Goal: Task Accomplishment & Management: Use online tool/utility

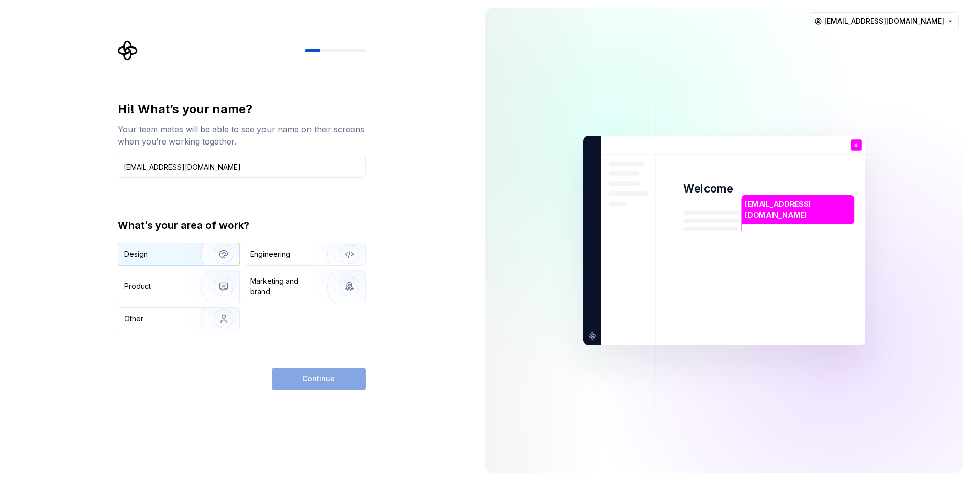
click at [176, 256] on div "Design" at bounding box center [156, 254] width 64 height 10
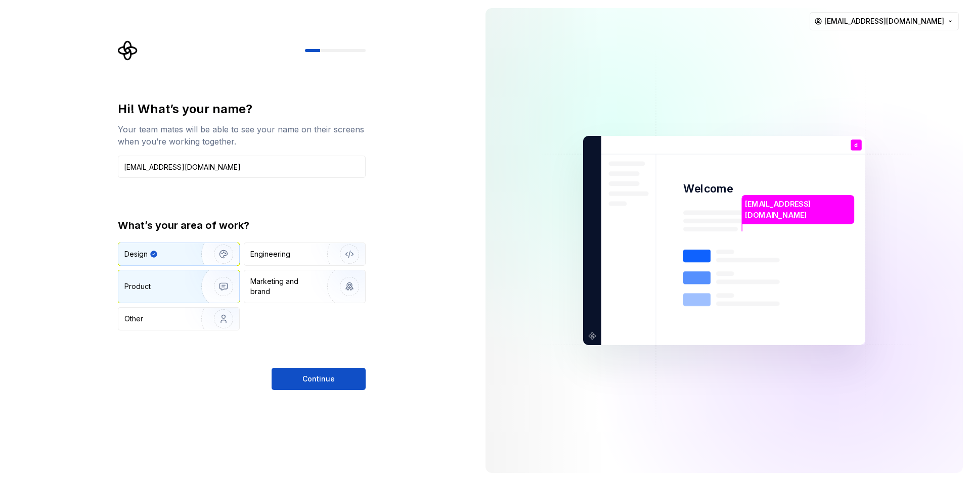
click at [192, 291] on img "button" at bounding box center [217, 287] width 65 height 68
click at [186, 260] on img "button" at bounding box center [217, 254] width 65 height 68
drag, startPoint x: 196, startPoint y: 170, endPoint x: 83, endPoint y: 172, distance: 112.8
click at [85, 172] on div "Hi! What’s your name? Your team mates will be able to see your name on their sc…" at bounding box center [238, 240] width 477 height 481
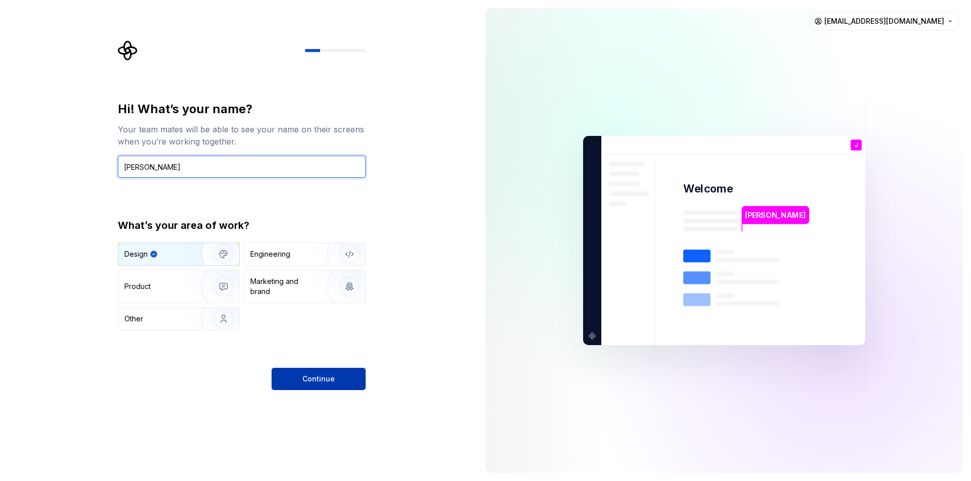
type input "[PERSON_NAME]"
click at [323, 379] on span "Continue" at bounding box center [318, 379] width 32 height 10
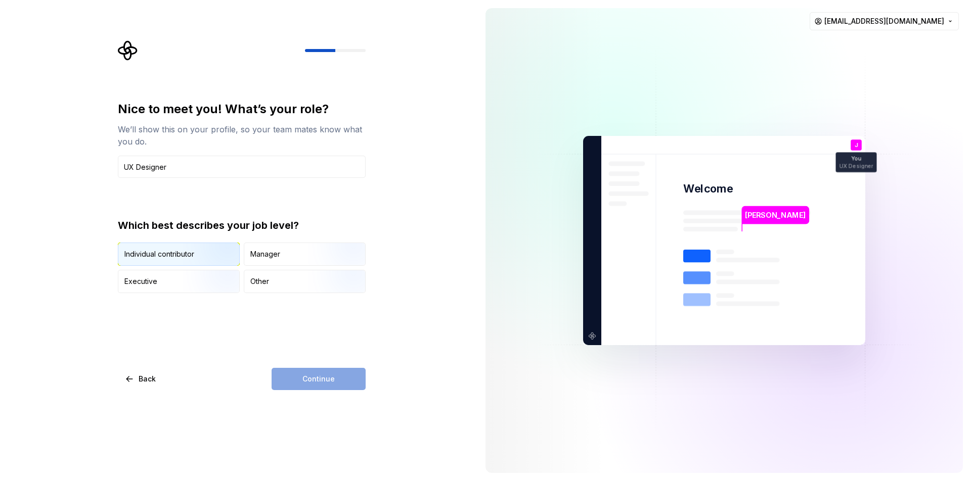
type input "UX Designer"
click at [163, 250] on div "Individual contributor" at bounding box center [159, 254] width 70 height 10
click at [302, 369] on button "Continue" at bounding box center [319, 379] width 94 height 22
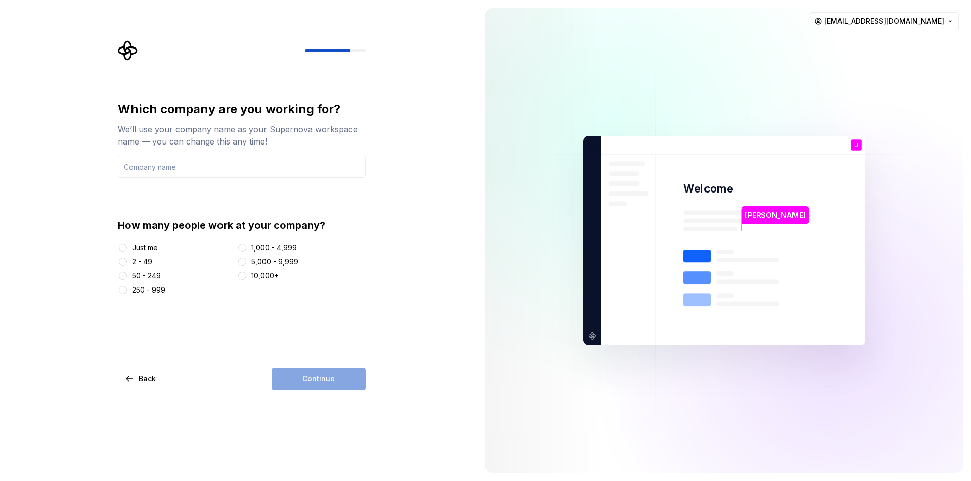
click at [255, 276] on div "10,000+" at bounding box center [264, 276] width 27 height 10
click at [246, 276] on button "10,000+" at bounding box center [242, 276] width 8 height 8
click at [199, 170] on input "text" at bounding box center [242, 167] width 248 height 22
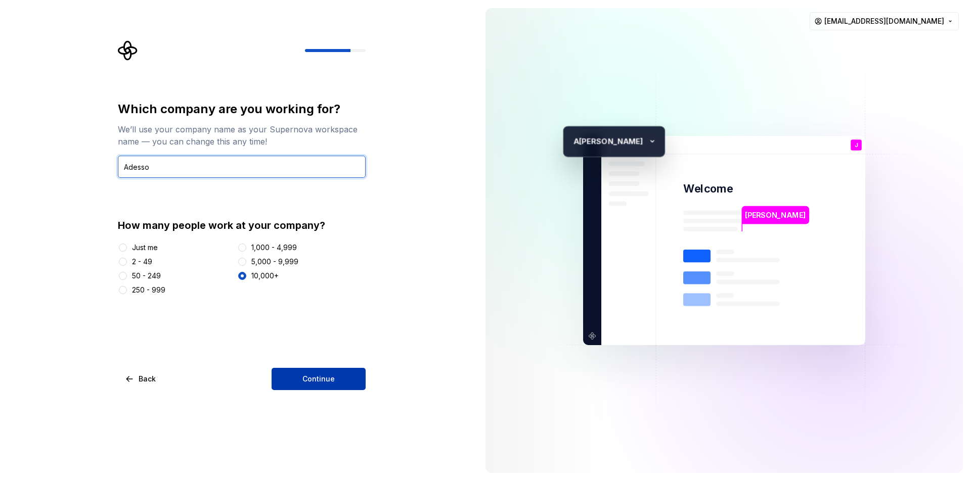
type input "Adesso"
click at [312, 382] on span "Continue" at bounding box center [318, 379] width 32 height 10
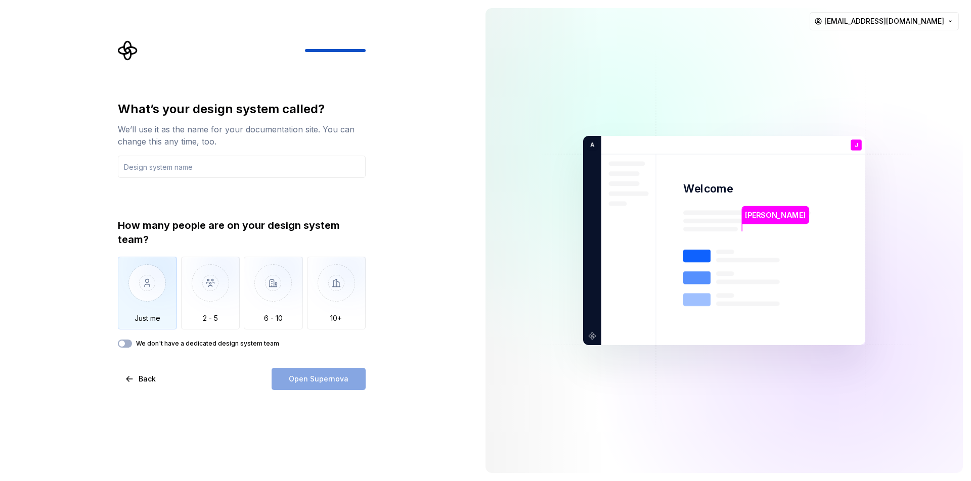
click at [159, 290] on img "button" at bounding box center [147, 291] width 59 height 68
click at [174, 170] on input "text" at bounding box center [242, 167] width 248 height 22
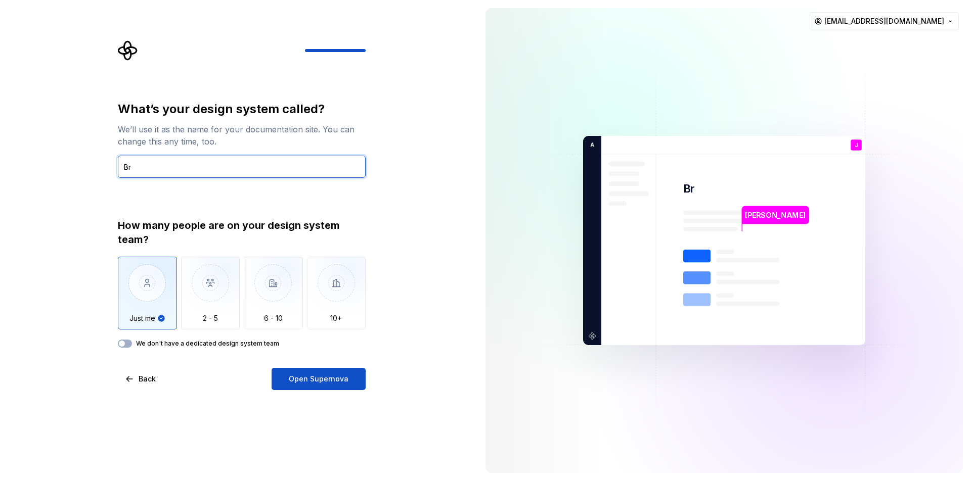
type input "B"
type input "Best DS"
type input "The best Design System"
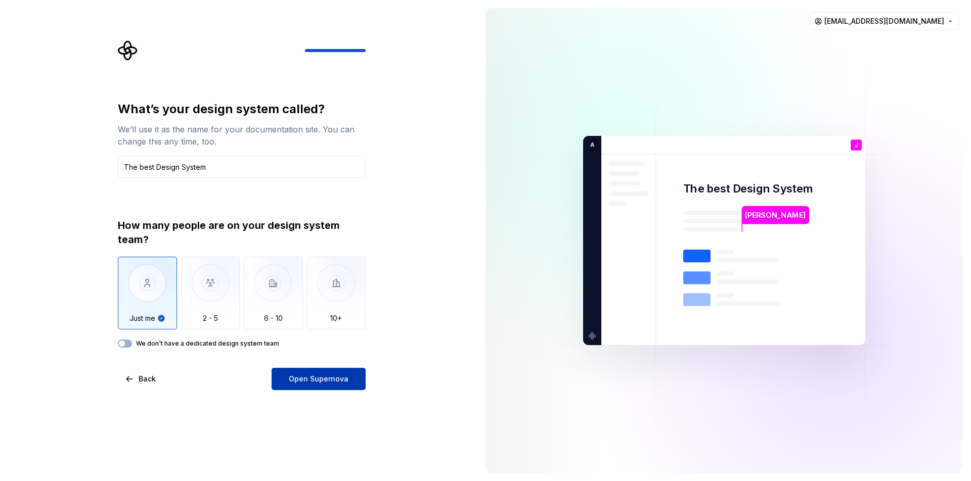
click at [319, 383] on span "Open Supernova" at bounding box center [319, 379] width 60 height 10
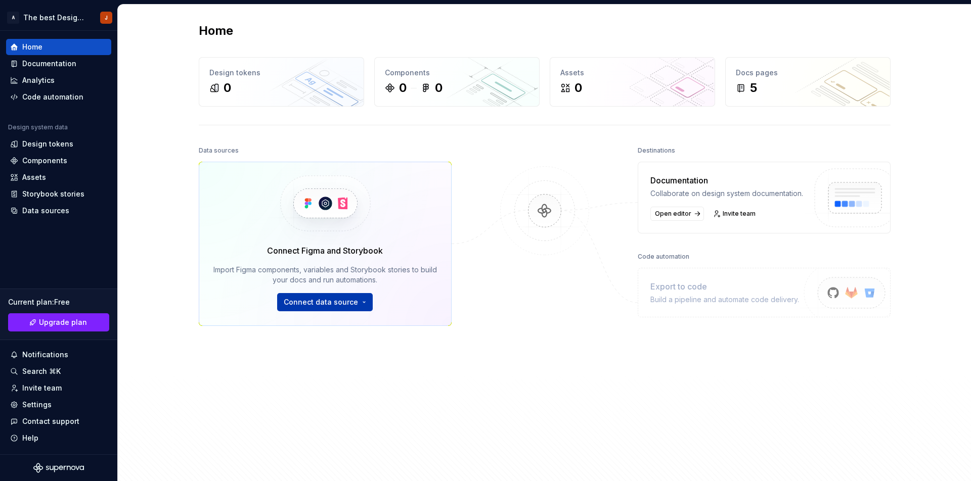
click at [318, 301] on html "A The best Design System J Home Documentation Analytics Code automation Design …" at bounding box center [485, 240] width 971 height 481
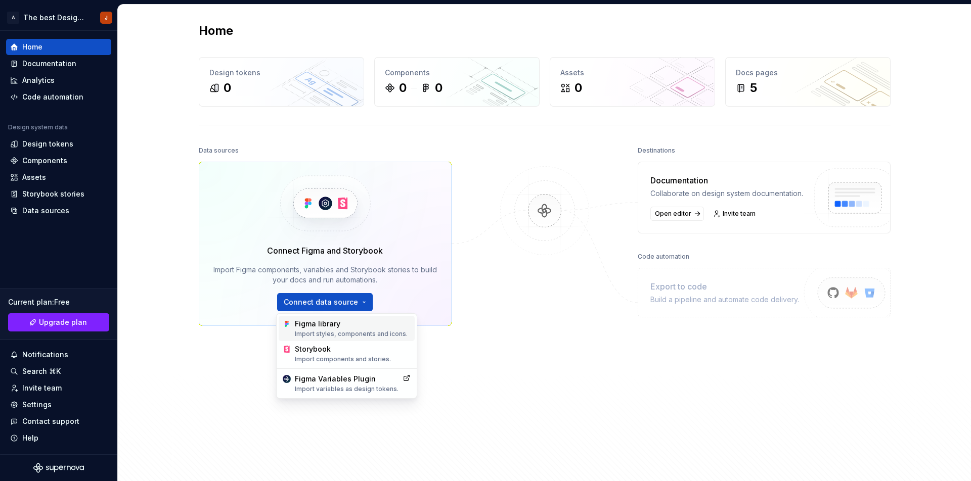
click at [318, 323] on div "Figma library Import styles, components and icons." at bounding box center [353, 328] width 116 height 19
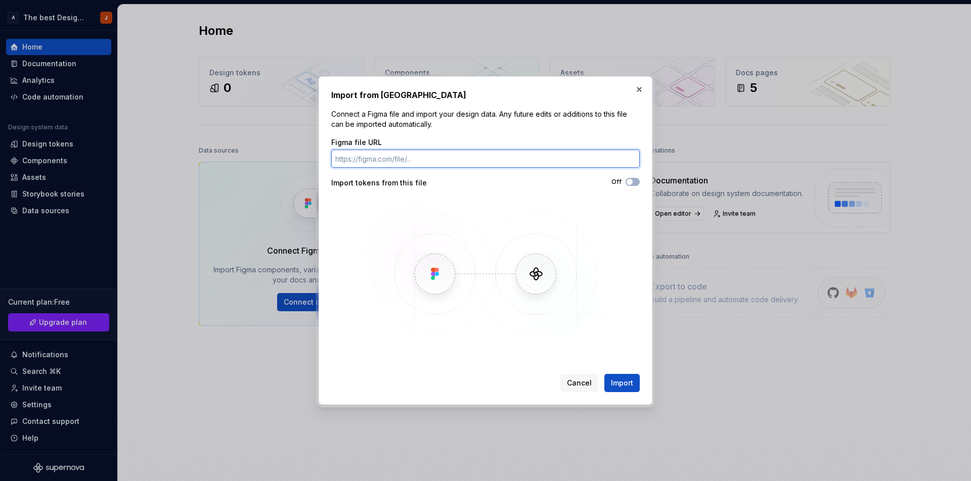
click at [377, 155] on input "Figma file URL" at bounding box center [485, 159] width 308 height 18
click at [377, 188] on div "Figma file URL Import tokens from this file Off" at bounding box center [485, 244] width 308 height 212
click at [452, 271] on img at bounding box center [485, 274] width 293 height 152
click at [580, 383] on span "Cancel" at bounding box center [579, 383] width 25 height 10
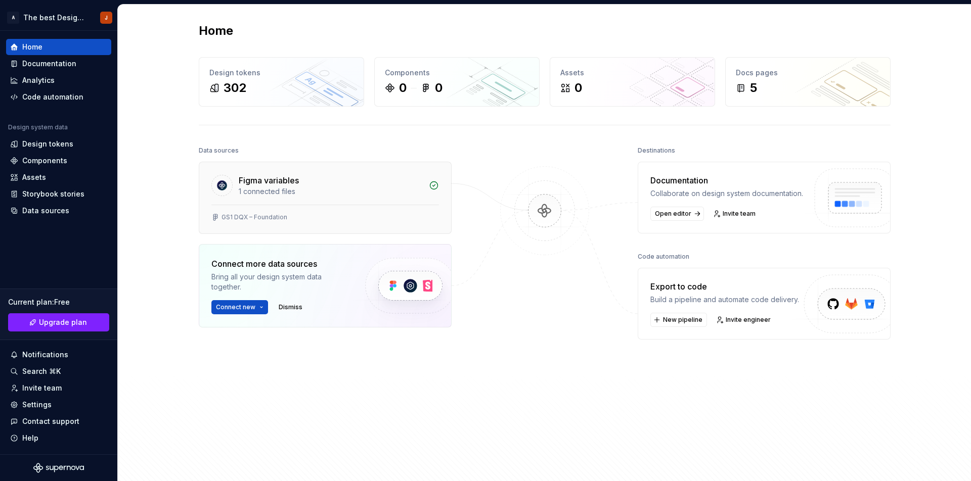
click at [259, 183] on div "Figma variables" at bounding box center [269, 180] width 60 height 12
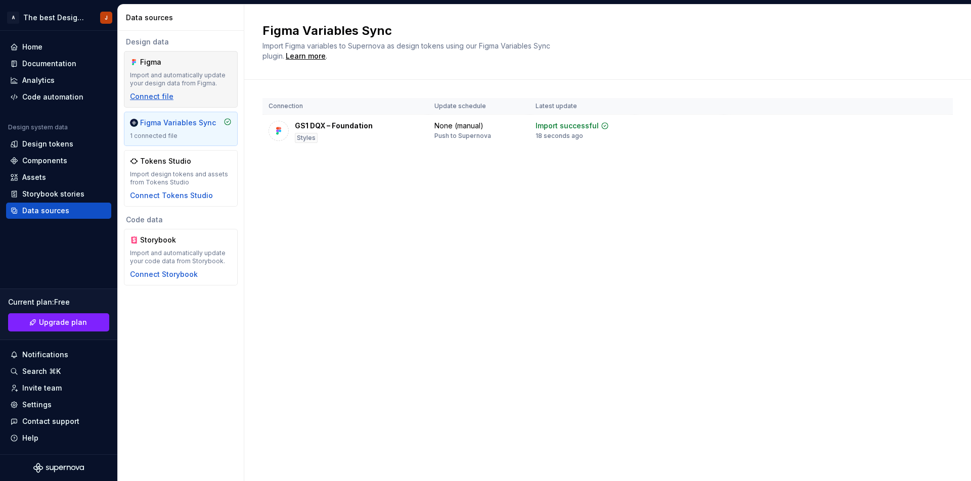
click at [156, 98] on div "Connect file" at bounding box center [151, 97] width 43 height 10
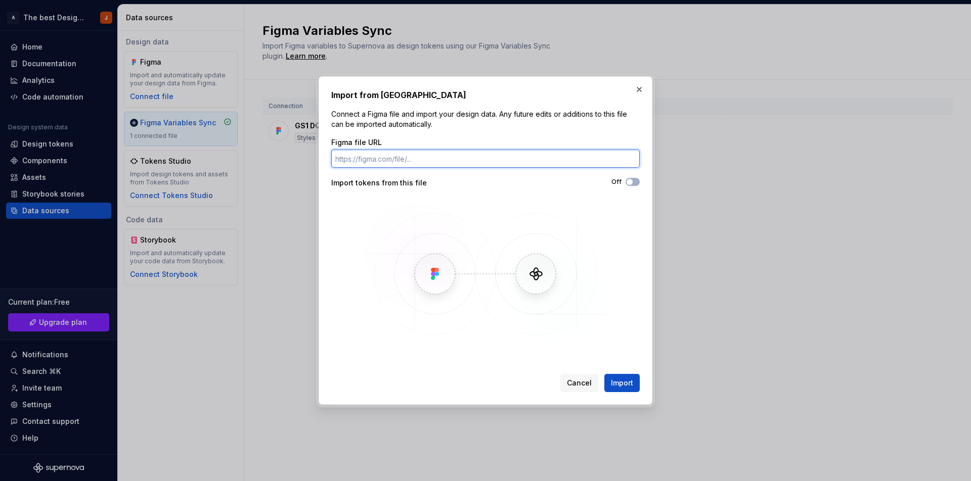
paste input "https://www.figma.com/design/Pxg4CGCwjtJiUXiDU1uyEl/GS1-DQX-%E2%80%93-Foundatio…"
type input "https://www.figma.com/design/Pxg4CGCwjtJiUXiDU1uyEl/GS1-DQX-%E2%80%93-Foundatio…"
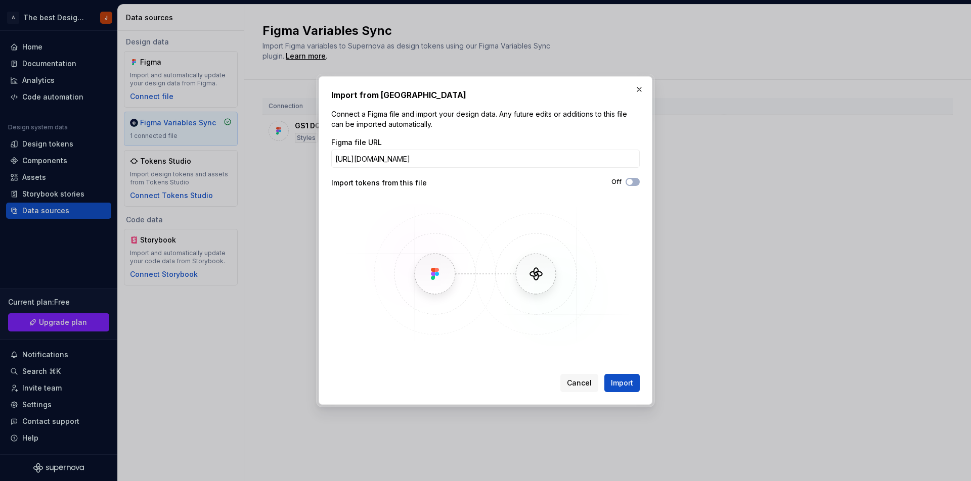
click at [378, 183] on div "Import tokens from this file" at bounding box center [408, 183] width 154 height 10
click at [631, 183] on span "button" at bounding box center [630, 182] width 6 height 6
click at [632, 182] on icon "button" at bounding box center [629, 182] width 8 height 6
click at [624, 383] on span "Import" at bounding box center [622, 383] width 22 height 10
click at [638, 308] on div at bounding box center [485, 274] width 308 height 152
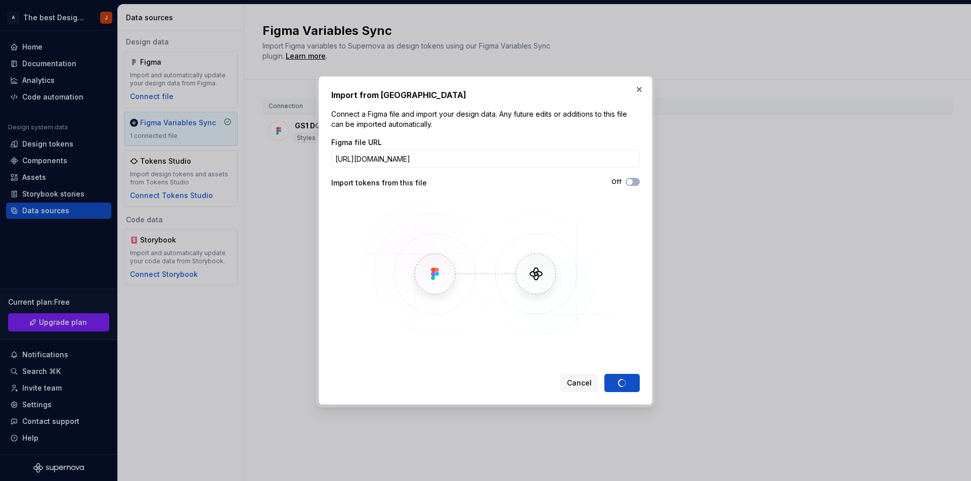
click at [630, 370] on div "Import from Figma Connect a Figma file and import your design data. Any future …" at bounding box center [485, 240] width 308 height 303
click at [620, 386] on div "Cancel Import" at bounding box center [599, 383] width 79 height 18
click at [622, 381] on div "Cancel Import" at bounding box center [599, 383] width 79 height 18
click at [490, 116] on p "Connect a Figma file and import your design data. Any future edits or additions…" at bounding box center [485, 119] width 308 height 20
click at [642, 90] on button "button" at bounding box center [639, 89] width 14 height 14
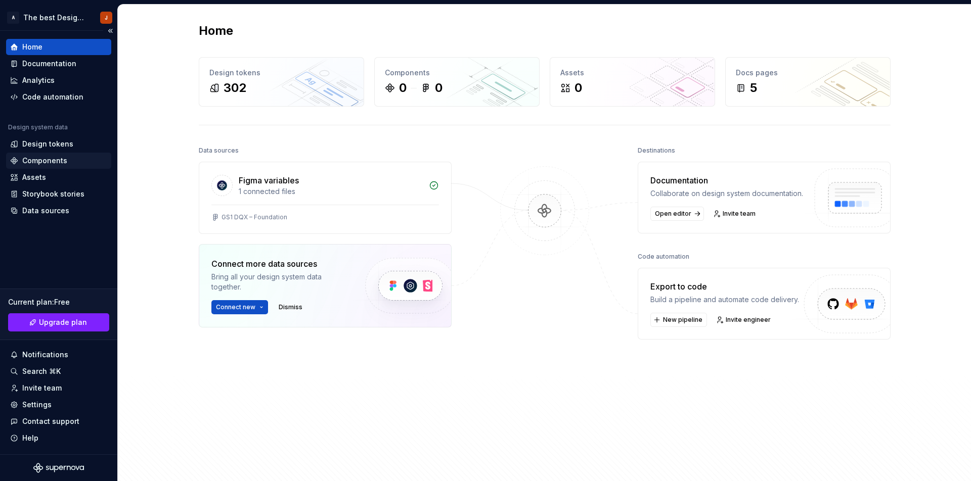
click at [54, 161] on div "Components" at bounding box center [44, 161] width 45 height 10
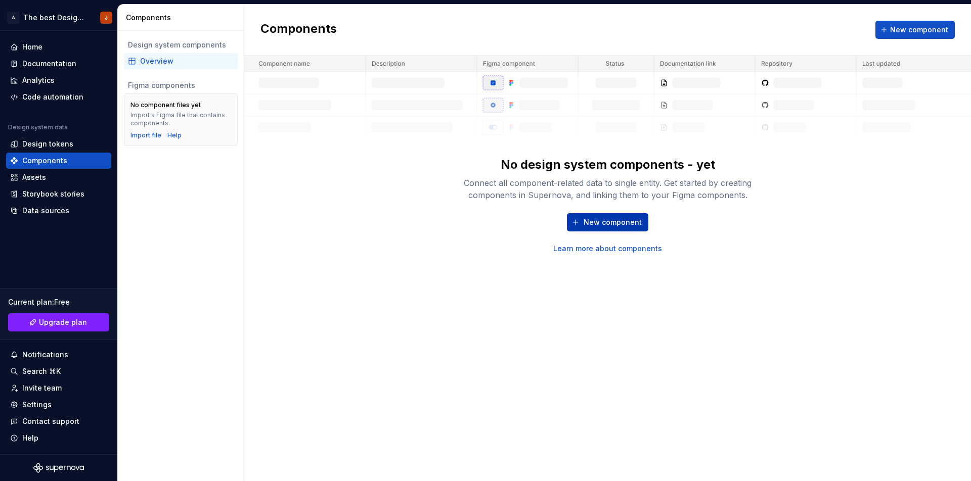
click at [587, 216] on button "New component" at bounding box center [607, 222] width 81 height 18
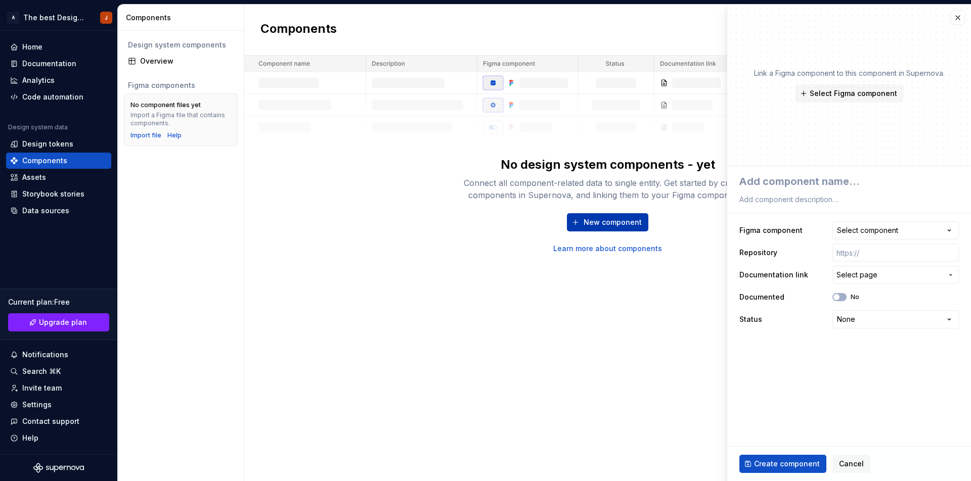
type textarea "*"
type textarea "B"
type textarea "*"
type textarea "Bu"
type textarea "*"
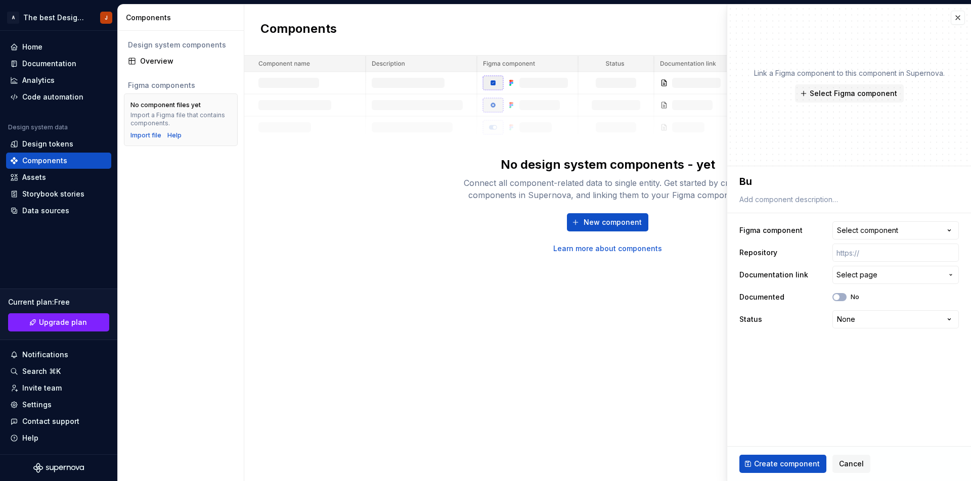
type textarea "But"
type textarea "*"
type textarea "Butt"
type textarea "*"
type textarea "Butto"
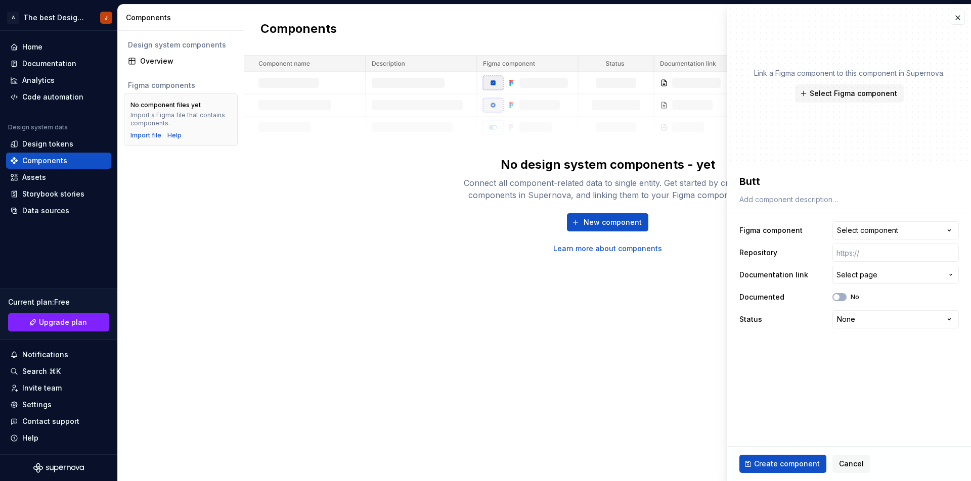
type textarea "*"
type textarea "Button"
type textarea "*"
type textarea "Button"
click at [845, 93] on span "Select Figma component" at bounding box center [853, 93] width 87 height 10
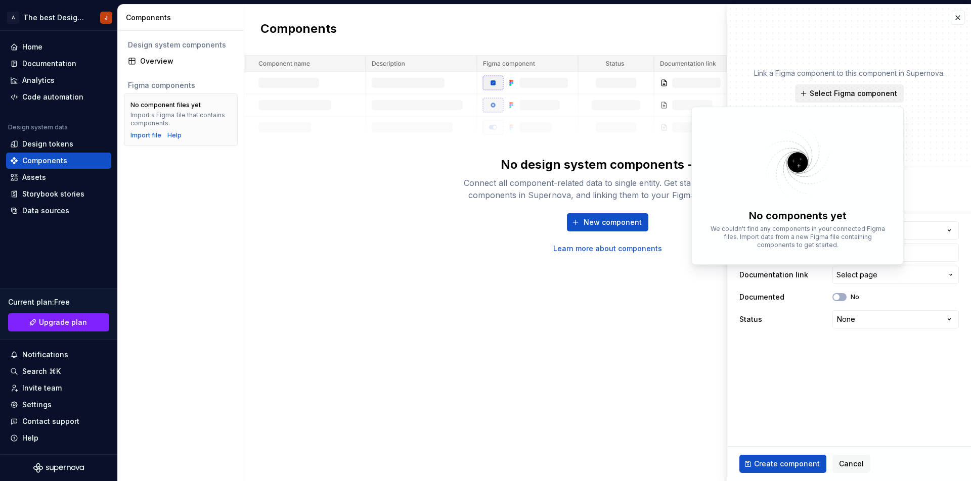
click at [845, 93] on span "Select Figma component" at bounding box center [853, 93] width 87 height 10
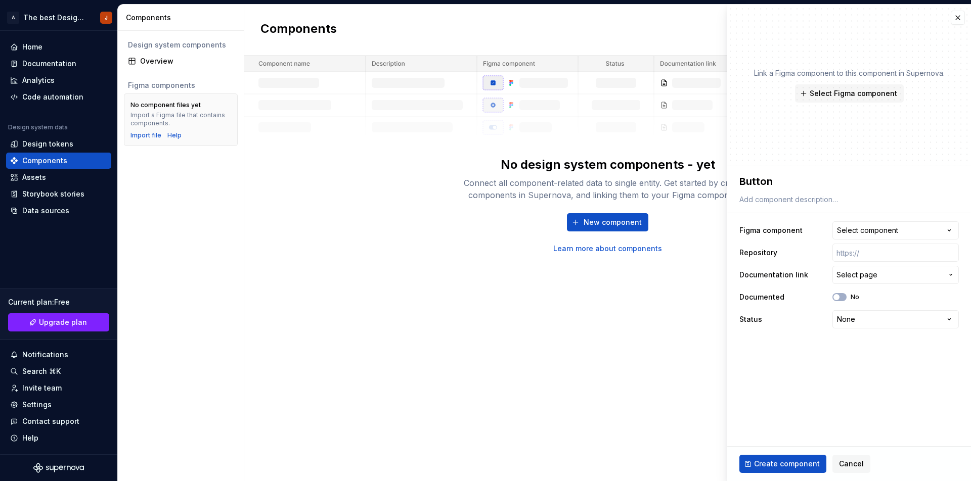
click at [427, 274] on div "Components New component No design system components - yet Connect all componen…" at bounding box center [607, 243] width 727 height 477
click at [143, 137] on div "Import file" at bounding box center [145, 135] width 31 height 8
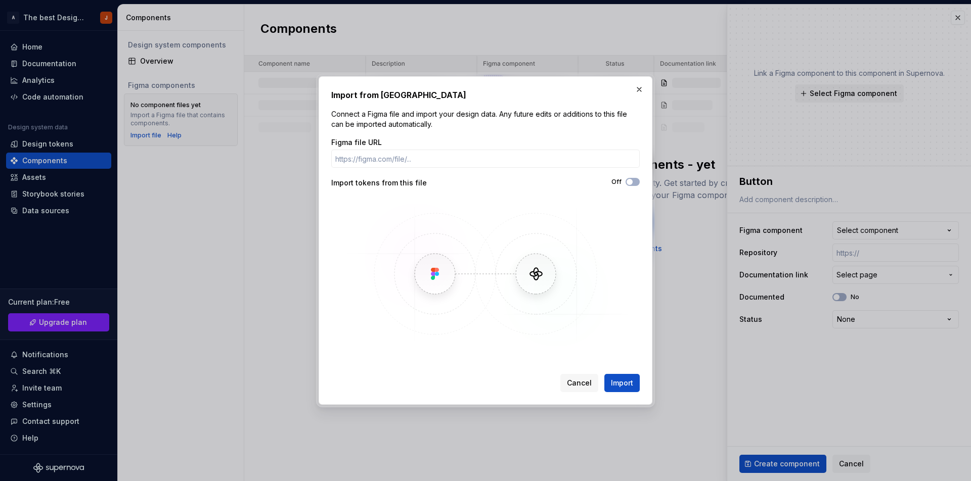
click at [386, 129] on p "Connect a Figma file and import your design data. Any future edits or additions…" at bounding box center [485, 119] width 308 height 20
click at [387, 149] on div "Figma file URL" at bounding box center [485, 153] width 308 height 30
click at [388, 156] on input "Figma file URL" at bounding box center [485, 159] width 308 height 18
type textarea "*"
paste input "https://www.figma.com/design/JSe65WmzuHgdnlTqIehf9r/GS1-DQX-%E2%80%93-Component…"
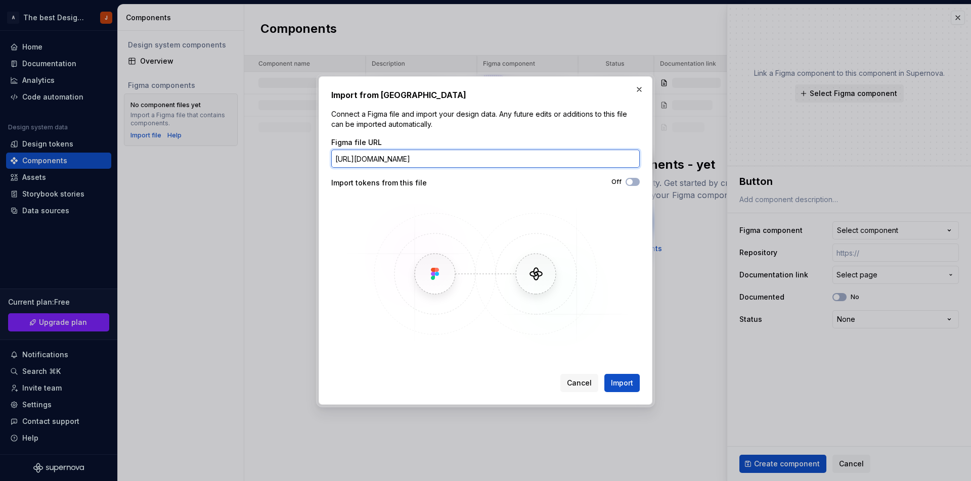
type input "https://www.figma.com/design/JSe65WmzuHgdnlTqIehf9r/GS1-DQX-%E2%80%93-Component…"
paste input "[URL][DOMAIN_NAME]"
type input "[URL][DOMAIN_NAME]"
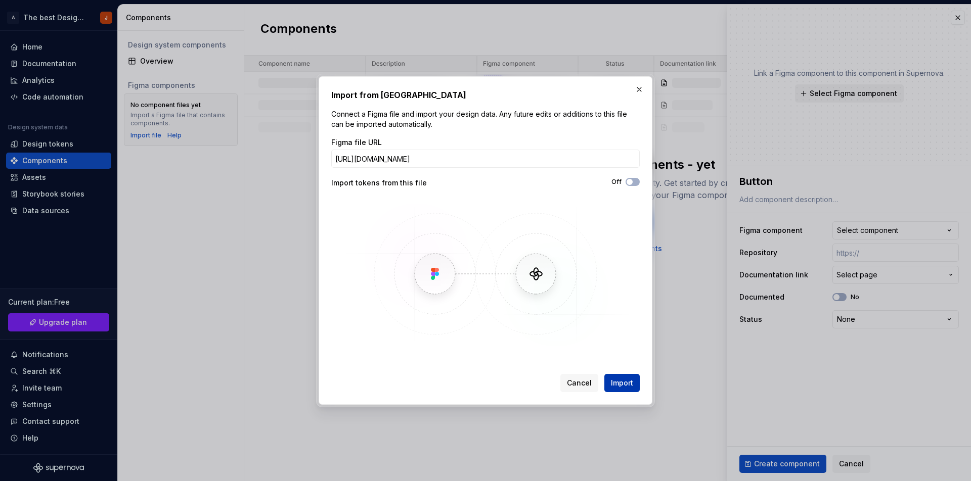
click at [618, 381] on span "Import" at bounding box center [622, 383] width 22 height 10
click at [514, 104] on div "Import from Figma Connect a Figma file and import your design data. Any future …" at bounding box center [485, 240] width 308 height 303
type textarea "*"
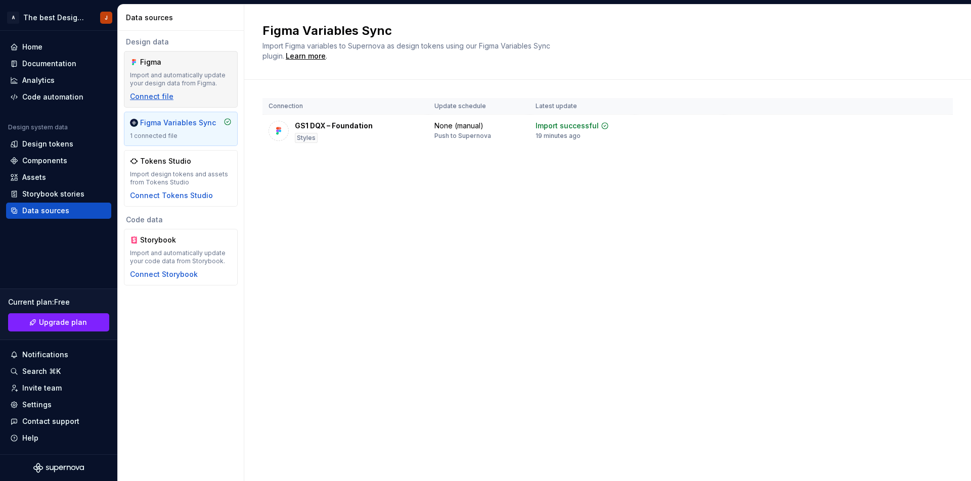
click at [143, 95] on div "Connect file" at bounding box center [151, 97] width 43 height 10
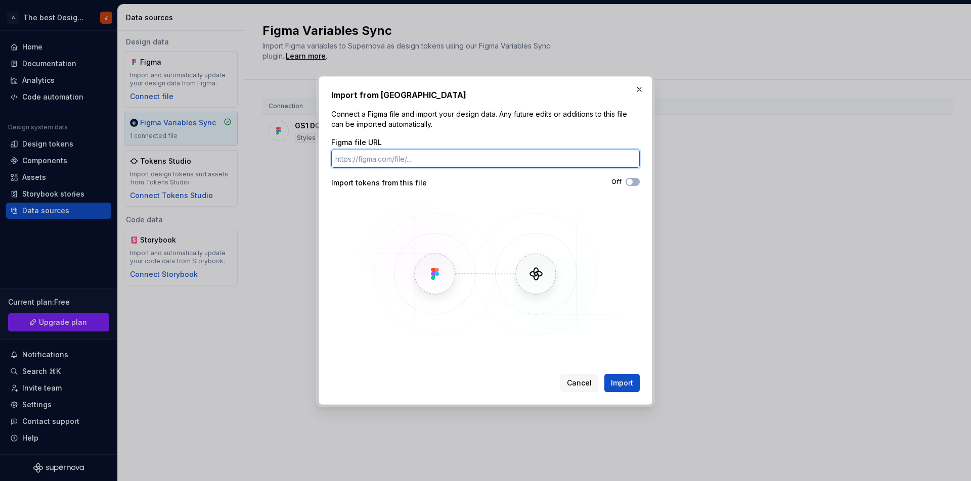
paste input "[URL][DOMAIN_NAME]"
type input "[URL][DOMAIN_NAME]"
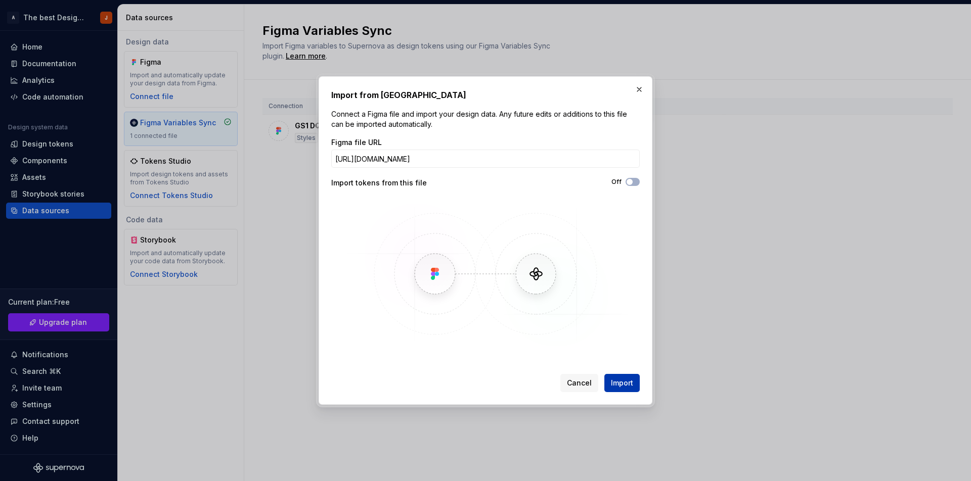
click at [620, 383] on span "Import" at bounding box center [622, 383] width 22 height 10
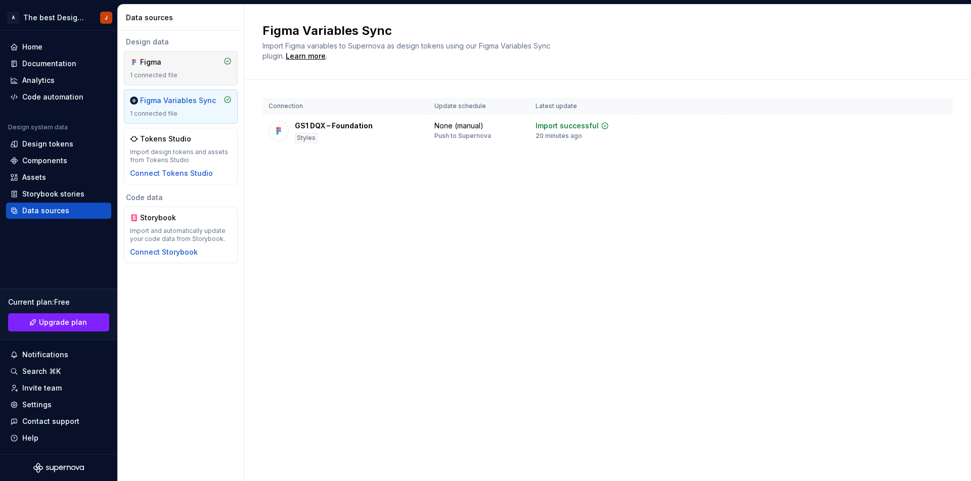
click at [164, 67] on div "Figma 1 connected file" at bounding box center [181, 68] width 102 height 22
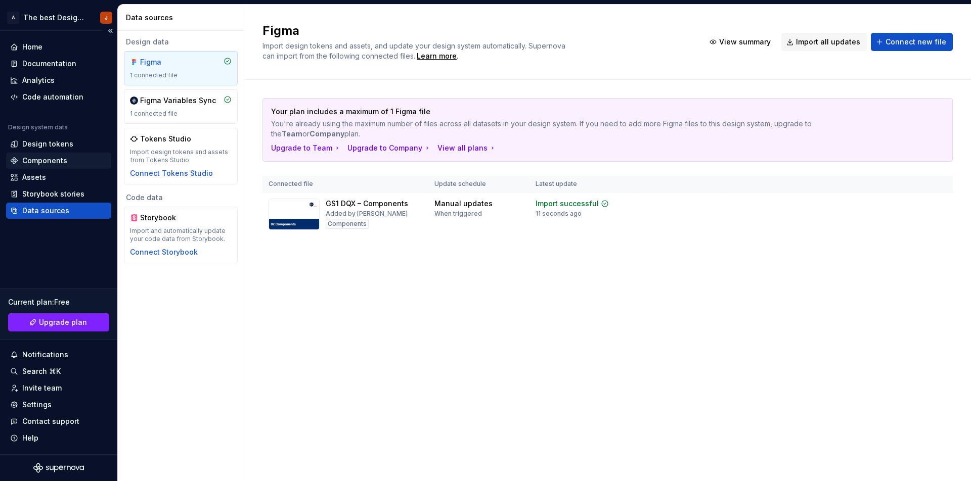
click at [54, 162] on div "Components" at bounding box center [44, 161] width 45 height 10
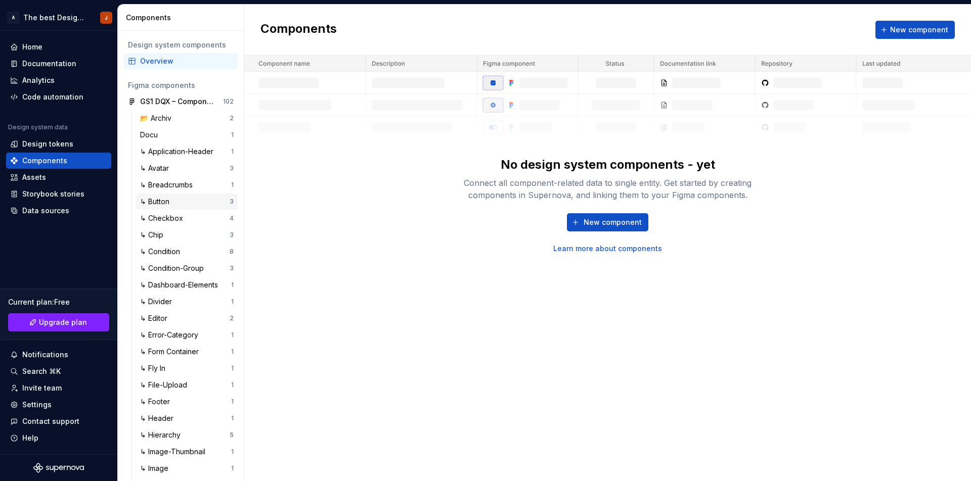
click at [166, 201] on div "↳ Button" at bounding box center [156, 202] width 33 height 10
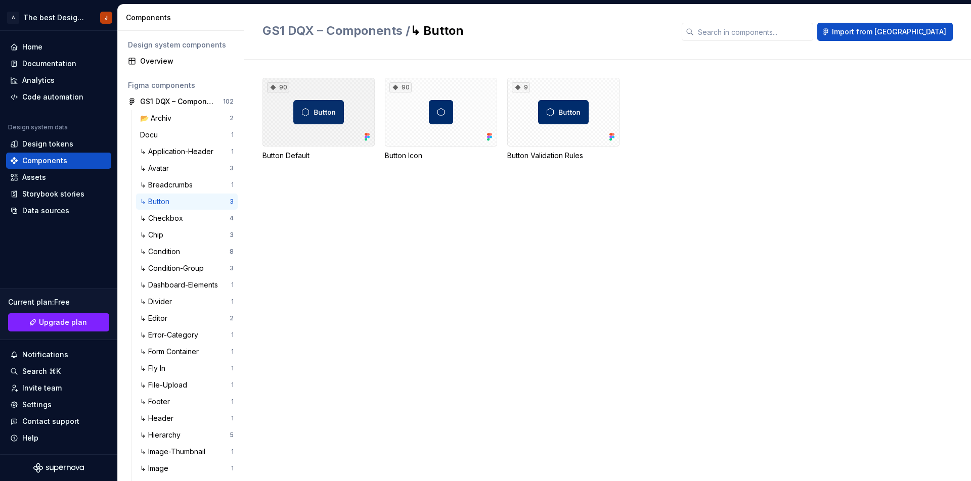
click at [304, 143] on div "90" at bounding box center [318, 112] width 112 height 69
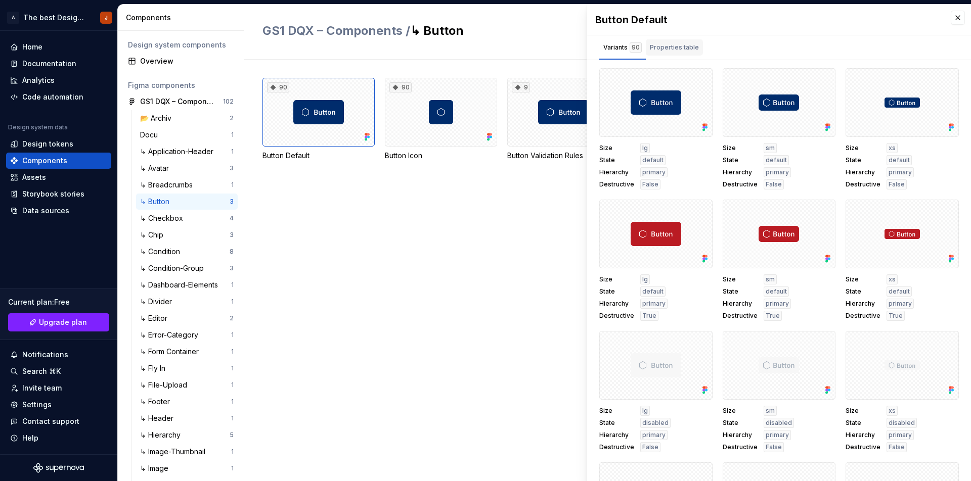
click at [660, 45] on div "Properties table" at bounding box center [674, 47] width 49 height 10
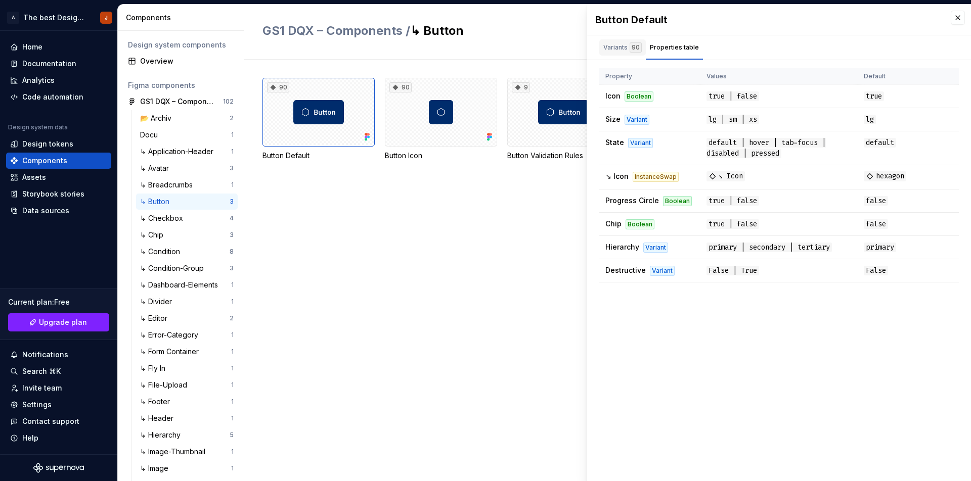
click at [614, 57] on div "Variants 90" at bounding box center [622, 49] width 47 height 20
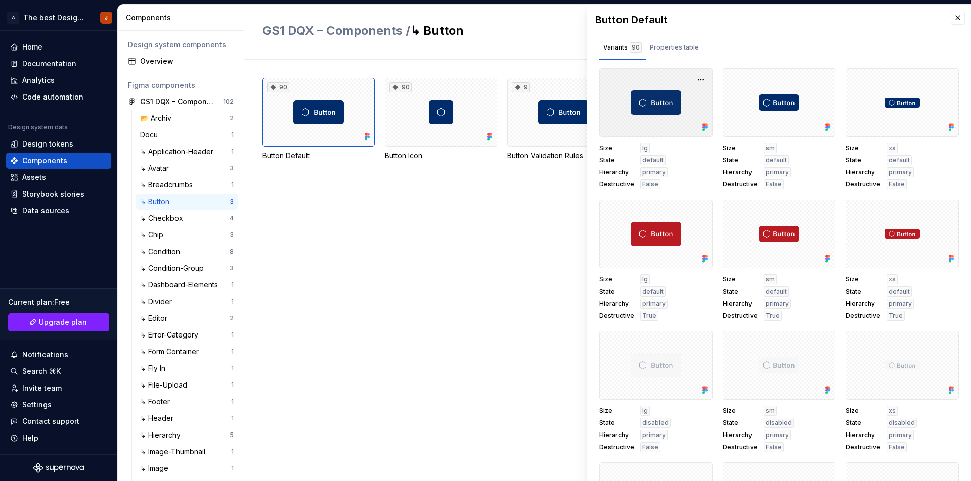
click at [655, 125] on div at bounding box center [655, 102] width 113 height 69
click at [696, 80] on button "button" at bounding box center [701, 80] width 14 height 14
click at [522, 225] on div "90 Button Default 90 Button Icon 9 Button Validation Rules" at bounding box center [616, 271] width 708 height 422
click at [952, 17] on button "button" at bounding box center [958, 18] width 14 height 14
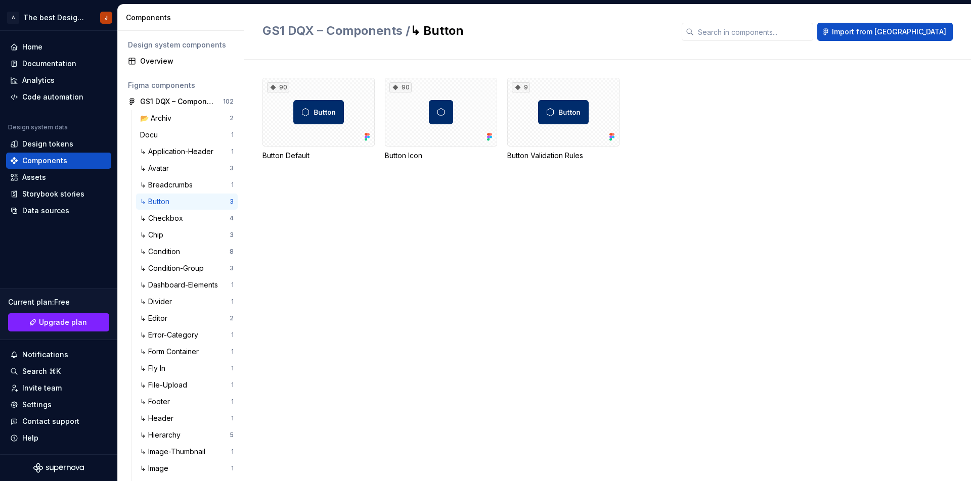
click at [449, 281] on div "90 Button Default 90 Button Icon 9 Button Validation Rules" at bounding box center [616, 271] width 708 height 422
click at [367, 132] on icon at bounding box center [367, 137] width 10 height 10
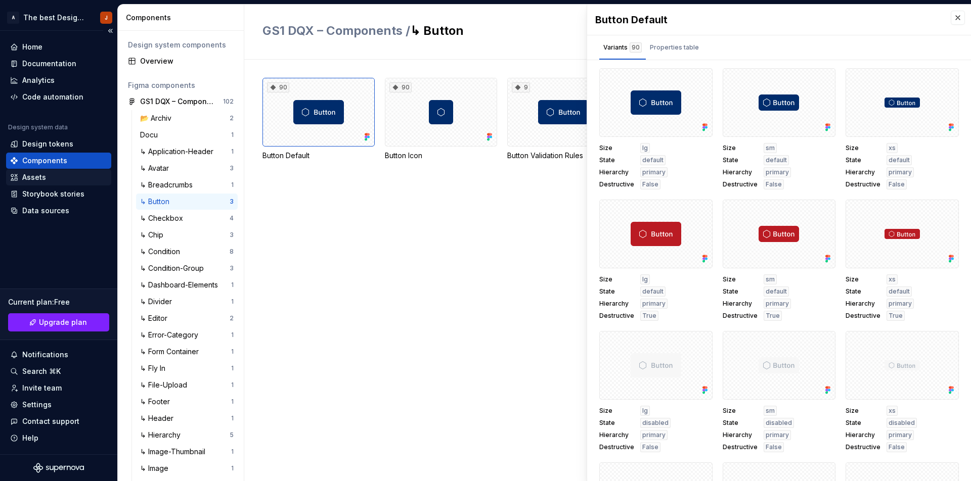
click at [28, 182] on div "Assets" at bounding box center [34, 177] width 24 height 10
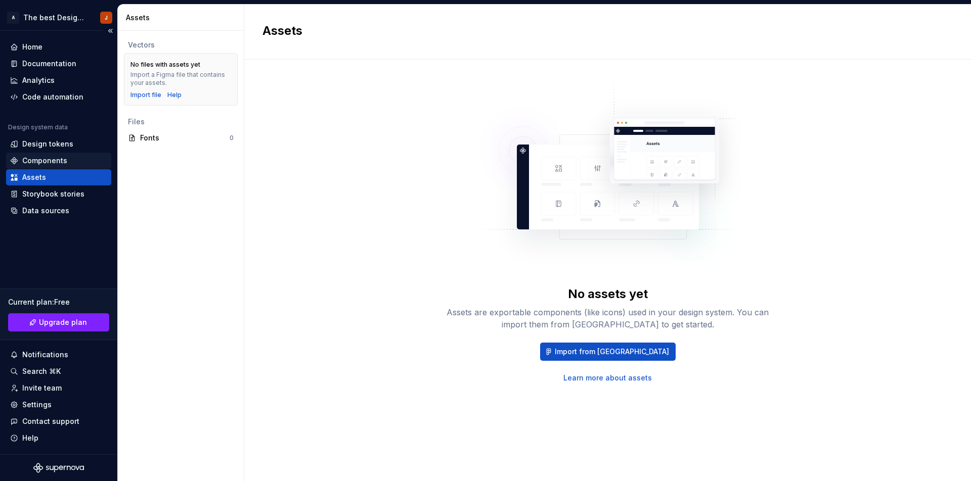
click at [37, 160] on div "Components" at bounding box center [44, 161] width 45 height 10
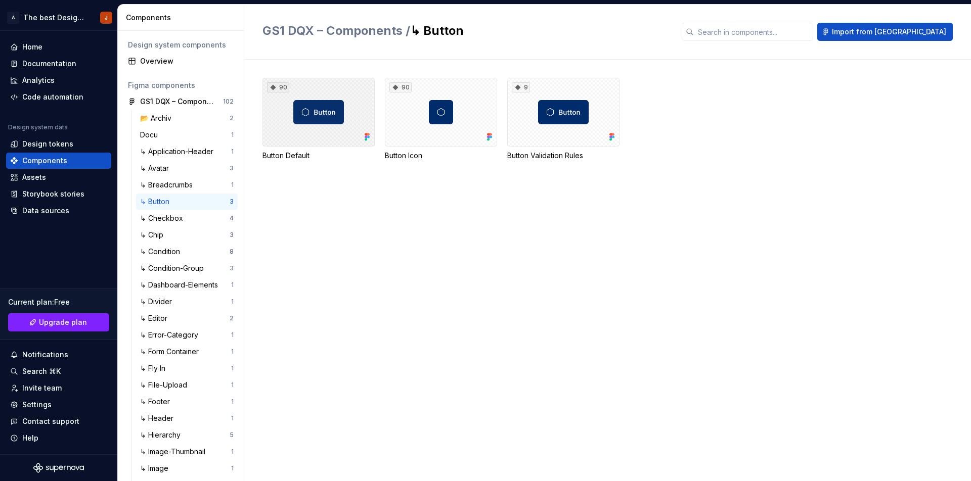
click at [318, 111] on div "90" at bounding box center [318, 112] width 112 height 69
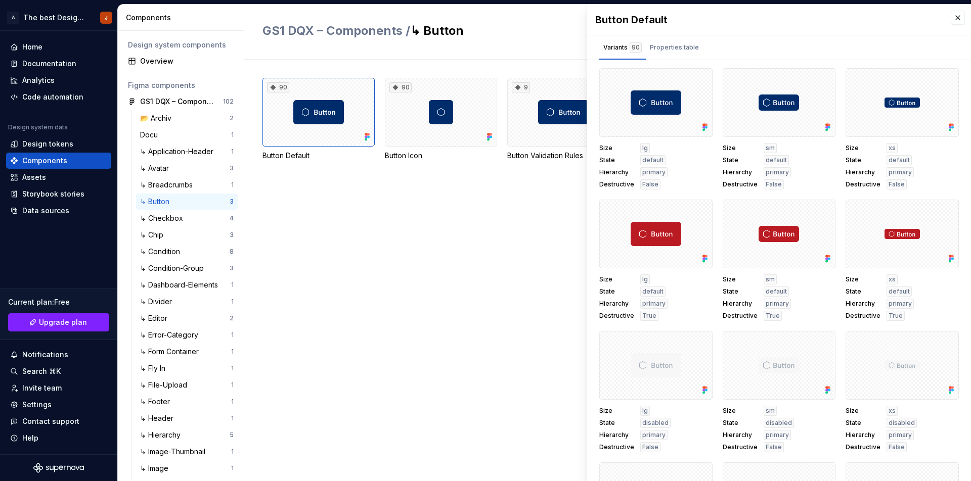
click at [673, 126] on div at bounding box center [655, 102] width 113 height 69
click at [698, 76] on button "button" at bounding box center [701, 80] width 14 height 14
click at [655, 112] on div at bounding box center [655, 102] width 113 height 69
click at [638, 109] on div at bounding box center [655, 102] width 113 height 69
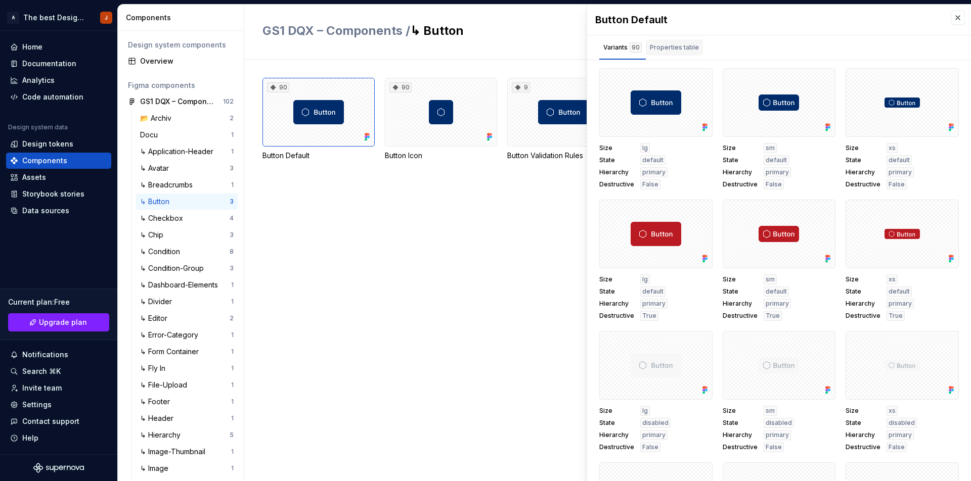
click at [666, 48] on div "Properties table" at bounding box center [674, 47] width 49 height 10
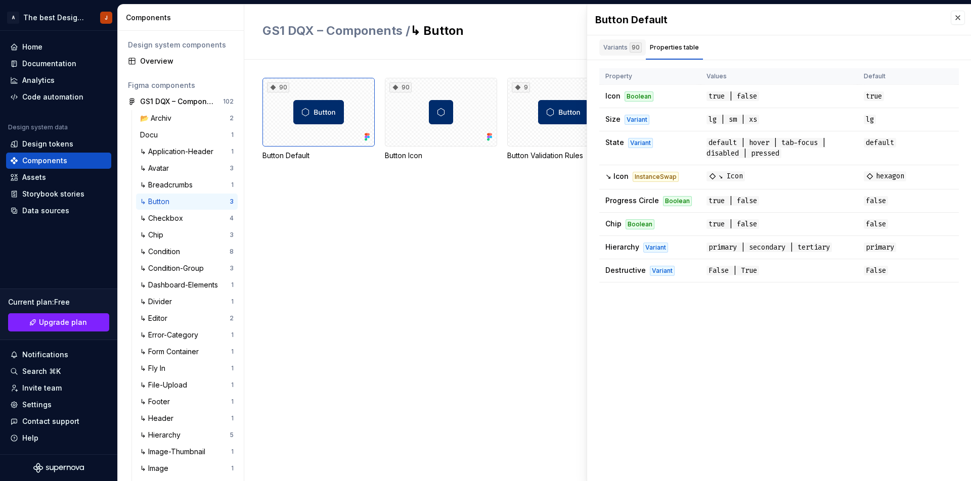
click at [624, 47] on div "Variants 90" at bounding box center [622, 47] width 38 height 10
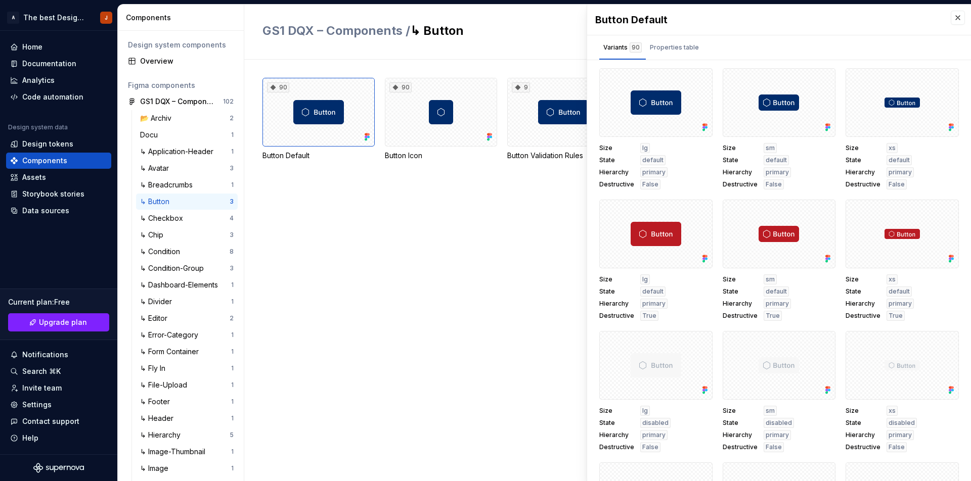
click at [479, 234] on div "90 Button Default 90 Button Icon 9 Button Validation Rules" at bounding box center [616, 271] width 708 height 422
click at [163, 60] on div "Overview" at bounding box center [187, 61] width 94 height 10
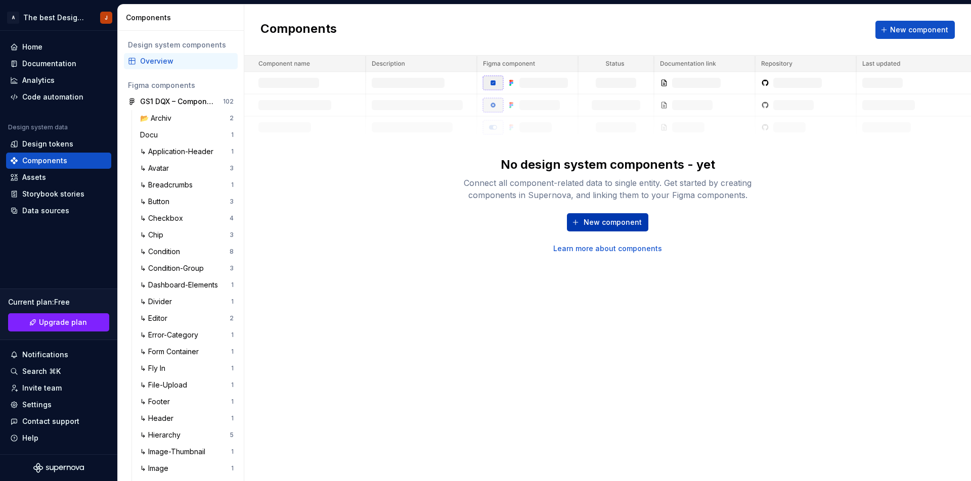
click at [607, 221] on span "New component" at bounding box center [613, 222] width 58 height 10
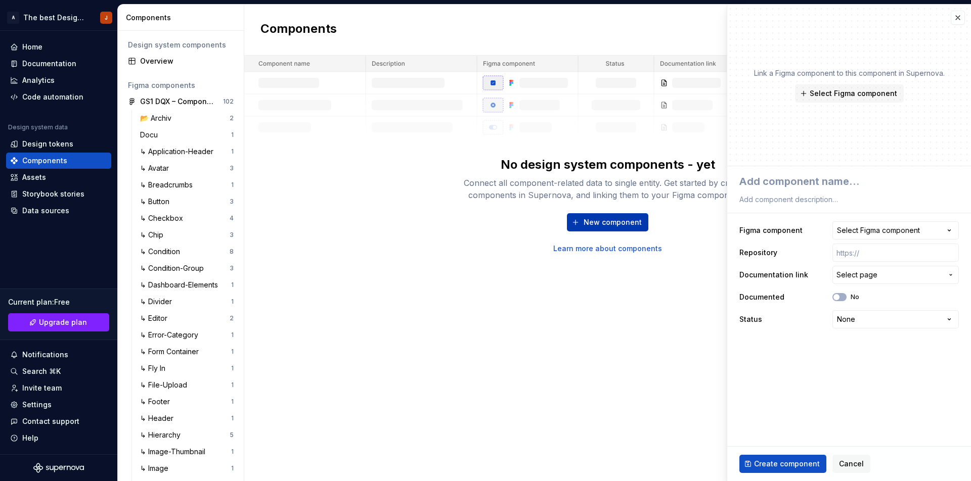
type textarea "*"
type textarea "B"
type textarea "*"
type textarea "Bu"
type textarea "*"
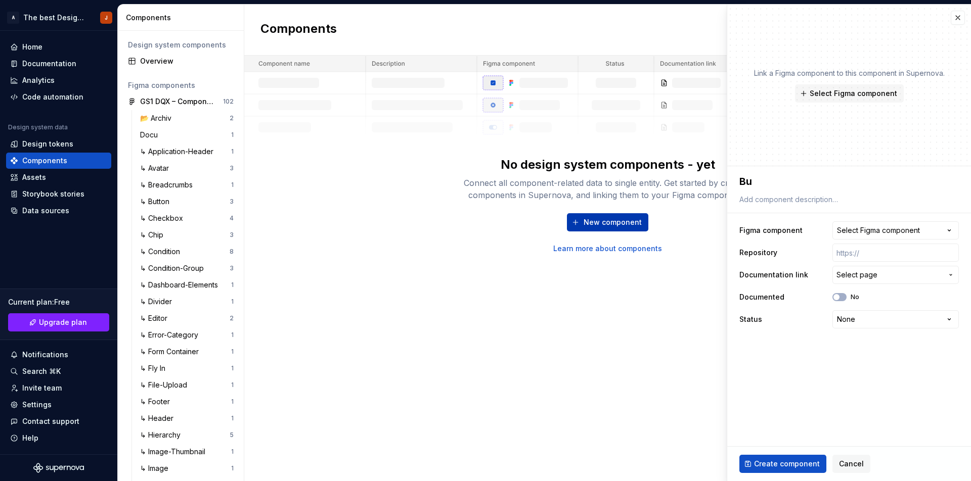
type textarea "But"
type textarea "*"
type textarea "Butt"
type textarea "*"
type textarea "Butto"
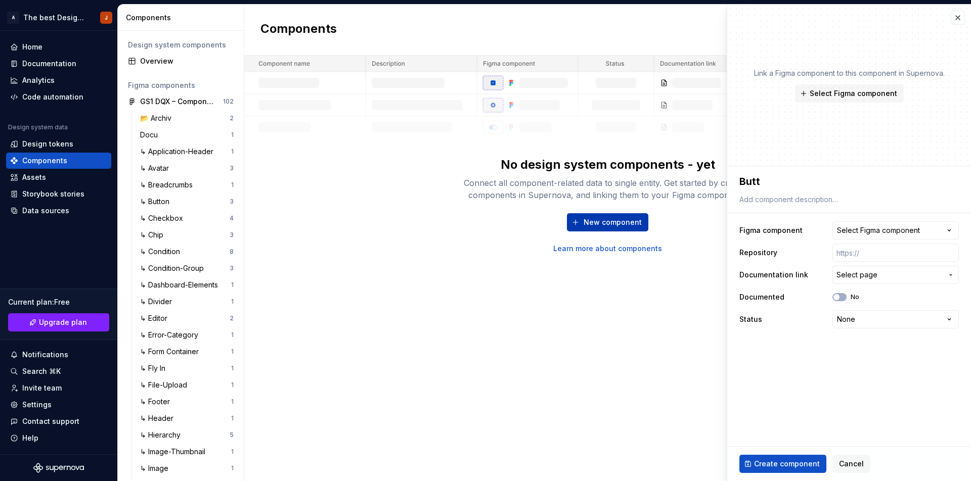
type textarea "*"
type textarea "Button"
type textarea "*"
type textarea "Button"
click at [879, 99] on button "Select Figma component" at bounding box center [849, 93] width 109 height 18
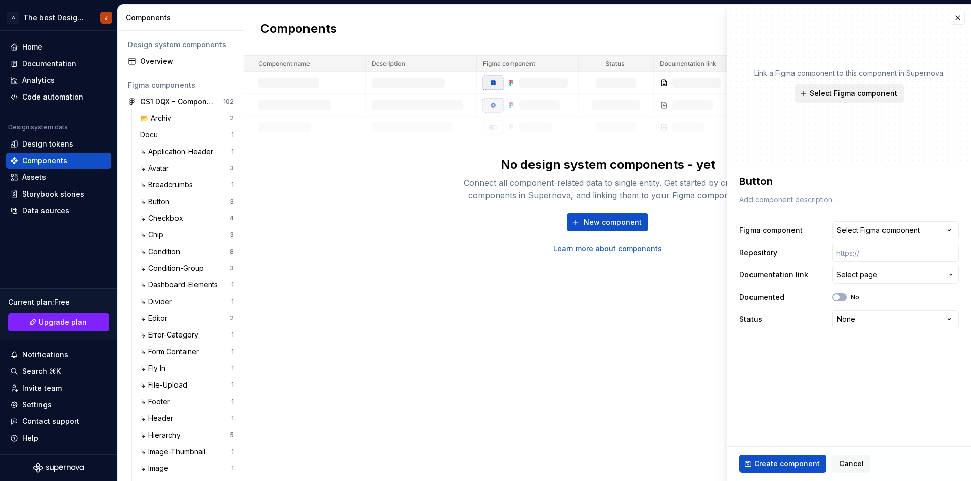
type textarea "*"
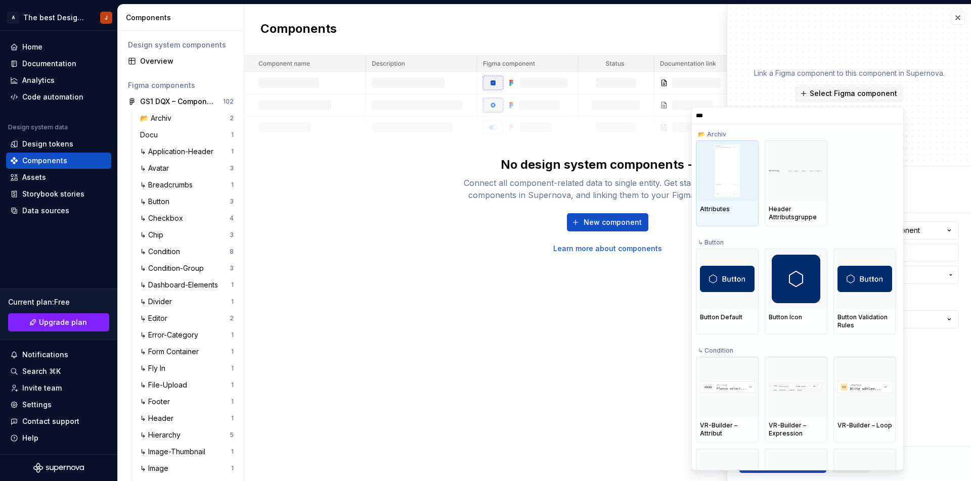
type input "****"
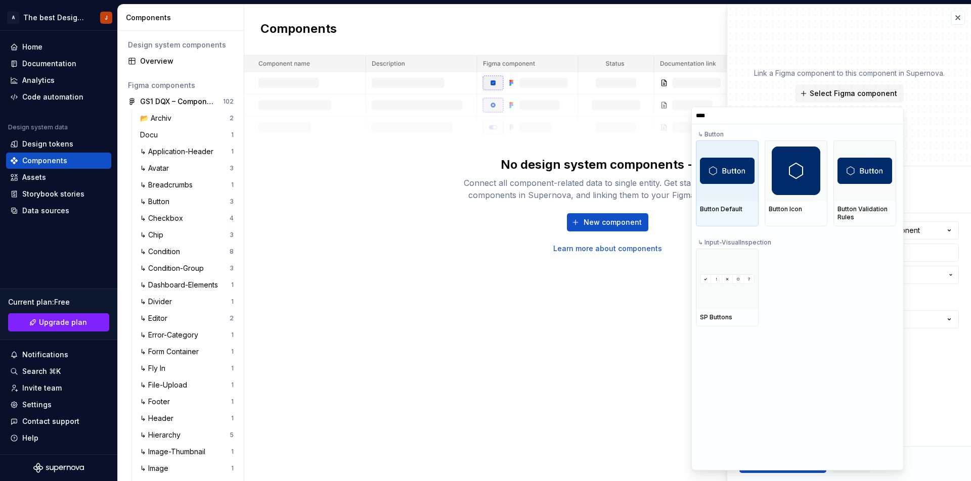
click at [728, 215] on div "Button Default" at bounding box center [727, 209] width 63 height 17
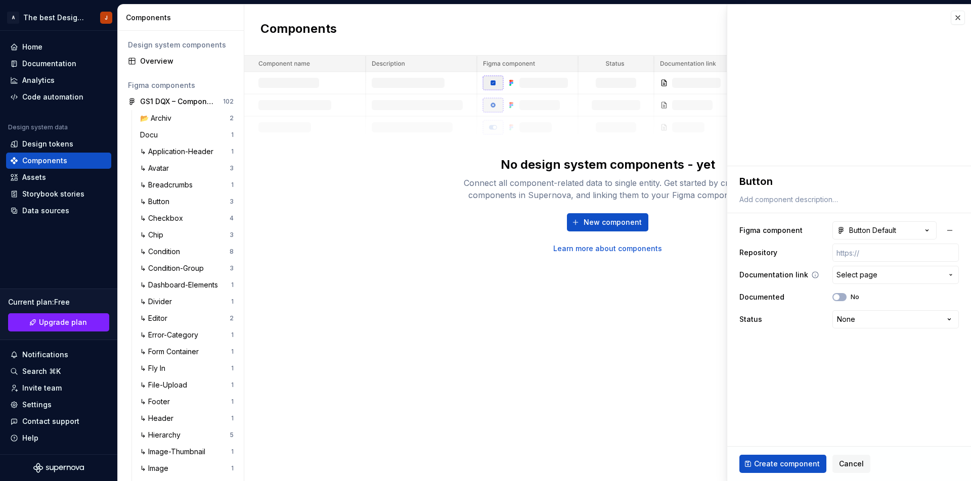
click at [888, 275] on span "Select page" at bounding box center [889, 275] width 106 height 10
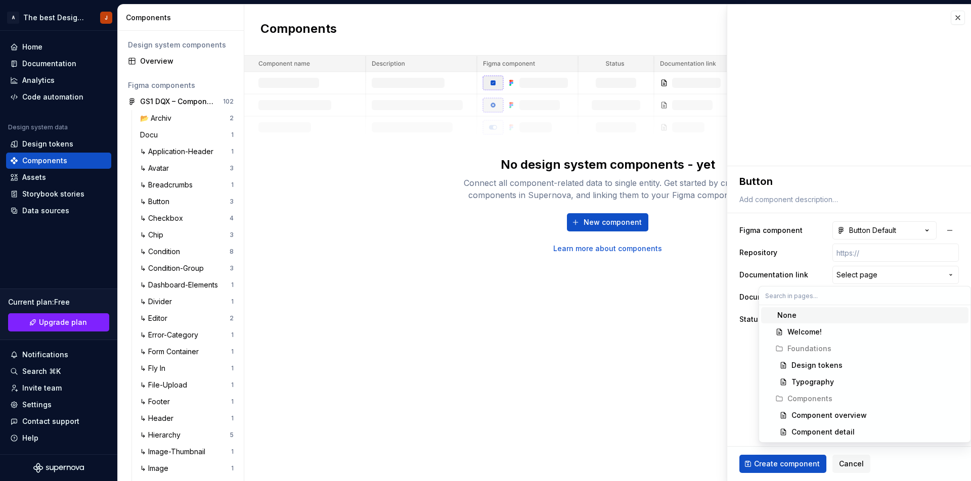
click at [876, 275] on html "A The best Design System J Home Documentation Analytics Code automation Design …" at bounding box center [485, 240] width 971 height 481
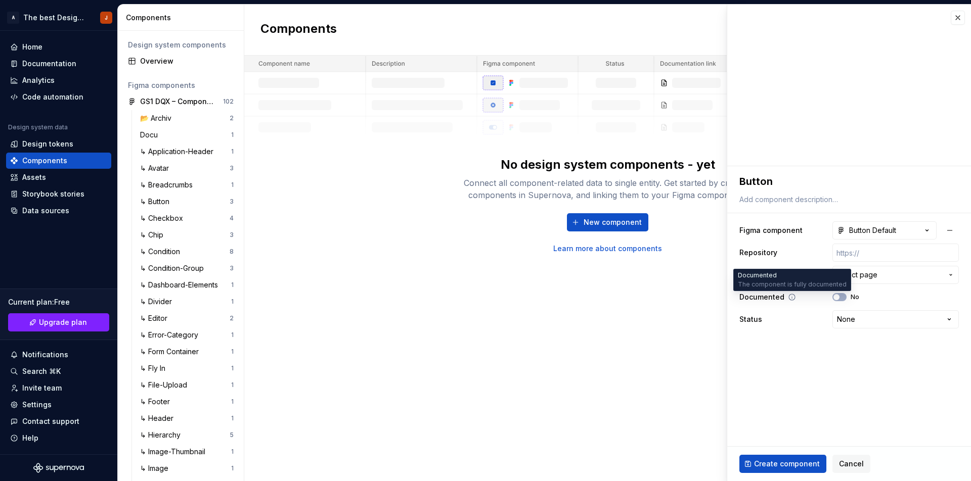
click at [792, 298] on icon at bounding box center [792, 297] width 8 height 8
click at [873, 317] on html "A The best Design System J Home Documentation Analytics Code automation Design …" at bounding box center [485, 240] width 971 height 481
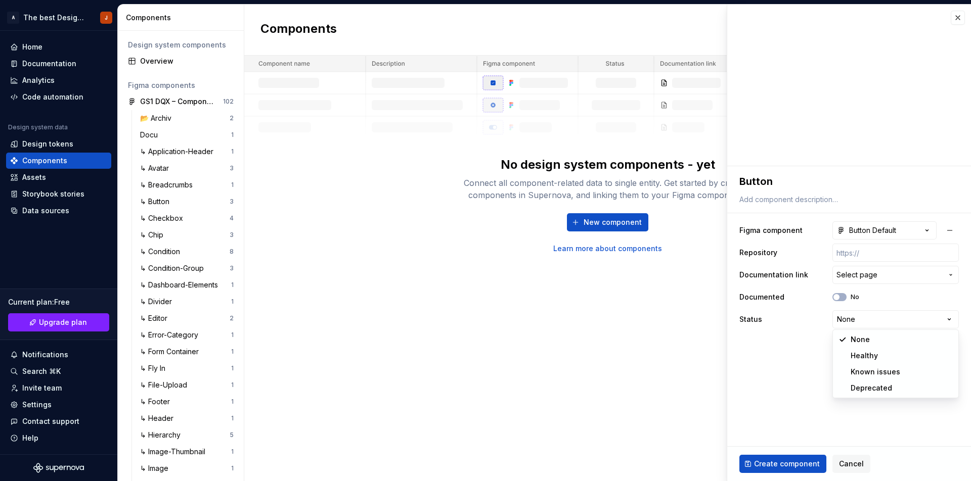
click at [750, 354] on html "A The best Design System J Home Documentation Analytics Code automation Design …" at bounding box center [485, 240] width 971 height 481
click at [774, 466] on span "Create component" at bounding box center [787, 464] width 66 height 10
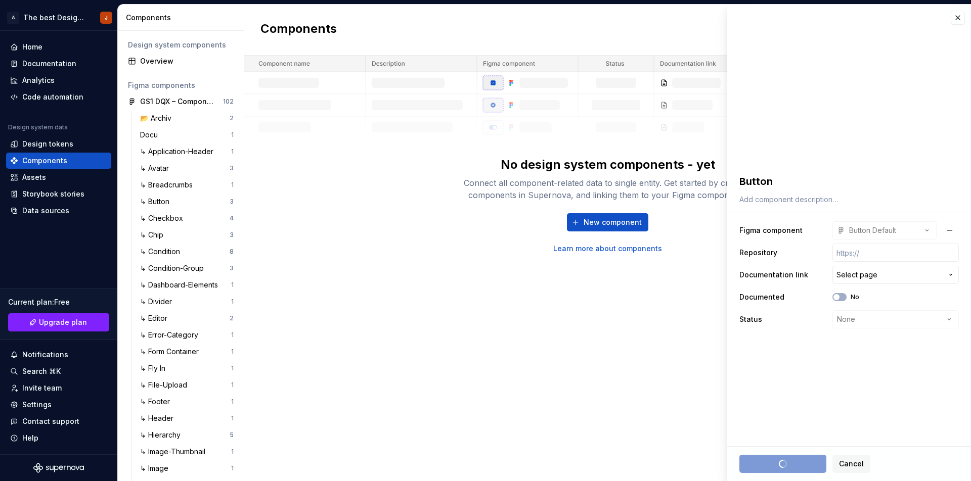
type textarea "*"
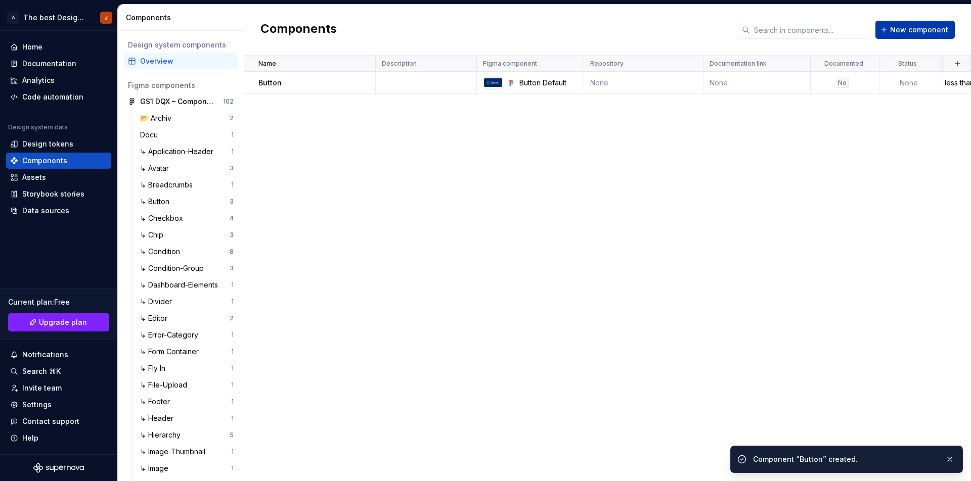
click at [905, 30] on span "New component" at bounding box center [919, 30] width 58 height 10
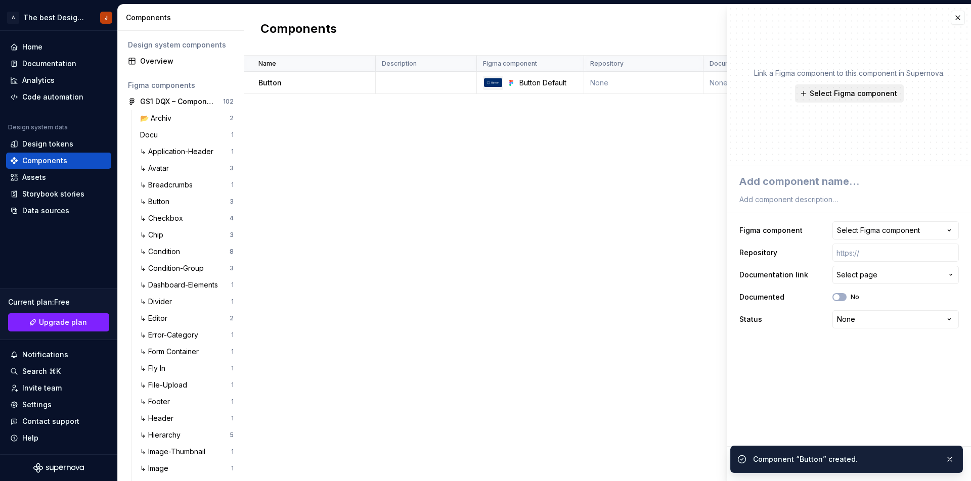
type textarea "*"
type textarea "I"
type textarea "*"
type textarea "In"
type textarea "*"
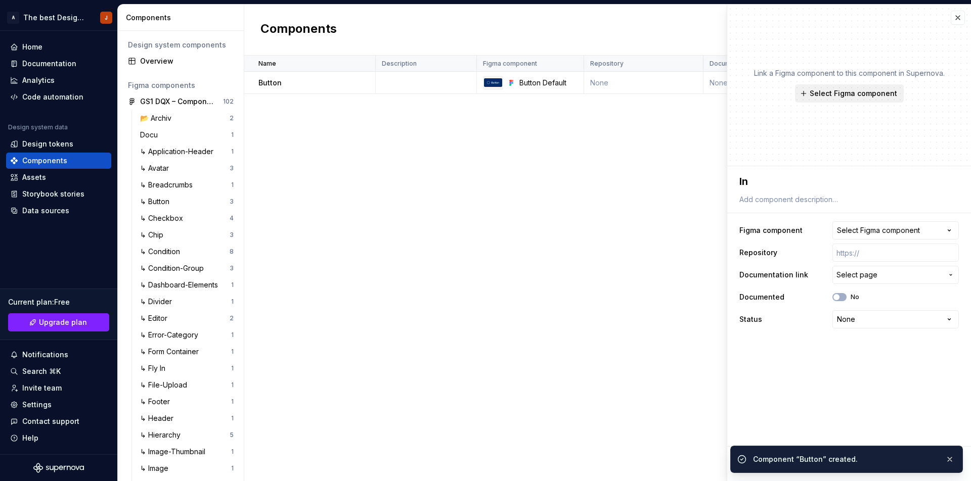
type textarea "Inp"
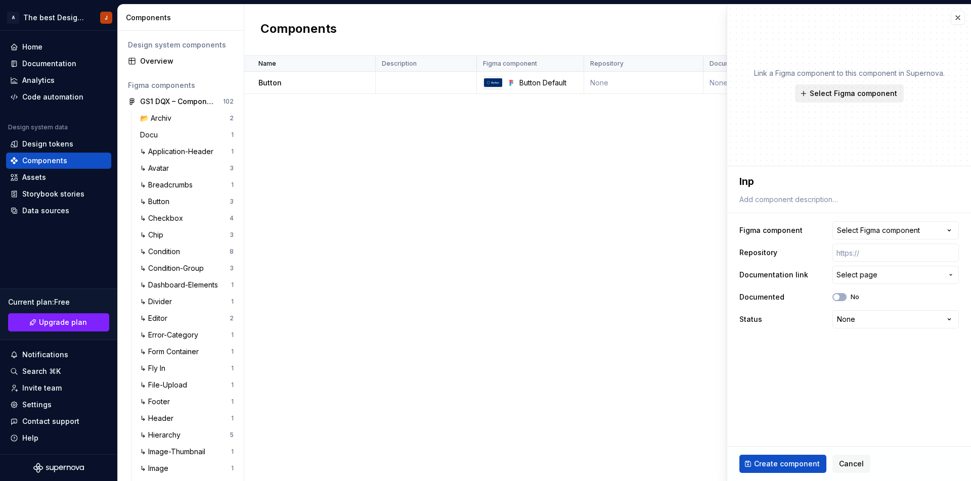
type textarea "*"
type textarea "Inpu"
type textarea "*"
type textarea "Input"
click at [876, 97] on span "Select Figma component" at bounding box center [853, 93] width 87 height 10
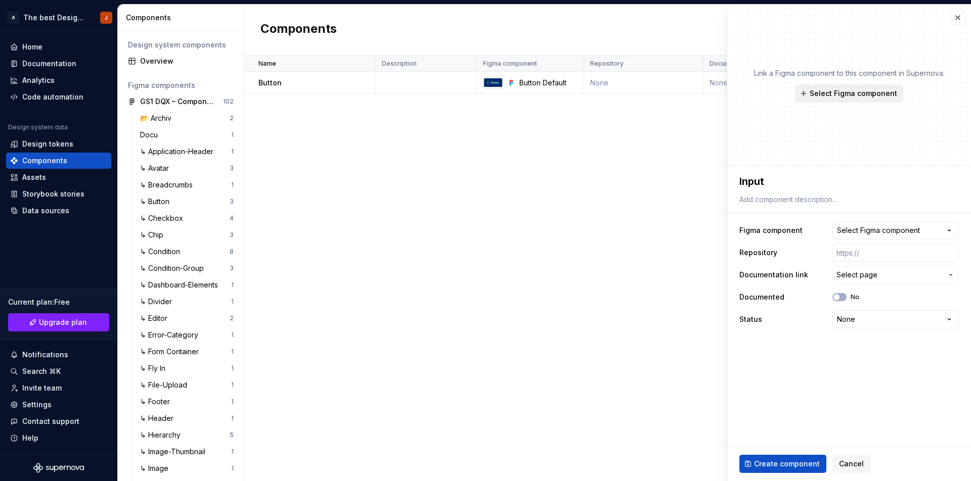
type textarea "*"
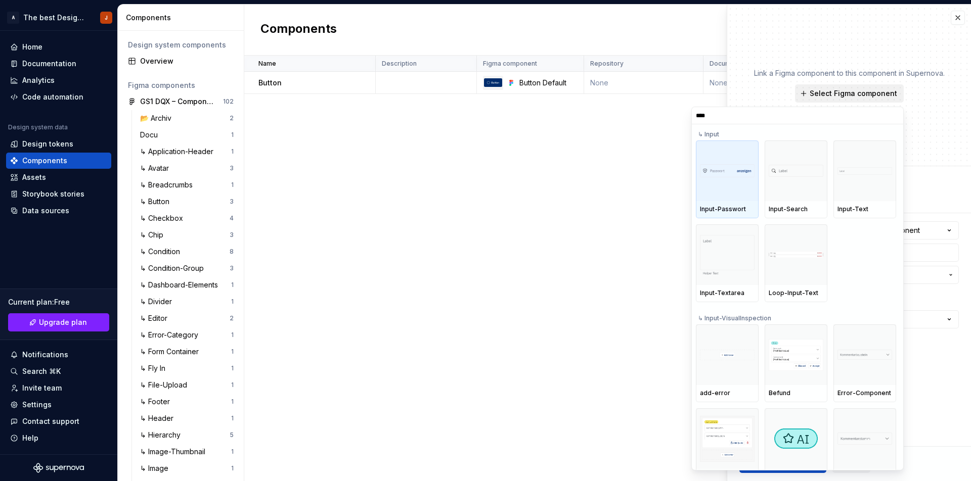
type input "*****"
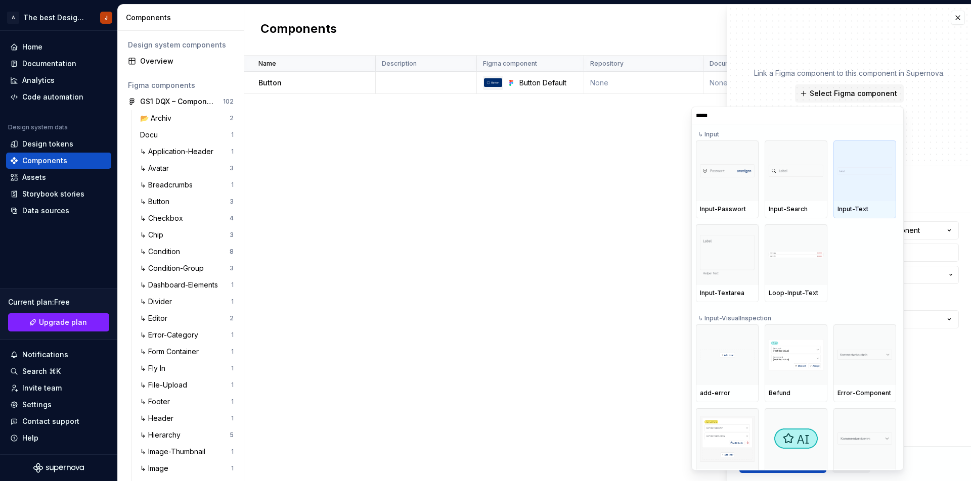
click at [849, 176] on div at bounding box center [864, 171] width 63 height 61
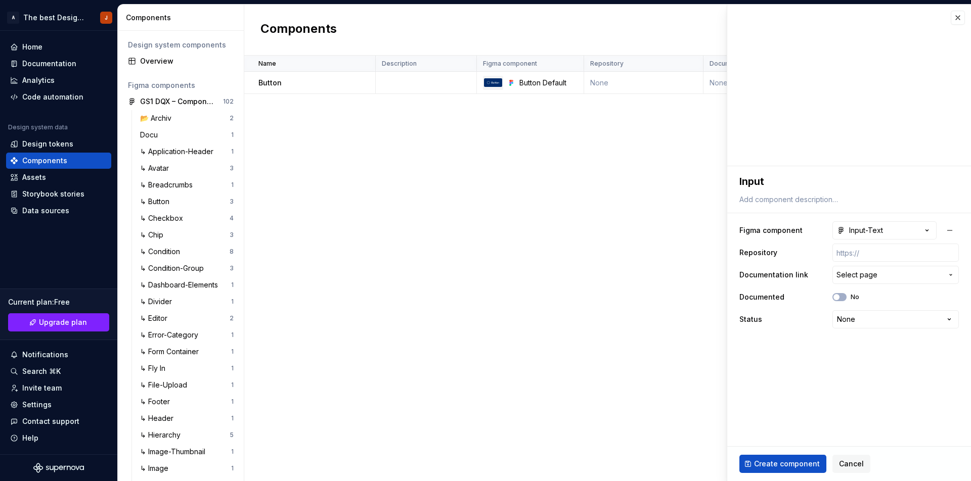
click at [850, 362] on fieldset "**********" at bounding box center [849, 323] width 244 height 315
click at [786, 460] on span "Create component" at bounding box center [787, 464] width 66 height 10
type textarea "*"
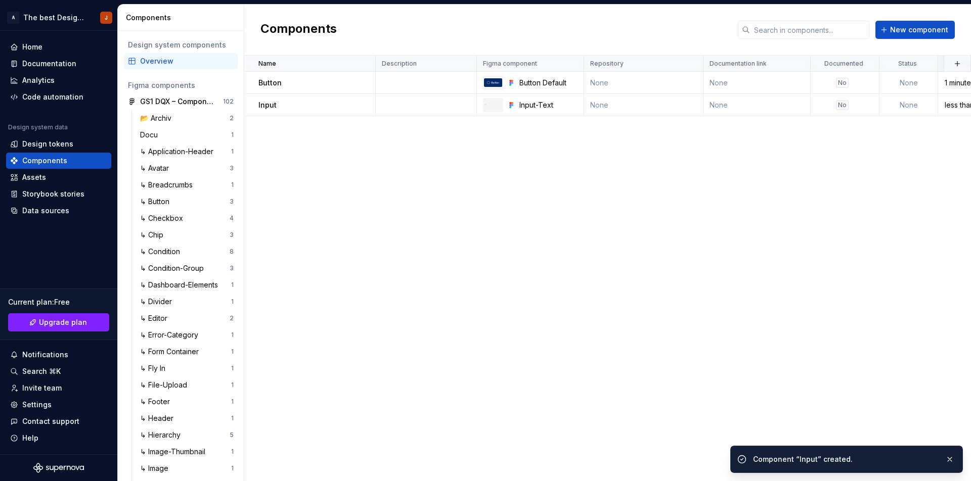
click at [404, 189] on div "Name Description Figma component Repository Documentation link Documented Statu…" at bounding box center [607, 269] width 727 height 426
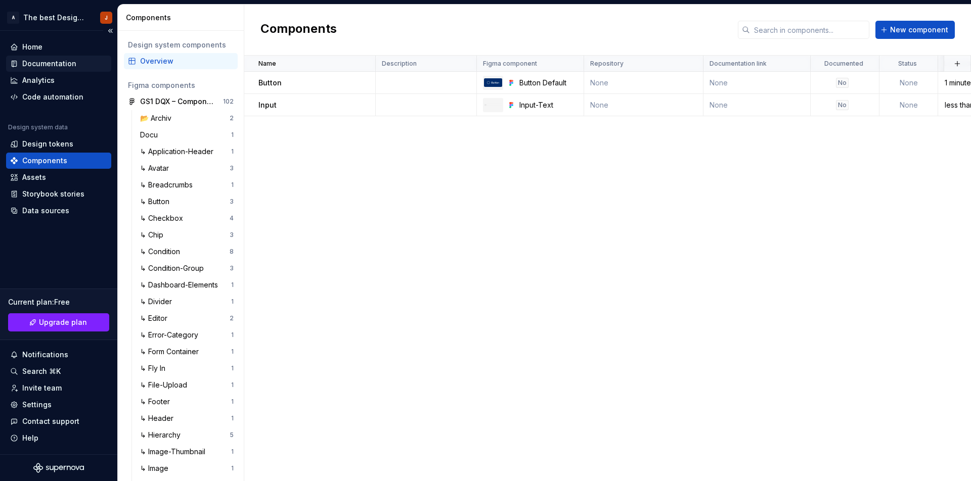
click at [38, 61] on div "Documentation" at bounding box center [49, 64] width 54 height 10
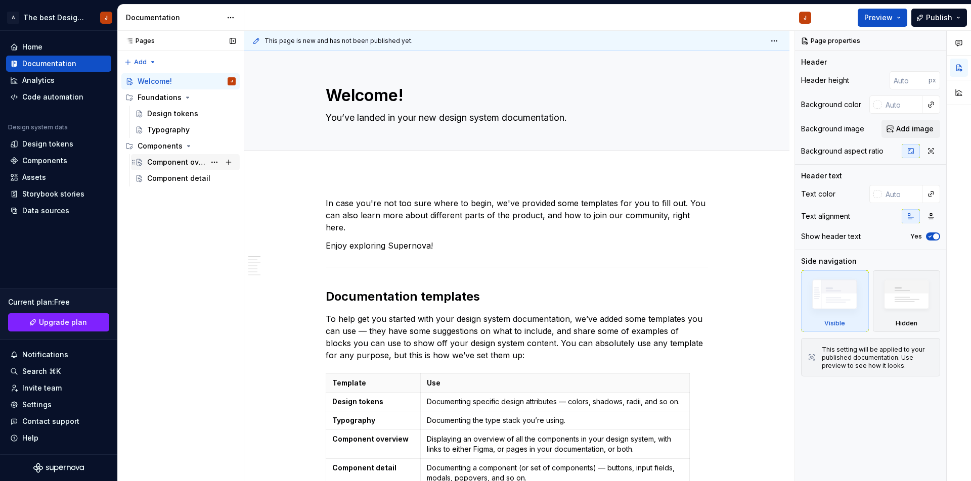
click at [177, 160] on div "Component overview" at bounding box center [176, 162] width 58 height 10
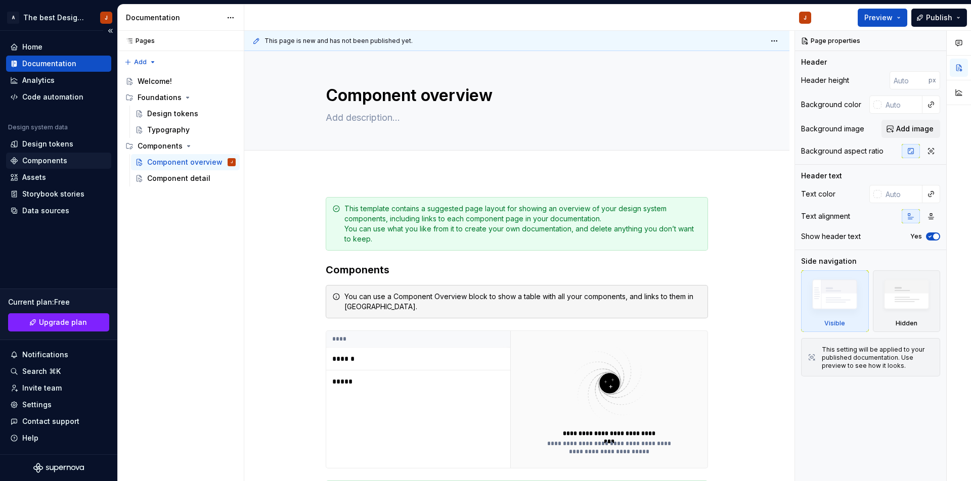
click at [59, 159] on div "Components" at bounding box center [44, 161] width 45 height 10
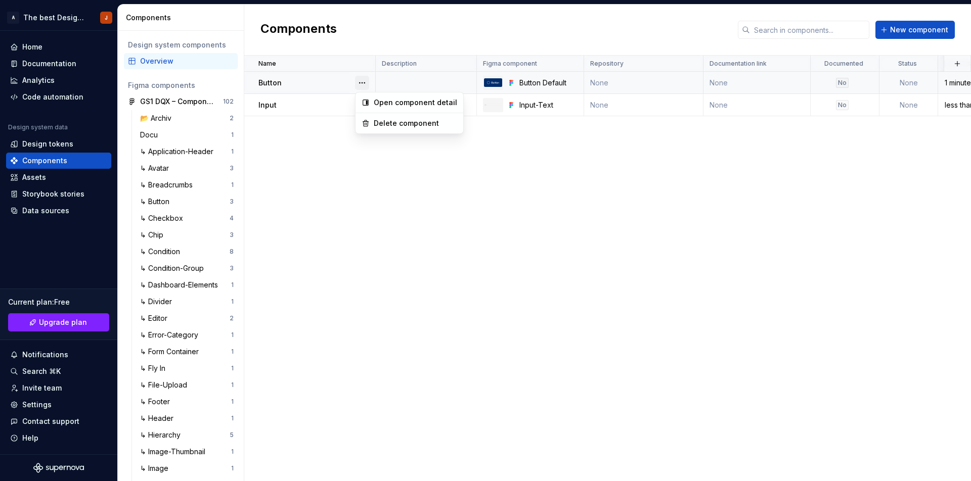
click at [362, 82] on button "button" at bounding box center [362, 83] width 14 height 14
click at [328, 171] on html "A The best Design System J Home Documentation Analytics Code automation Design …" at bounding box center [485, 240] width 971 height 481
click at [321, 85] on div "Button" at bounding box center [316, 83] width 116 height 10
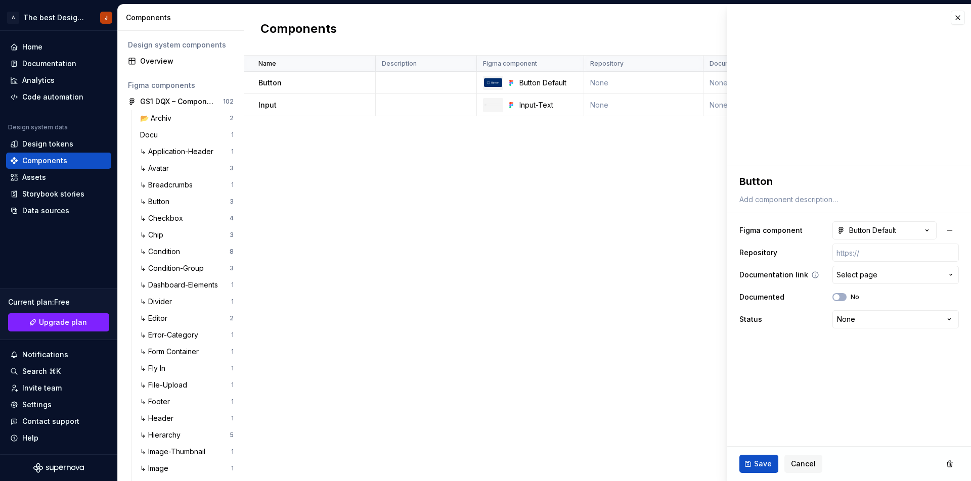
click at [870, 276] on span "Select page" at bounding box center [856, 275] width 41 height 10
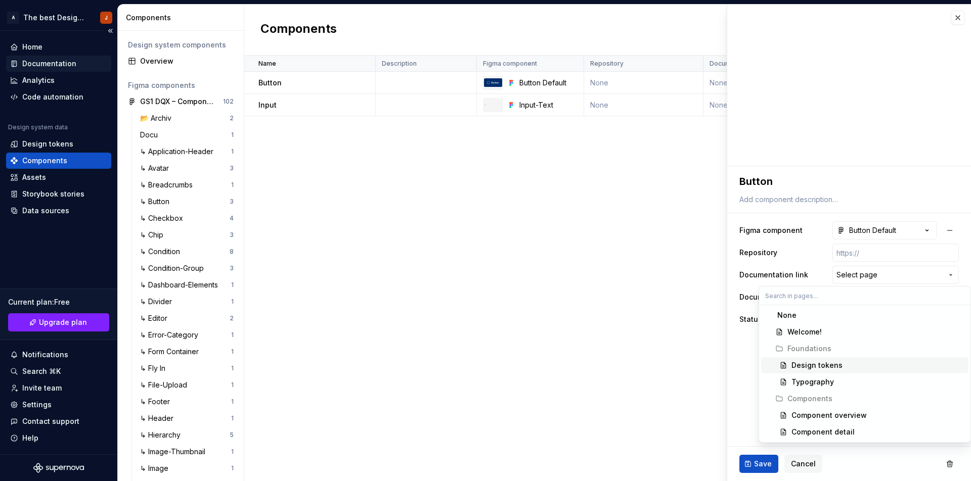
drag, startPoint x: 52, startPoint y: 74, endPoint x: 52, endPoint y: 64, distance: 10.1
click at [52, 74] on html "A The best Design System J Home Documentation Analytics Code automation Design …" at bounding box center [485, 240] width 971 height 481
click at [52, 64] on div "Documentation" at bounding box center [49, 64] width 54 height 10
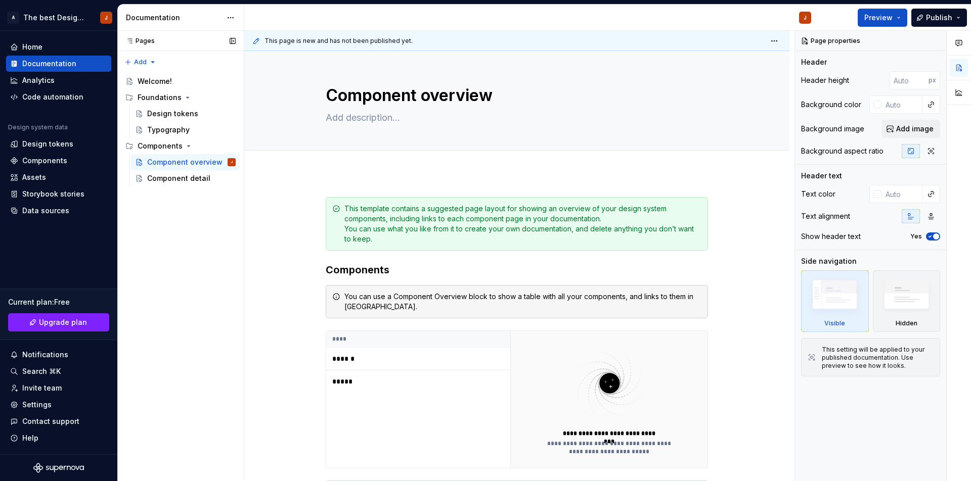
click at [184, 226] on div "Pages Pages Add Accessibility guide for tree Page tree. Navigate the tree with …" at bounding box center [180, 256] width 126 height 451
click at [231, 20] on html "A The best Design System J Home Documentation Analytics Code automation Design …" at bounding box center [485, 240] width 971 height 481
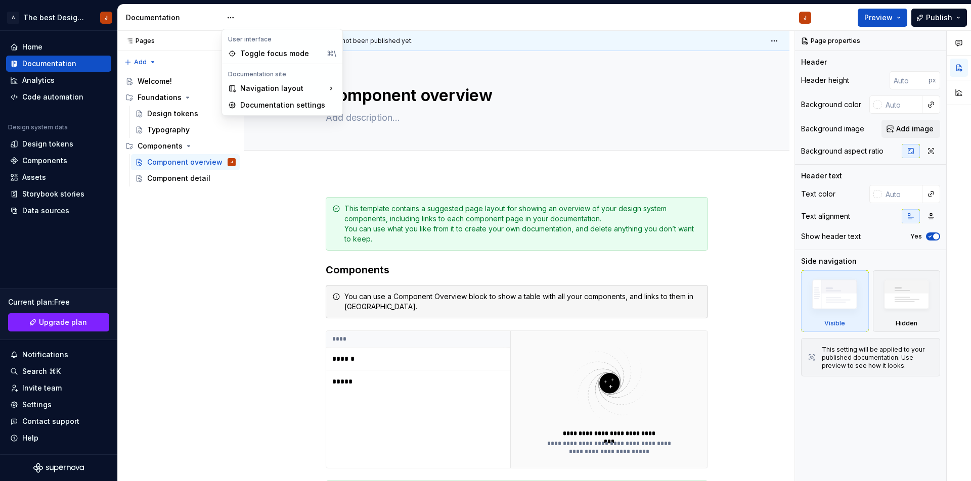
click at [182, 271] on div "Pages Pages Add Accessibility guide for tree Page tree. Navigate the tree with …" at bounding box center [180, 256] width 126 height 451
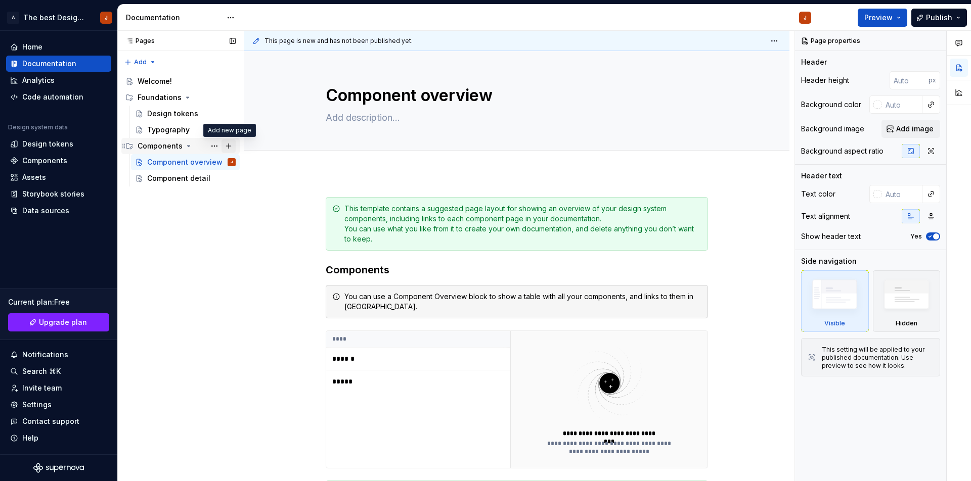
click at [228, 145] on button "Page tree" at bounding box center [228, 146] width 14 height 14
type textarea "*"
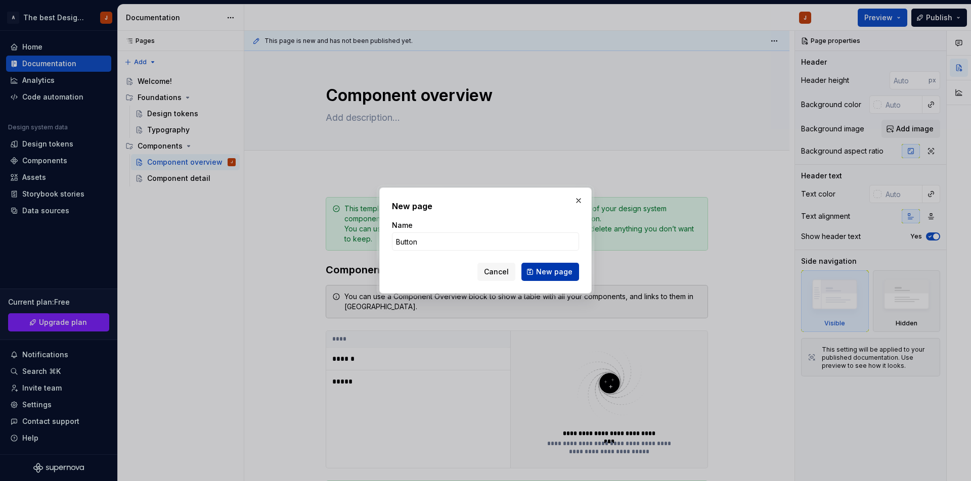
type input "Button"
click at [551, 273] on span "New page" at bounding box center [554, 272] width 36 height 10
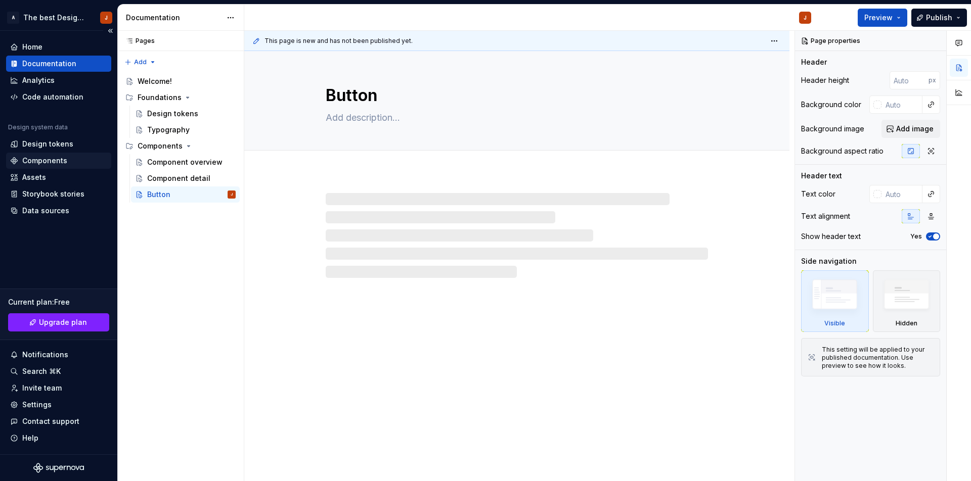
click at [53, 156] on div "Components" at bounding box center [44, 161] width 45 height 10
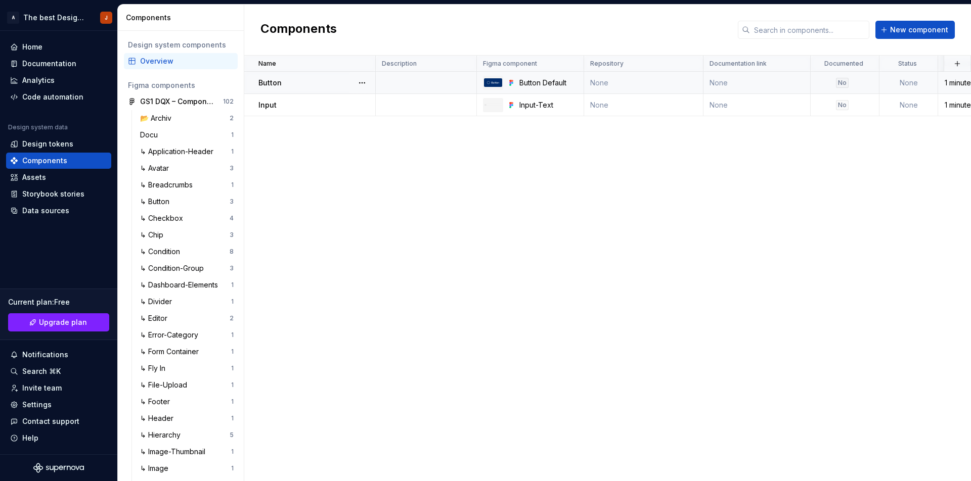
click at [332, 82] on div "Button" at bounding box center [316, 83] width 116 height 10
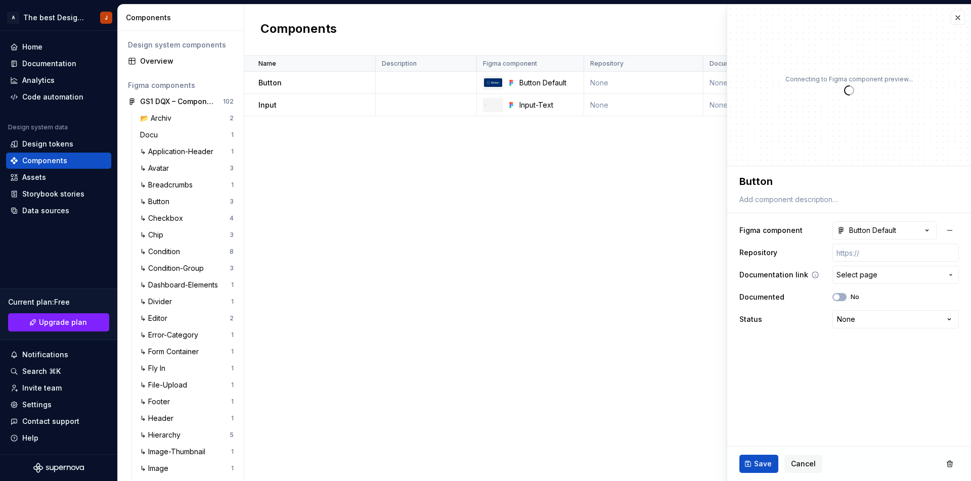
click at [898, 273] on span "Select page" at bounding box center [889, 275] width 106 height 10
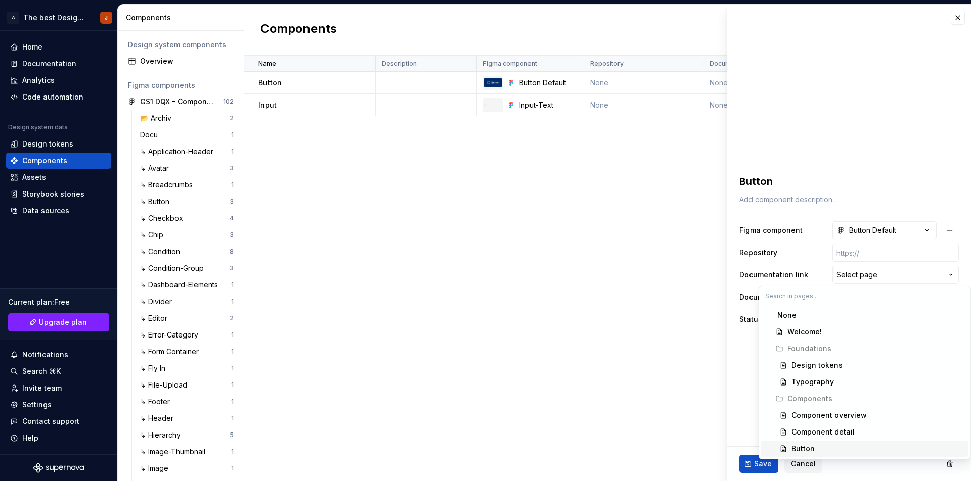
click at [810, 446] on div "Button" at bounding box center [802, 449] width 23 height 10
type textarea "*"
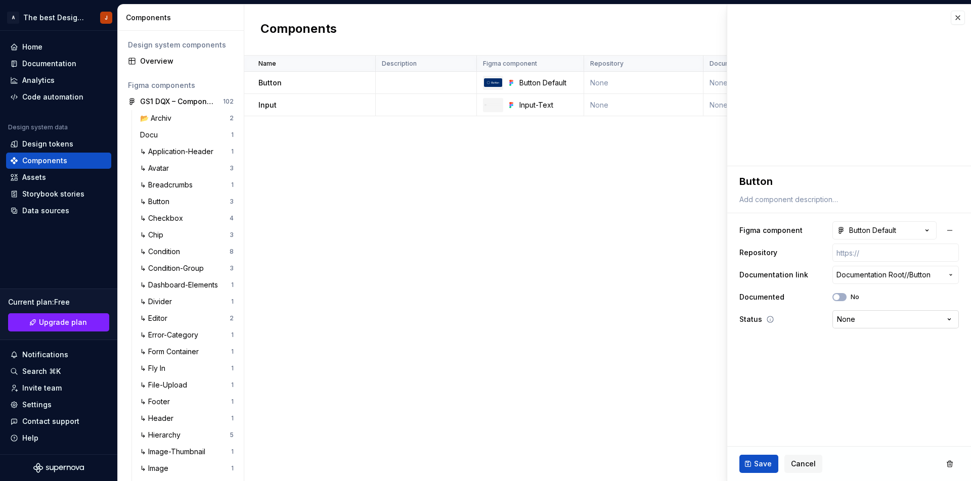
click at [879, 313] on html "A The best Design System J Home Documentation Analytics Code automation Design …" at bounding box center [485, 240] width 971 height 481
select select "**********"
click at [839, 298] on icon "button" at bounding box center [836, 297] width 8 height 6
click at [840, 297] on span "button" at bounding box center [842, 297] width 6 height 6
click at [763, 464] on span "Save" at bounding box center [763, 464] width 18 height 10
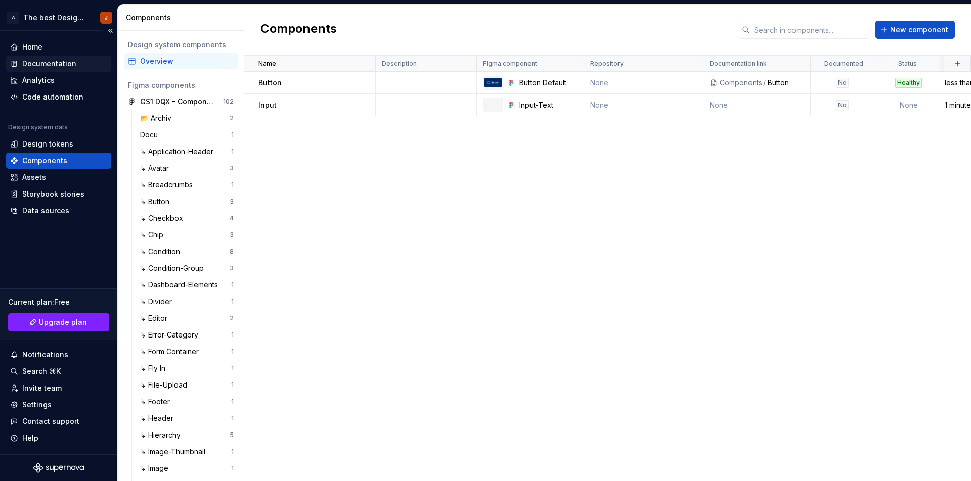
click at [58, 63] on div "Documentation" at bounding box center [49, 64] width 54 height 10
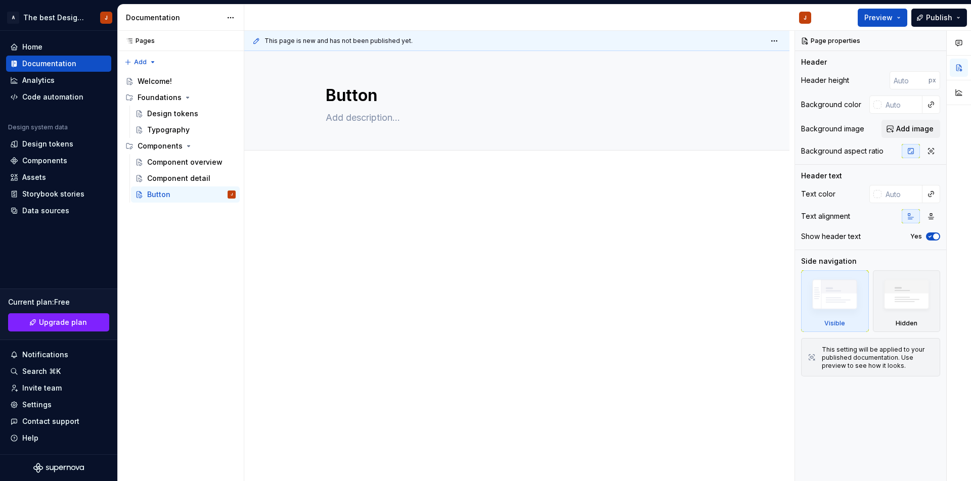
click at [336, 223] on div at bounding box center [517, 216] width 382 height 38
click at [285, 218] on div at bounding box center [516, 282] width 545 height 219
click at [274, 174] on div at bounding box center [516, 282] width 545 height 219
click at [48, 162] on div "Components" at bounding box center [44, 161] width 45 height 10
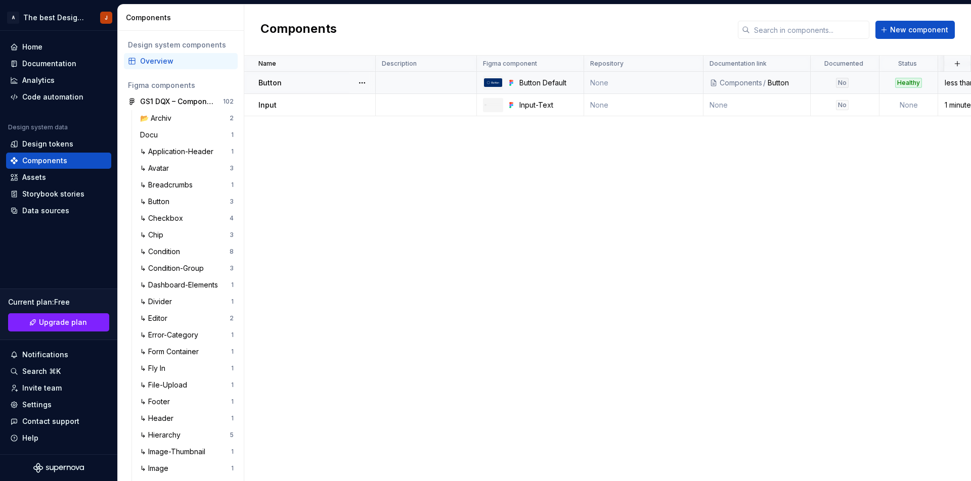
click at [324, 91] on td "Button" at bounding box center [309, 83] width 131 height 22
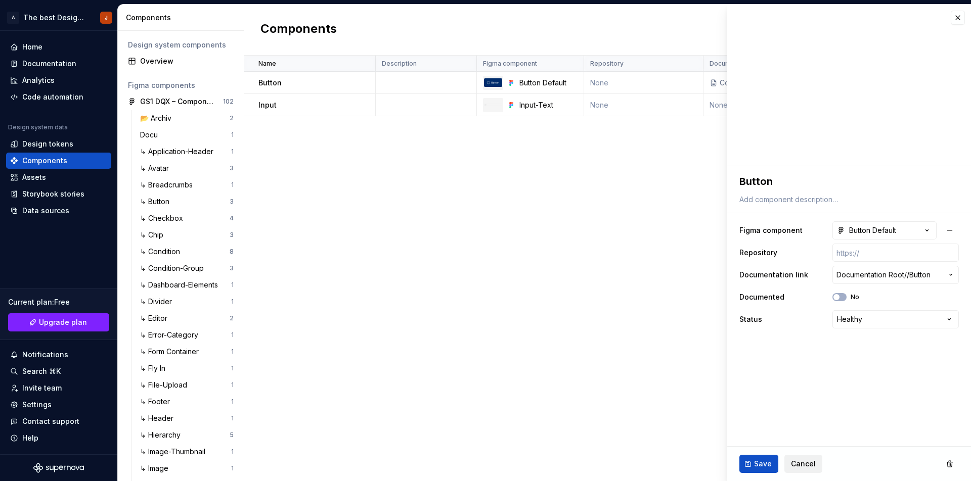
click at [799, 464] on span "Cancel" at bounding box center [803, 464] width 25 height 10
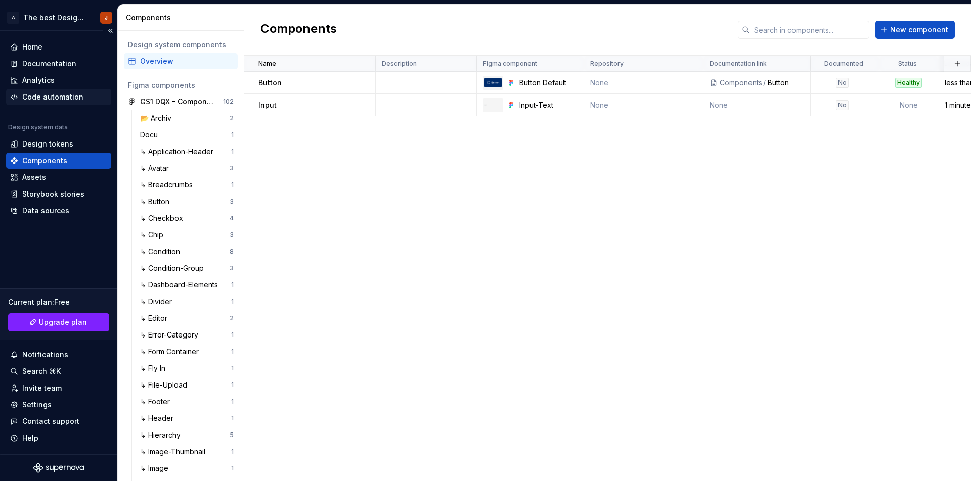
click at [58, 98] on div "Code automation" at bounding box center [52, 97] width 61 height 10
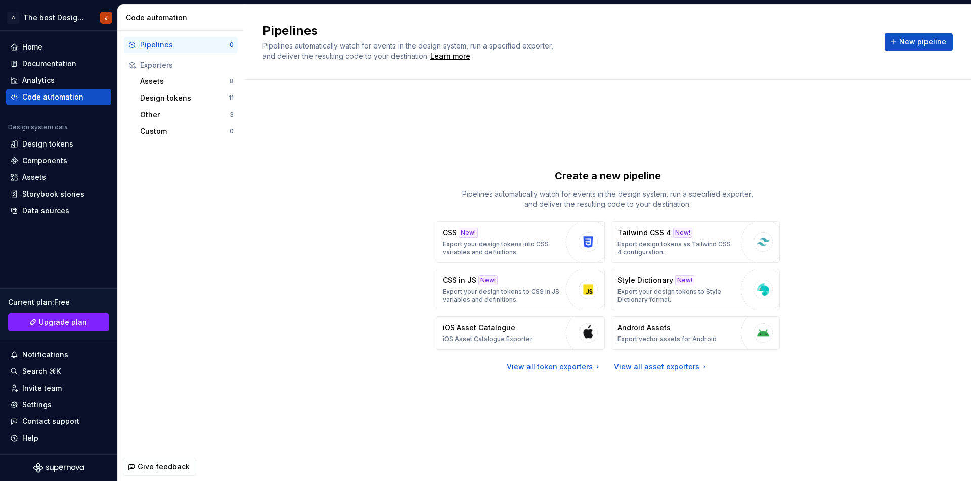
click at [321, 127] on div "Create a new pipeline Pipelines automatically watch for events in the design sy…" at bounding box center [607, 270] width 690 height 345
click at [46, 145] on div "Design tokens" at bounding box center [47, 144] width 51 height 10
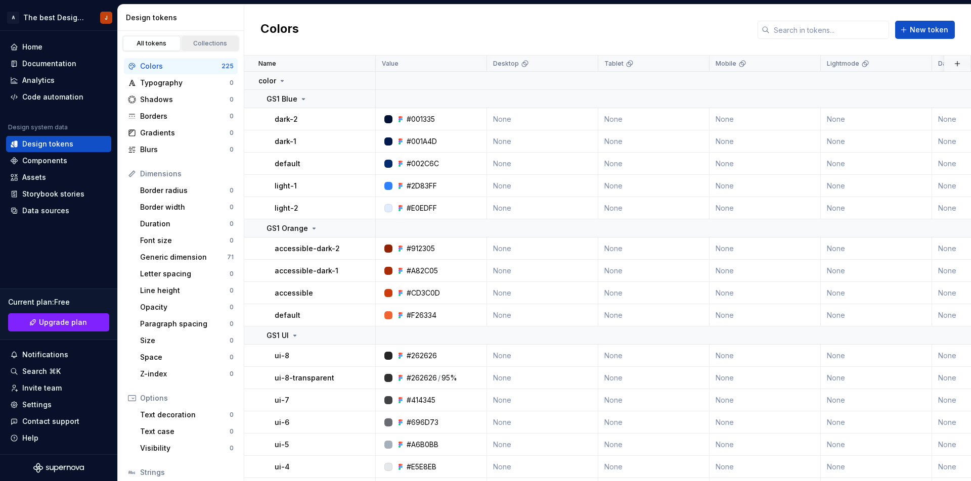
click at [206, 41] on div "Collections" at bounding box center [210, 43] width 51 height 8
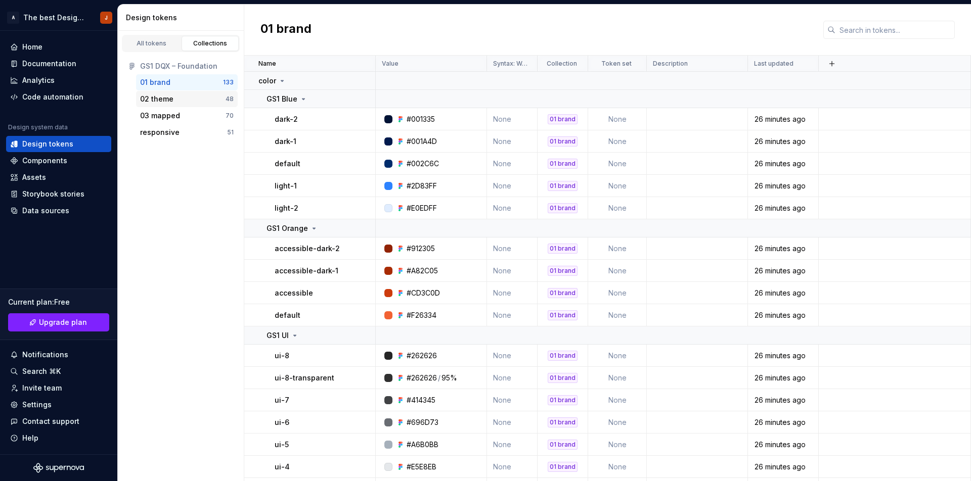
click at [171, 100] on div "02 theme" at bounding box center [156, 99] width 33 height 10
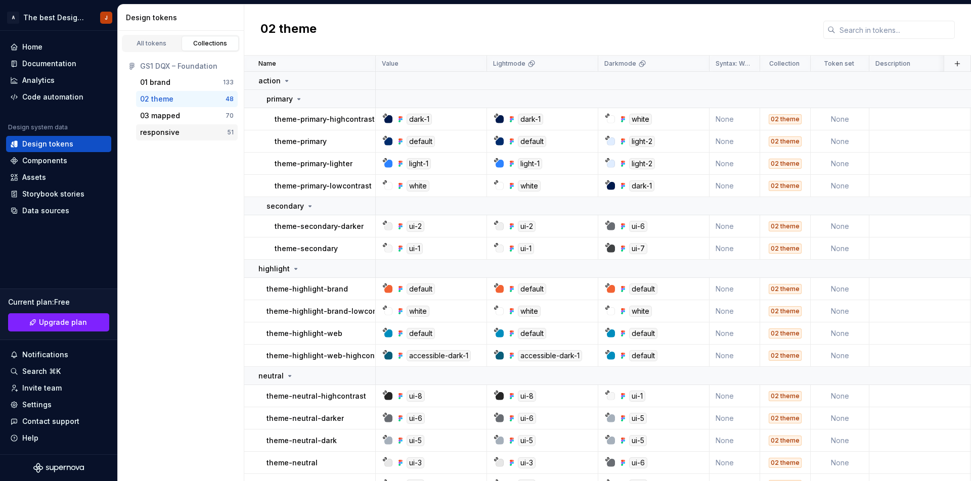
click at [161, 132] on div "responsive" at bounding box center [159, 132] width 39 height 10
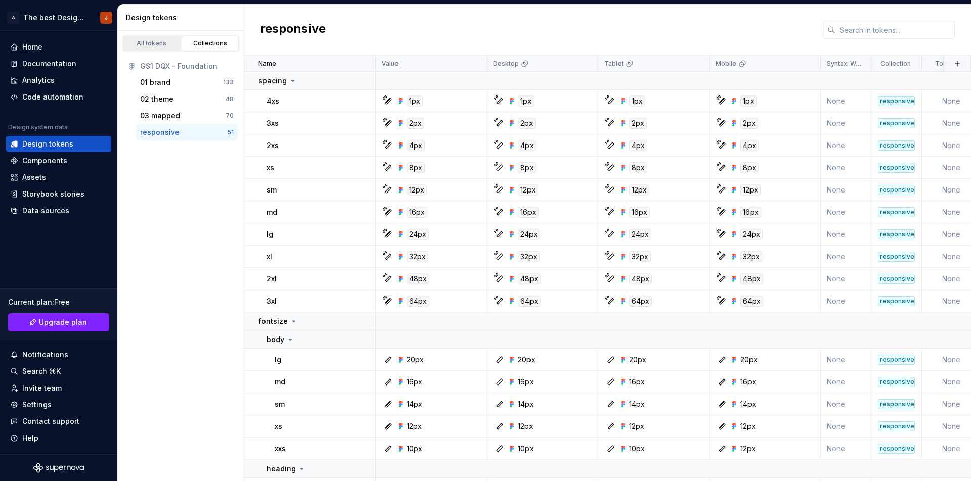
click at [152, 42] on div "All tokens" at bounding box center [151, 43] width 51 height 8
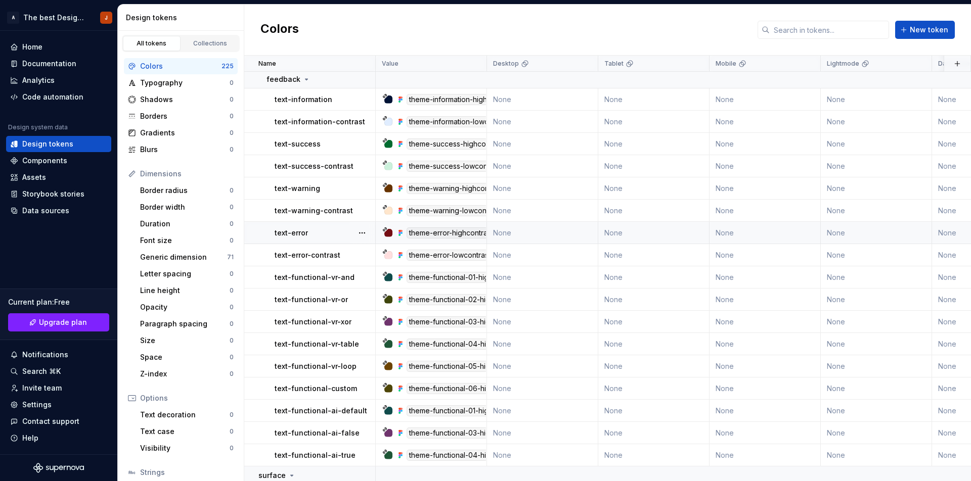
scroll to position [3260, 0]
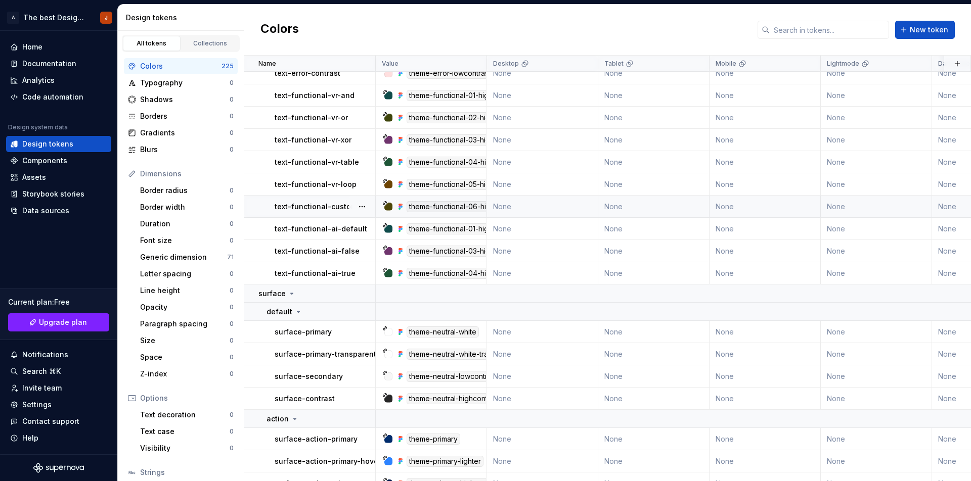
click at [318, 209] on p "text-functional-custom" at bounding box center [316, 207] width 82 height 10
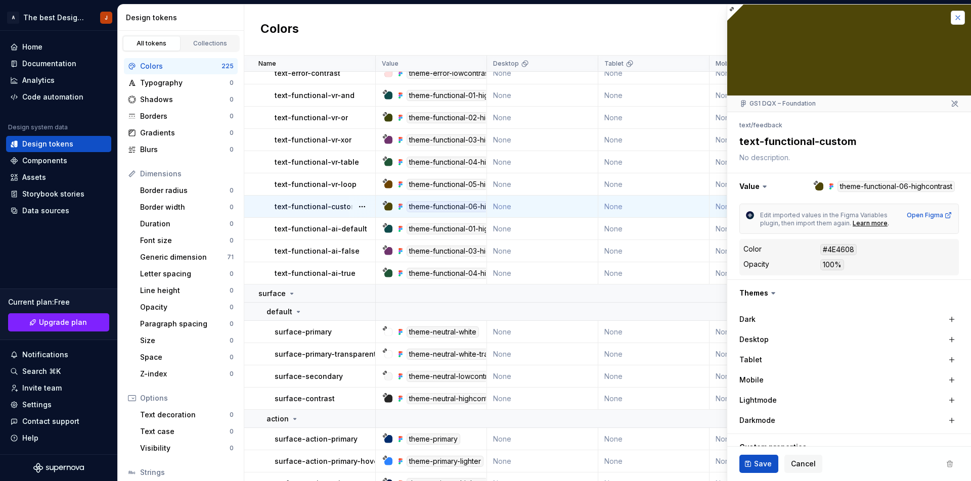
click at [951, 17] on button "button" at bounding box center [958, 18] width 14 height 14
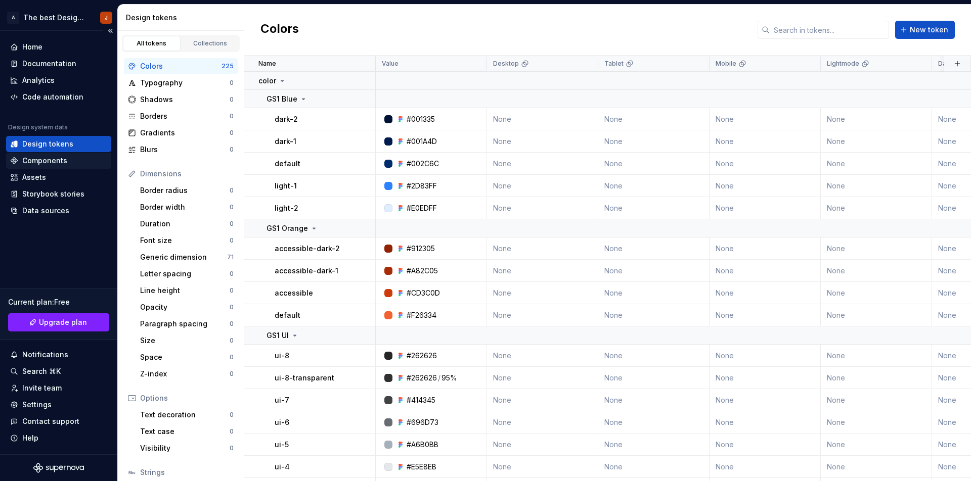
click at [55, 168] on div "Components" at bounding box center [58, 161] width 105 height 16
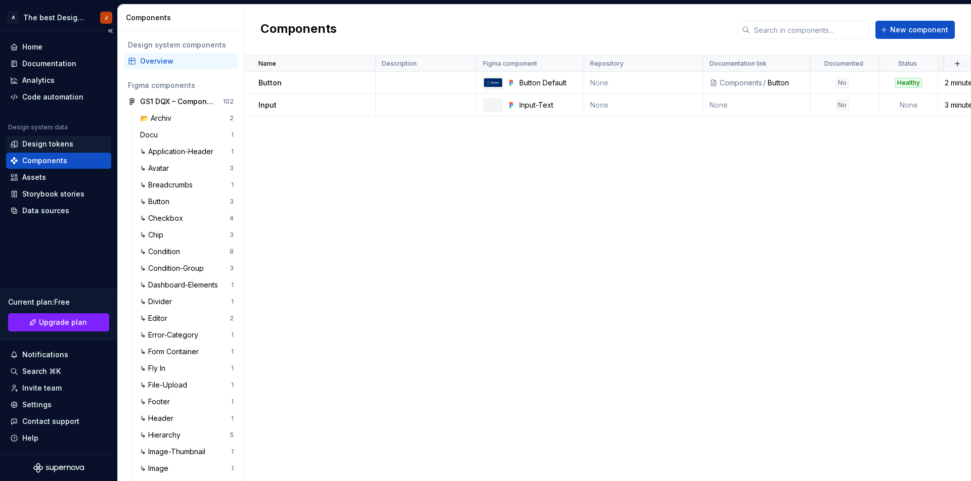
click at [53, 143] on div "Design tokens" at bounding box center [47, 144] width 51 height 10
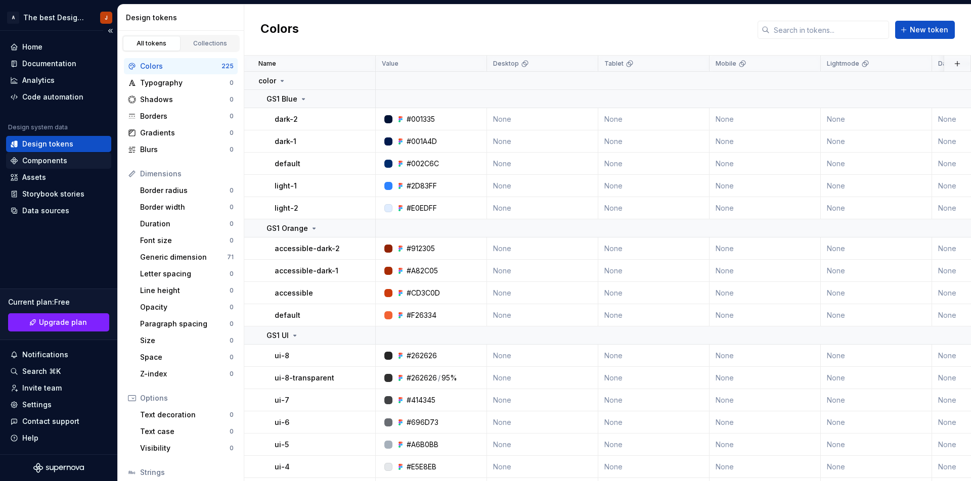
click at [49, 158] on div "Components" at bounding box center [44, 161] width 45 height 10
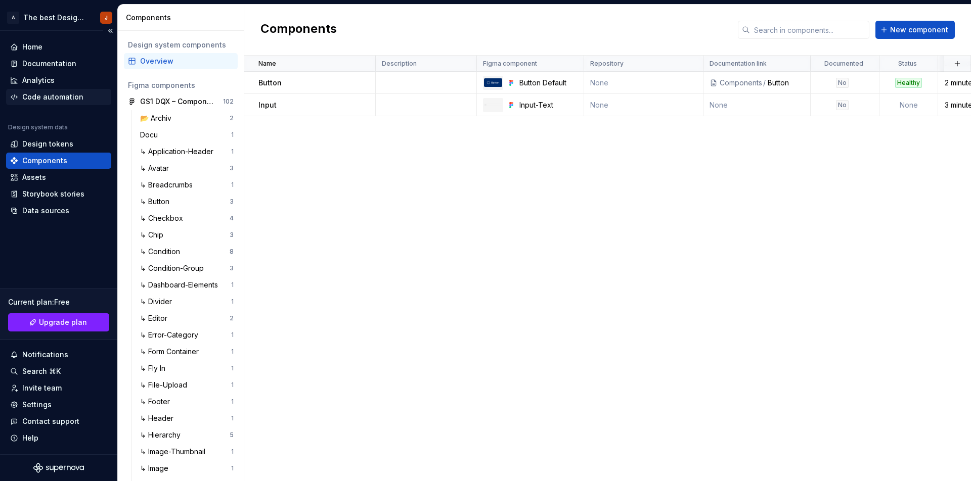
click at [52, 98] on div "Code automation" at bounding box center [52, 97] width 61 height 10
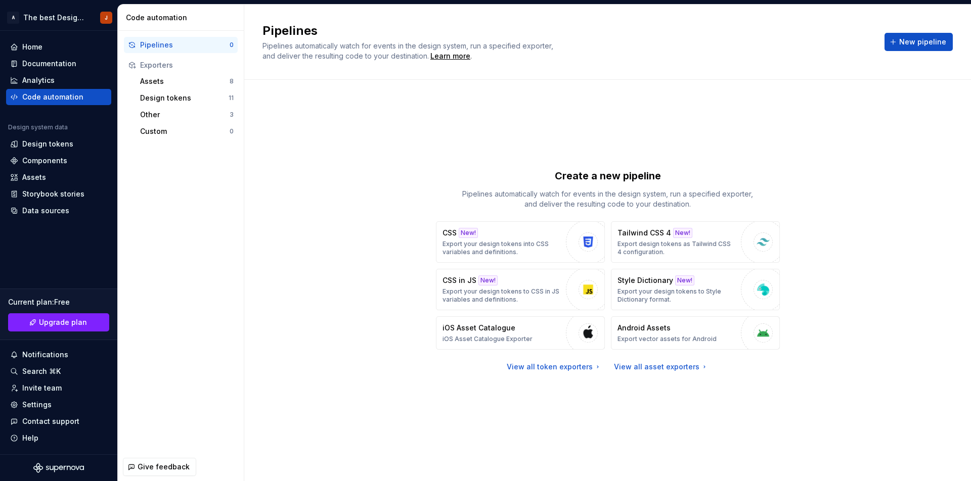
click at [852, 237] on div "Create a new pipeline Pipelines automatically watch for events in the design sy…" at bounding box center [607, 270] width 690 height 345
click at [361, 156] on div "Create a new pipeline Pipelines automatically watch for events in the design sy…" at bounding box center [607, 270] width 690 height 345
click at [63, 161] on div "Components" at bounding box center [44, 161] width 45 height 10
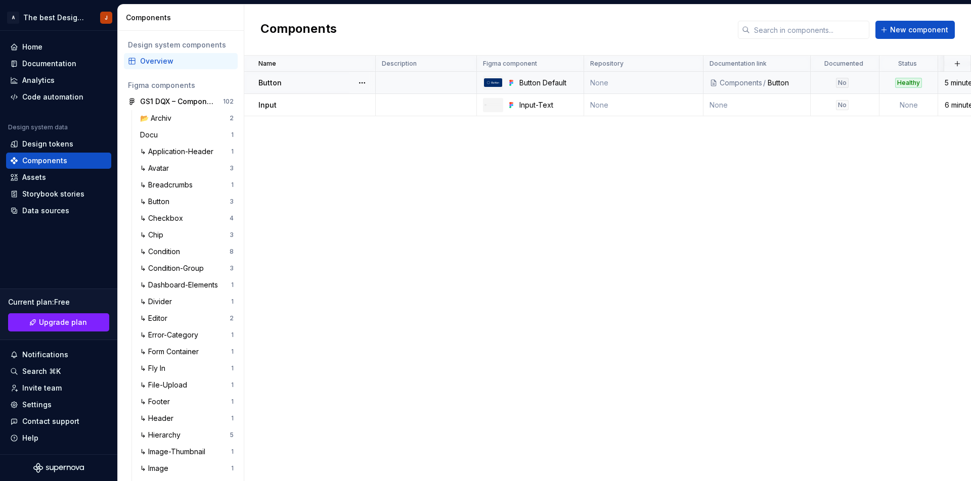
click at [317, 81] on div "Button" at bounding box center [316, 83] width 116 height 10
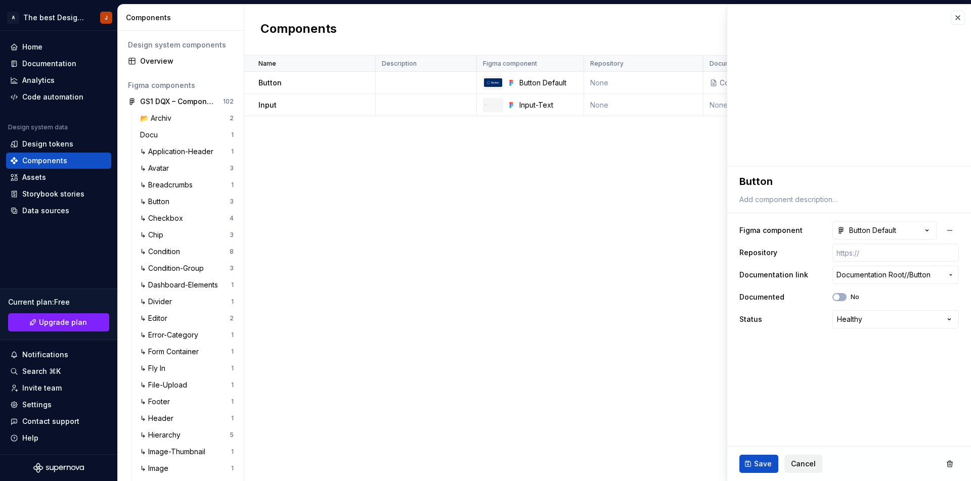
click at [802, 461] on span "Cancel" at bounding box center [803, 464] width 25 height 10
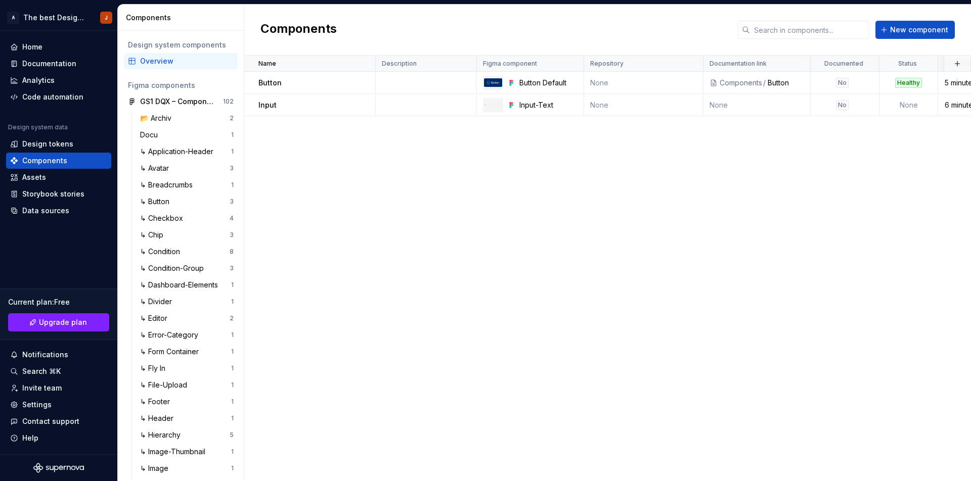
click at [464, 332] on div "Name Description Figma component Repository Documentation link Documented Statu…" at bounding box center [607, 269] width 727 height 426
click at [182, 204] on div "↳ Button" at bounding box center [185, 202] width 90 height 10
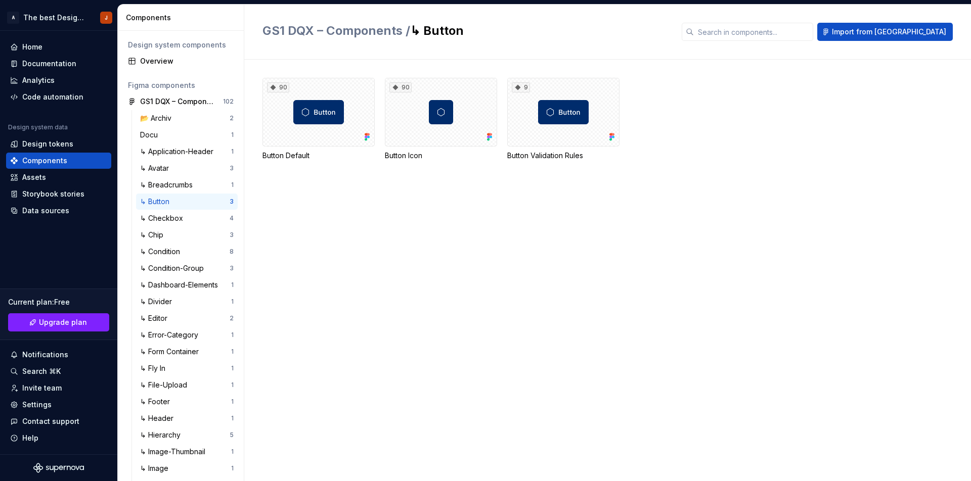
click at [330, 147] on div "90 Button Default" at bounding box center [318, 119] width 112 height 83
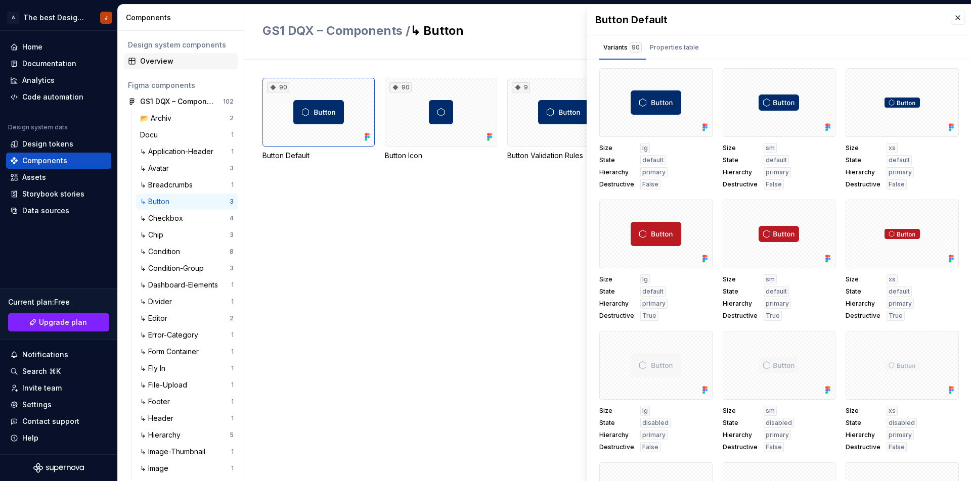
click at [151, 61] on div "Overview" at bounding box center [187, 61] width 94 height 10
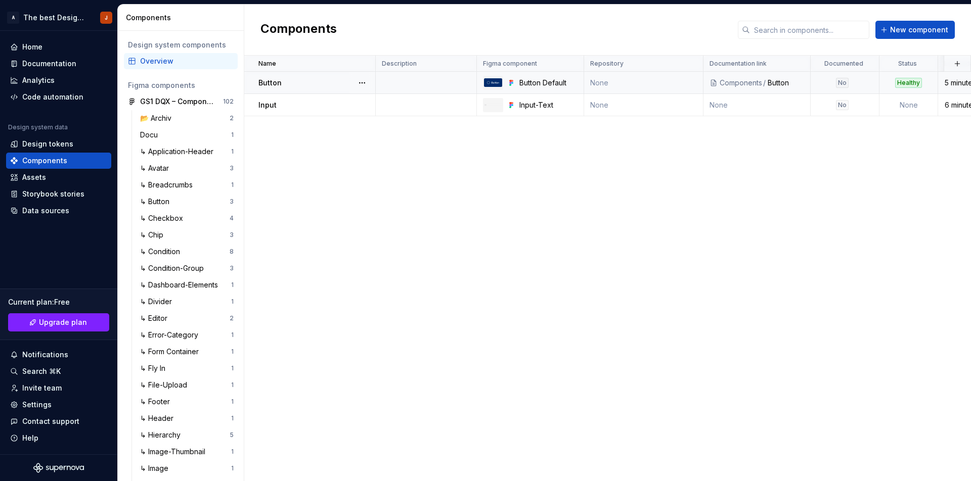
click at [292, 86] on div "Button" at bounding box center [316, 83] width 116 height 10
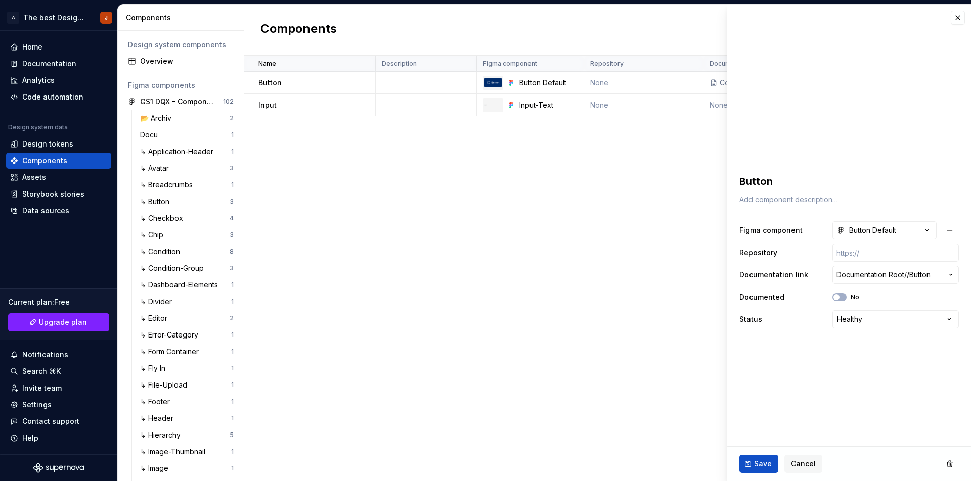
click at [389, 201] on div "Name Description Figma component Repository Documentation link Documented Statu…" at bounding box center [607, 269] width 727 height 426
click at [464, 302] on div "Name Description Figma component Repository Documentation link Documented Statu…" at bounding box center [607, 269] width 727 height 426
click at [530, 224] on div "Name Description Figma component Repository Documentation link Documented Statu…" at bounding box center [607, 269] width 727 height 426
click at [363, 81] on button "button" at bounding box center [362, 83] width 14 height 14
click at [388, 102] on div "Open component detail" at bounding box center [415, 103] width 83 height 10
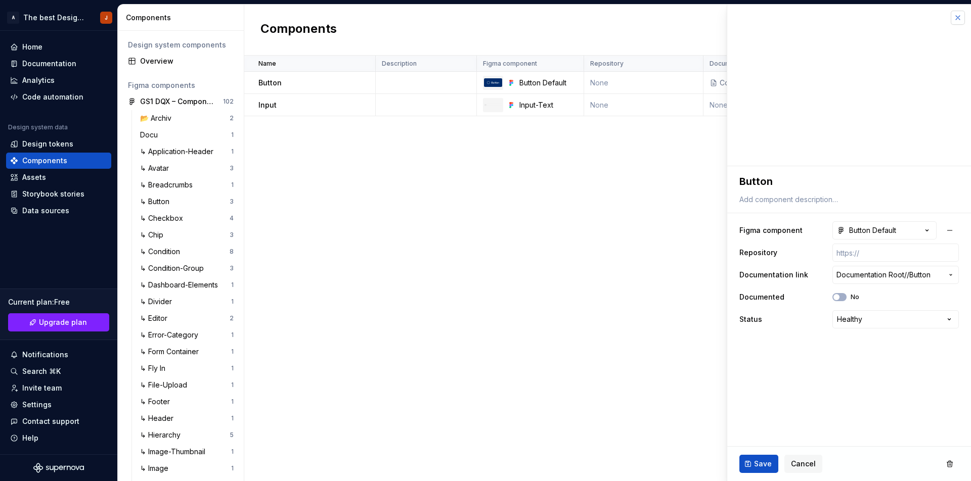
click at [956, 17] on button "button" at bounding box center [958, 18] width 14 height 14
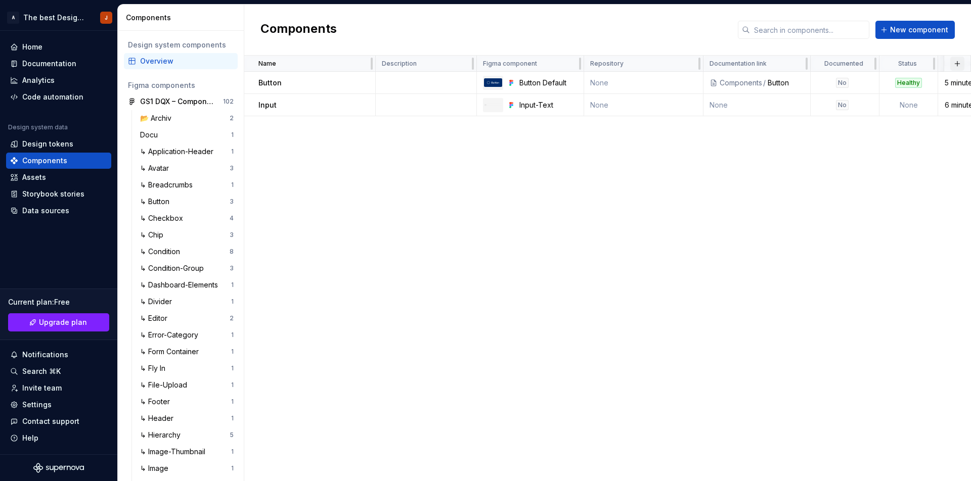
click at [957, 62] on button "button" at bounding box center [957, 64] width 14 height 14
click at [807, 196] on div "Name Description Figma component Repository Documentation link Documented Statu…" at bounding box center [607, 269] width 727 height 426
click at [302, 82] on div "Button" at bounding box center [316, 83] width 116 height 10
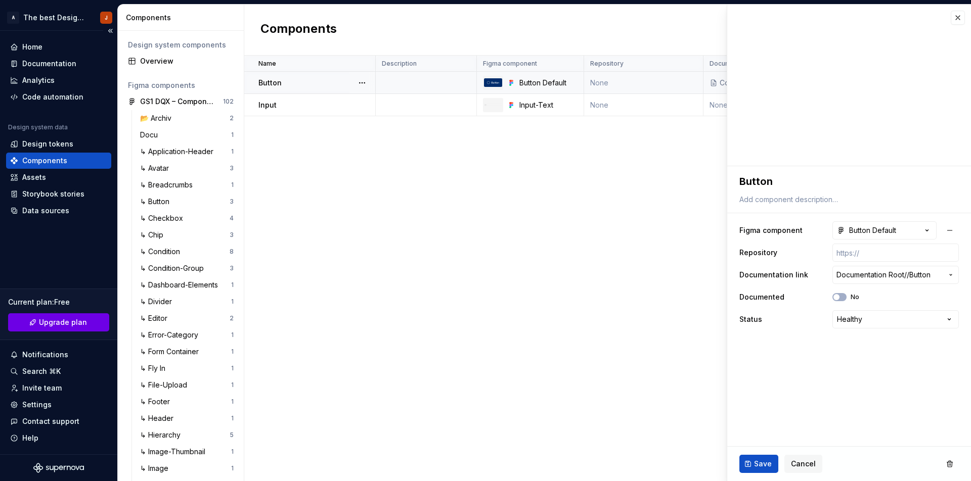
click at [30, 322] on link "Upgrade plan" at bounding box center [58, 323] width 101 height 18
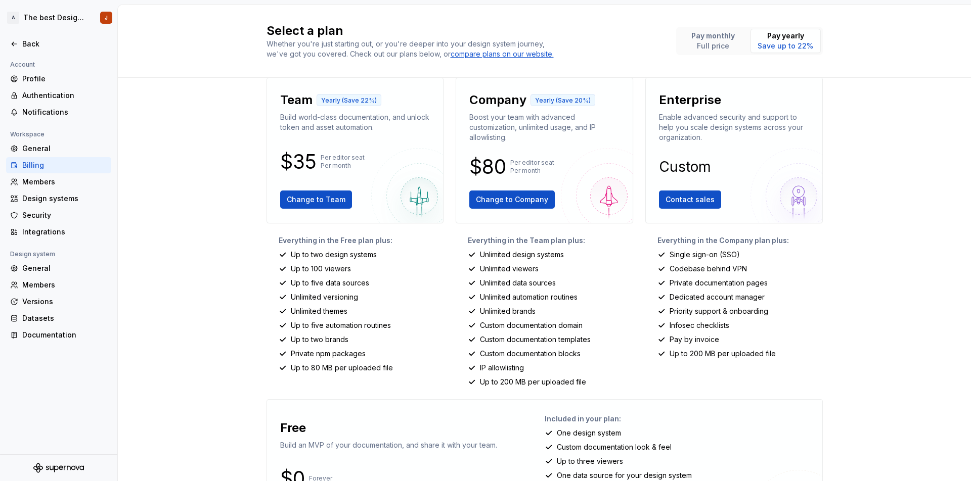
scroll to position [93, 0]
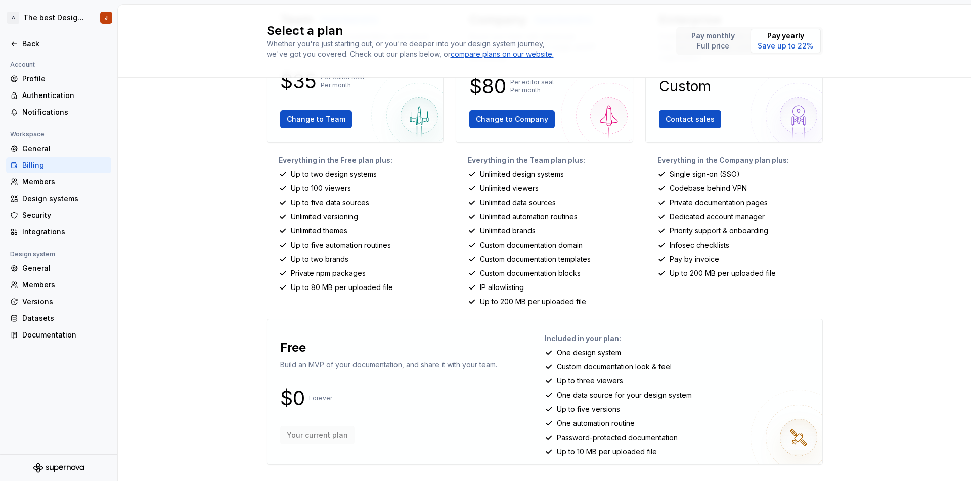
click at [184, 264] on div "Select a plan Whether you're just starting out, or you're deeper into your desi…" at bounding box center [544, 243] width 853 height 477
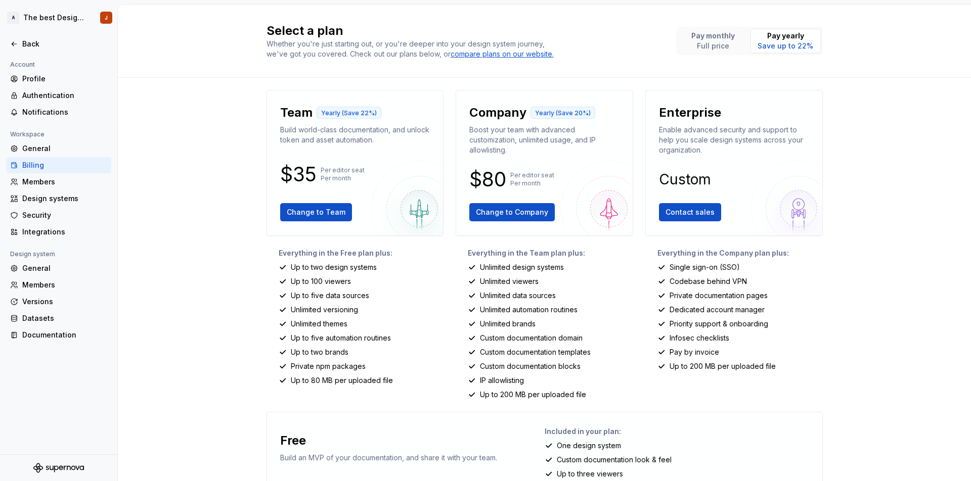
click at [180, 264] on div "Select a plan Whether you're just starting out, or you're deeper into your desi…" at bounding box center [544, 243] width 853 height 477
click at [703, 47] on p "Full price" at bounding box center [712, 46] width 43 height 10
click at [211, 188] on div "Select a plan Whether you're just starting out, or you're deeper into your desi…" at bounding box center [544, 243] width 853 height 477
click at [32, 43] on div "Back" at bounding box center [64, 44] width 85 height 10
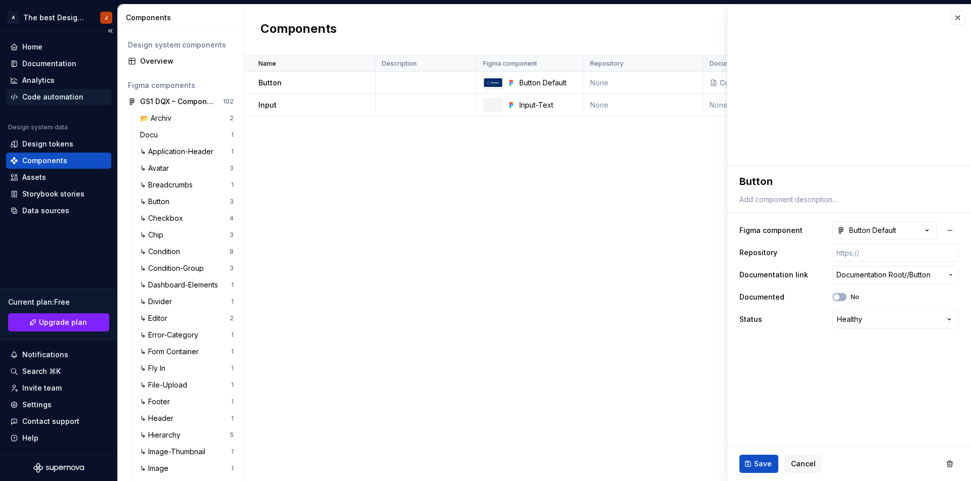
click at [40, 102] on div "Code automation" at bounding box center [58, 97] width 105 height 16
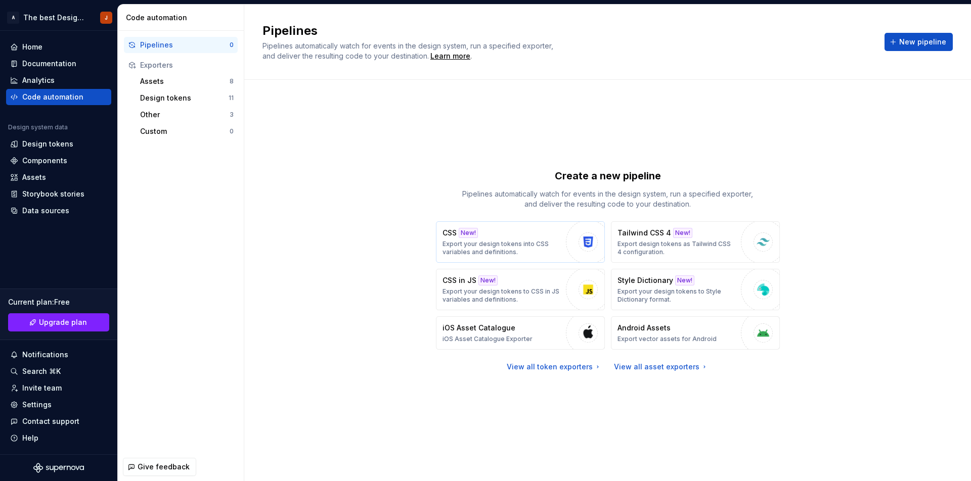
click at [524, 237] on div "CSS New! Export your design tokens into CSS variables and definitions." at bounding box center [501, 242] width 118 height 28
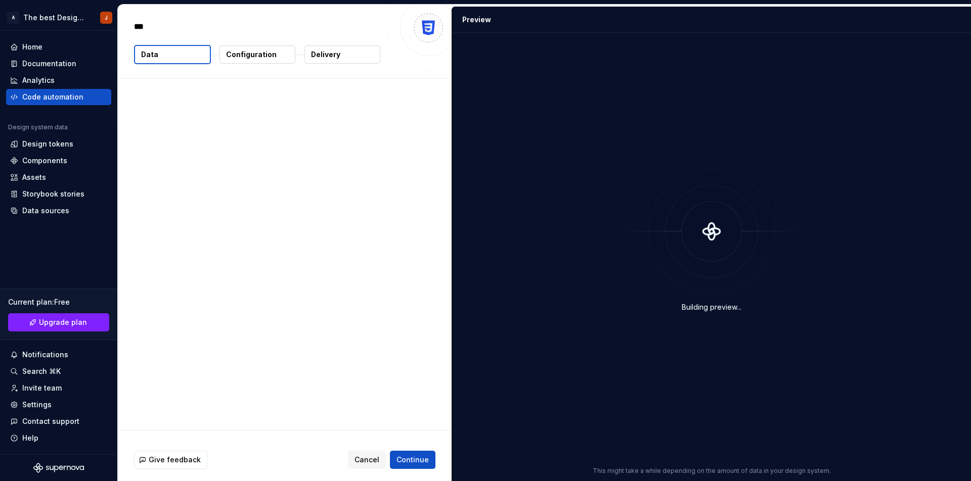
type textarea "*"
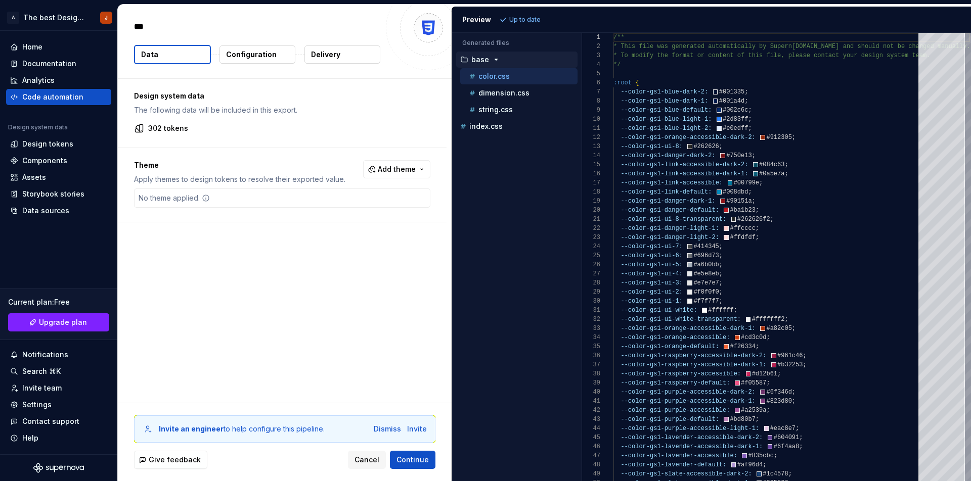
click at [497, 57] on icon "button" at bounding box center [496, 60] width 8 height 8
click at [495, 126] on p "index.css" at bounding box center [485, 126] width 33 height 8
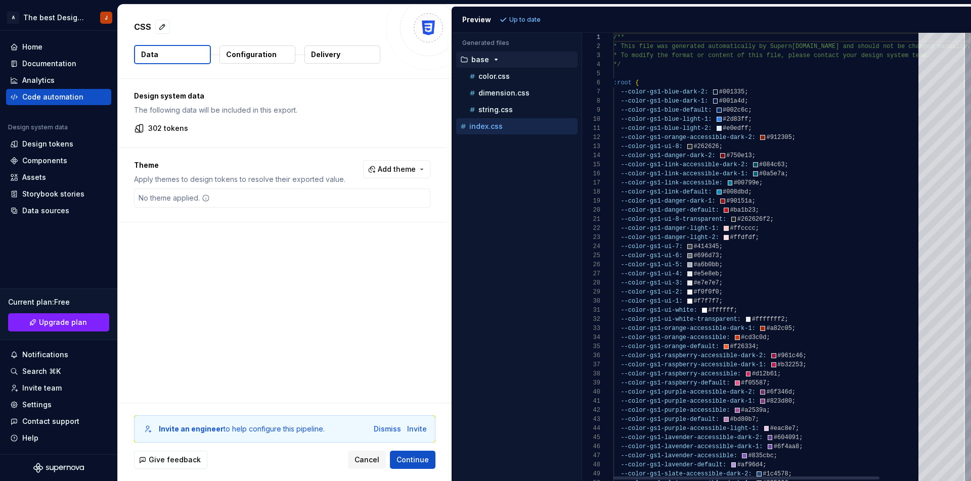
scroll to position [27, 0]
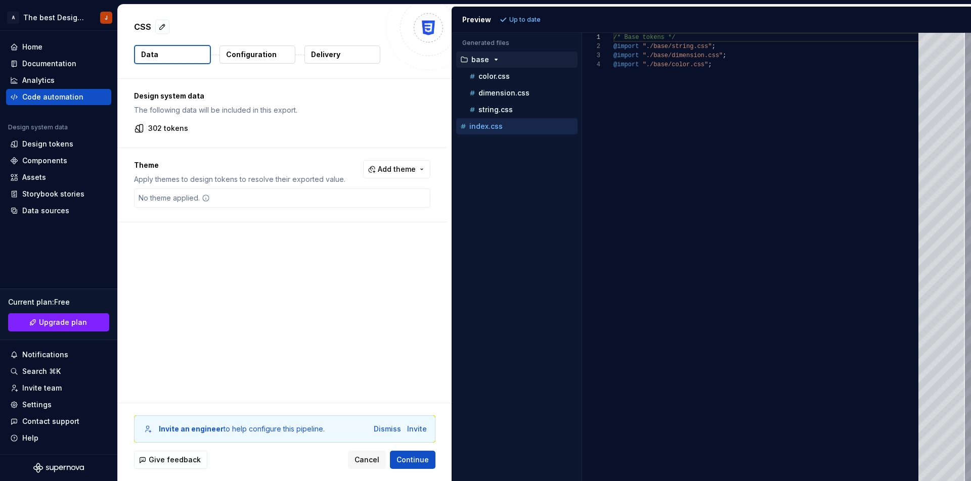
click at [493, 57] on icon "button" at bounding box center [496, 60] width 8 height 8
click at [500, 76] on p "color.css" at bounding box center [493, 76] width 31 height 8
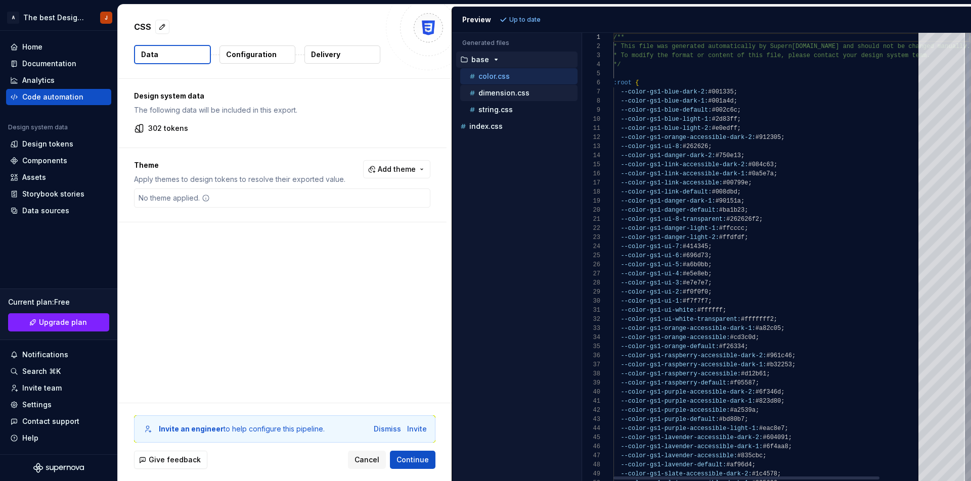
click at [503, 94] on p "dimension.css" at bounding box center [503, 93] width 51 height 8
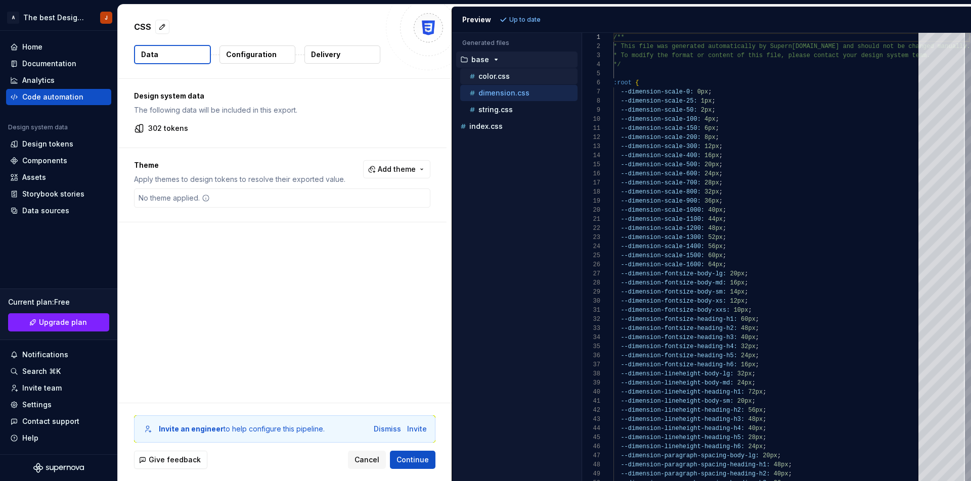
click at [502, 77] on p "color.css" at bounding box center [493, 76] width 31 height 8
type textarea "**********"
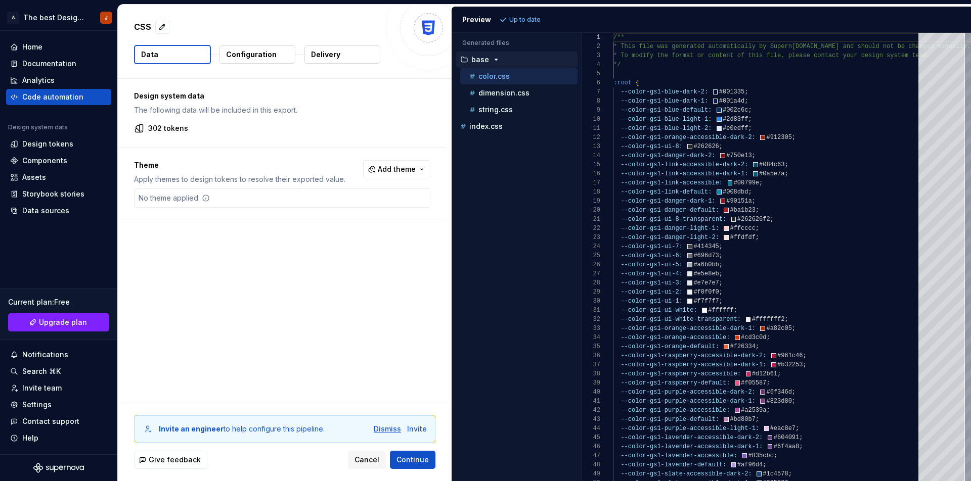
click at [392, 428] on div "Dismiss" at bounding box center [387, 429] width 27 height 10
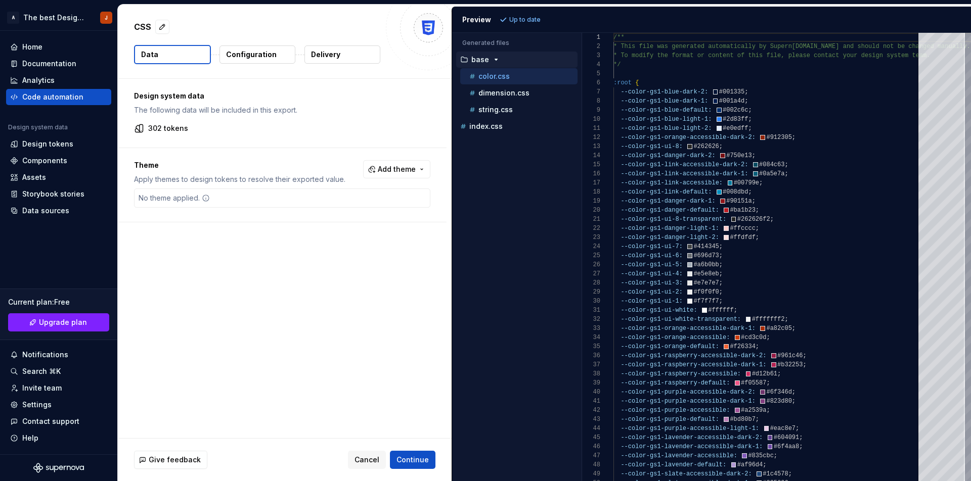
click at [165, 197] on div "No theme applied." at bounding box center [174, 198] width 79 height 18
click at [421, 169] on button "Add theme" at bounding box center [396, 169] width 67 height 18
click at [318, 272] on div "Suggestions" at bounding box center [319, 275] width 8 height 8
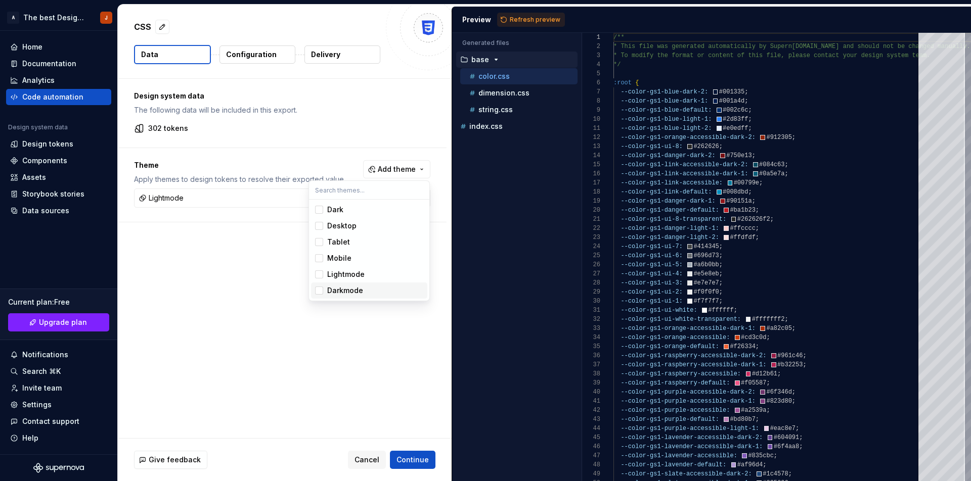
click at [317, 292] on div "Suggestions" at bounding box center [319, 291] width 8 height 8
click at [323, 290] on div "Suggestions" at bounding box center [319, 291] width 8 height 8
click at [318, 276] on div "Suggestions" at bounding box center [319, 275] width 8 height 8
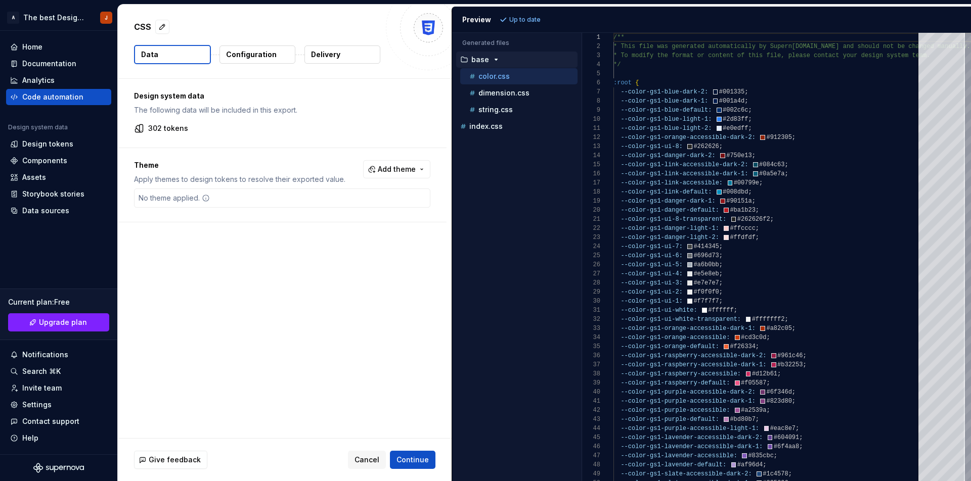
click at [413, 168] on html "A The best Design System J Home Documentation Analytics Code automation Design …" at bounding box center [485, 240] width 971 height 481
click at [413, 168] on span "Add theme" at bounding box center [397, 169] width 38 height 10
click at [720, 322] on html "A The best Design System J Home Documentation Analytics Code automation Design …" at bounding box center [485, 240] width 971 height 481
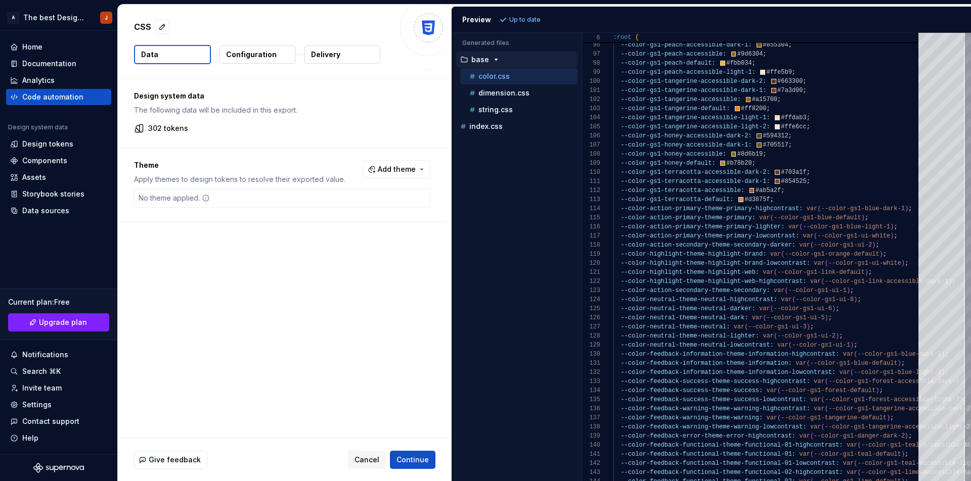
click at [323, 318] on div "Design system data The following data will be included in this export. 302 toke…" at bounding box center [285, 259] width 334 height 360
click at [412, 460] on span "Continue" at bounding box center [412, 460] width 32 height 10
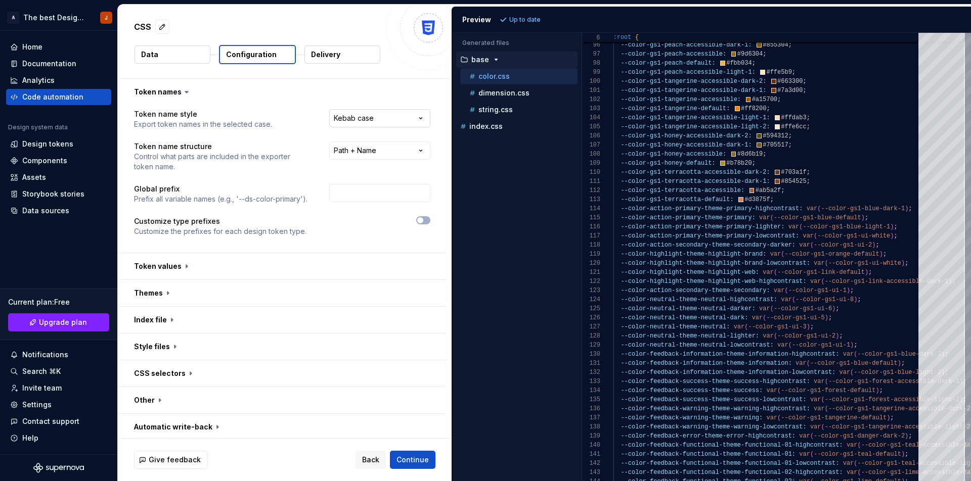
click at [378, 117] on html "**********" at bounding box center [485, 240] width 971 height 481
click at [430, 117] on div "**********" at bounding box center [282, 179] width 329 height 148
click at [181, 271] on button "button" at bounding box center [282, 266] width 329 height 26
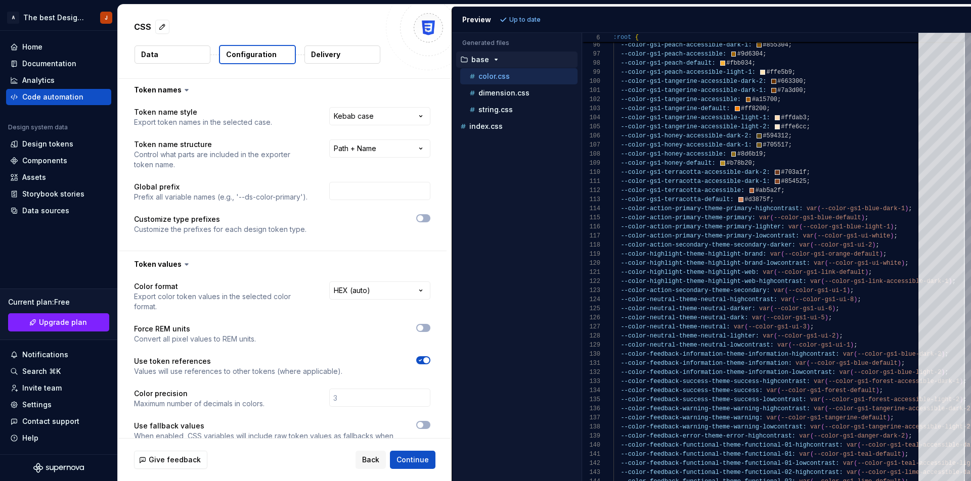
scroll to position [8, 0]
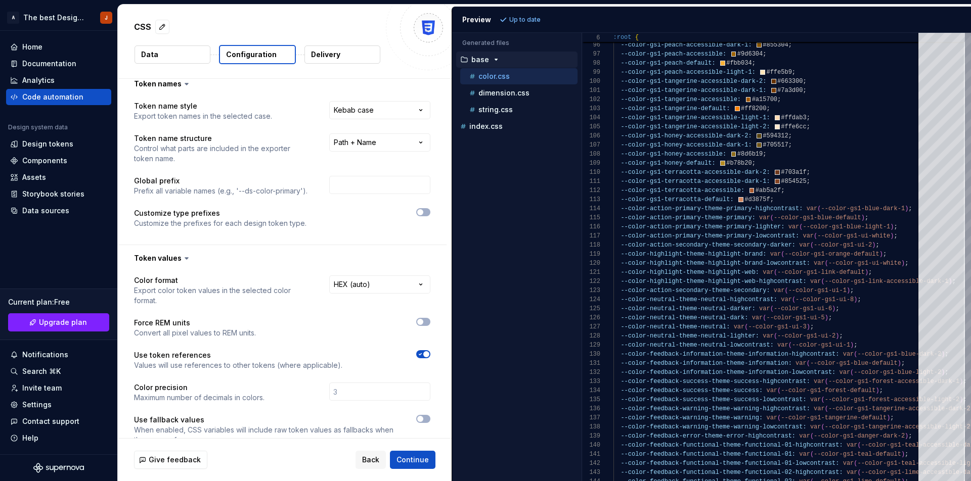
click at [185, 258] on icon at bounding box center [186, 259] width 3 height 2
click at [256, 271] on div "**********" at bounding box center [282, 353] width 329 height 217
click at [251, 258] on button "button" at bounding box center [282, 258] width 329 height 26
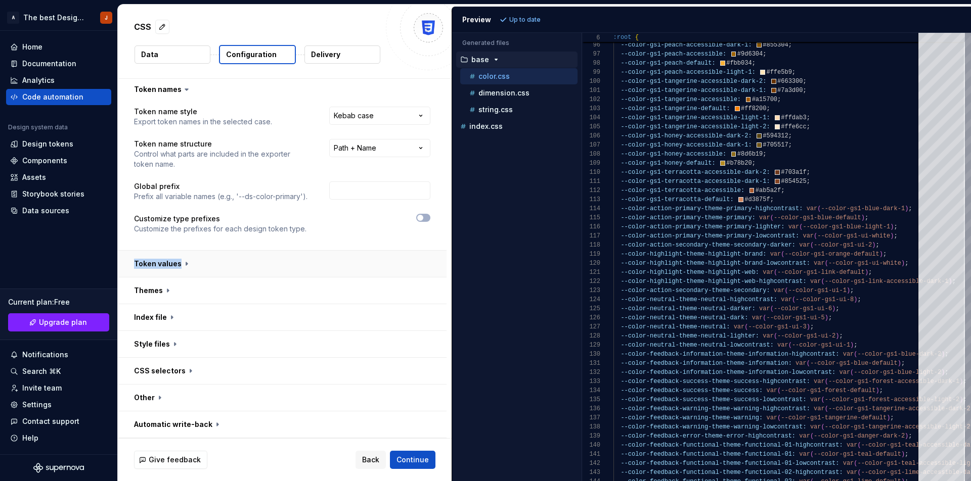
click at [218, 257] on button "button" at bounding box center [282, 264] width 329 height 26
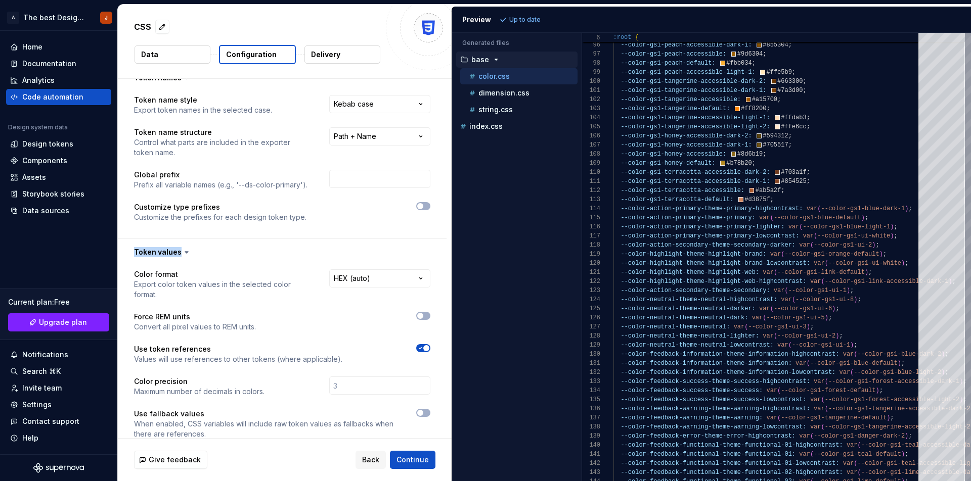
scroll to position [36, 0]
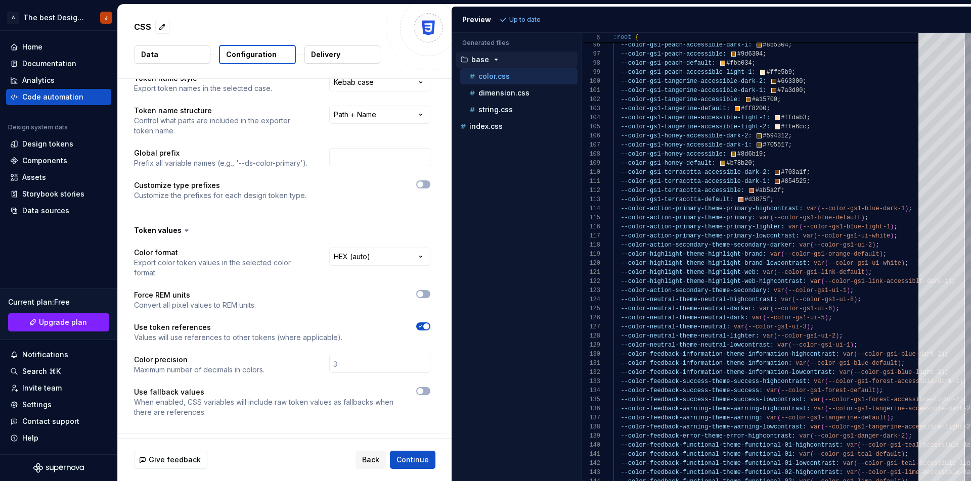
click at [206, 349] on div "**********" at bounding box center [282, 339] width 296 height 182
click at [329, 363] on input "number" at bounding box center [379, 364] width 101 height 18
click at [239, 361] on p "Color precision" at bounding box center [199, 360] width 130 height 10
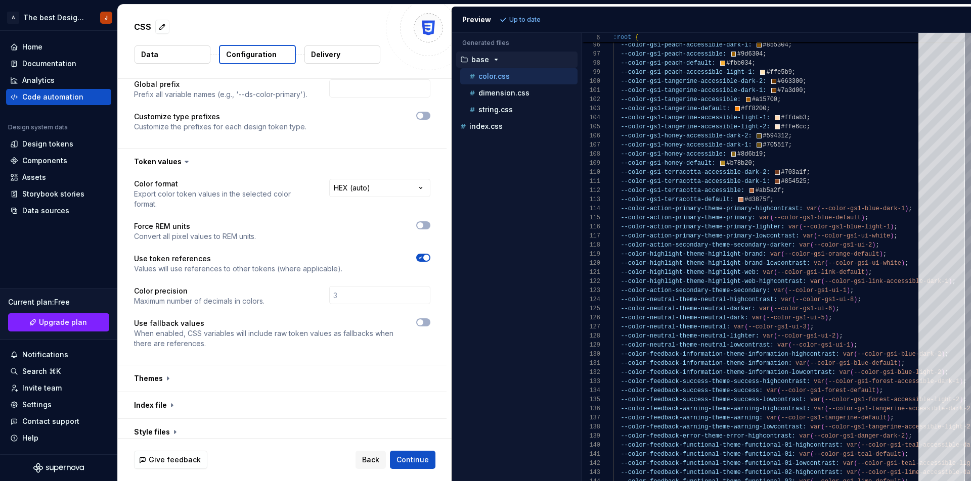
scroll to position [125, 0]
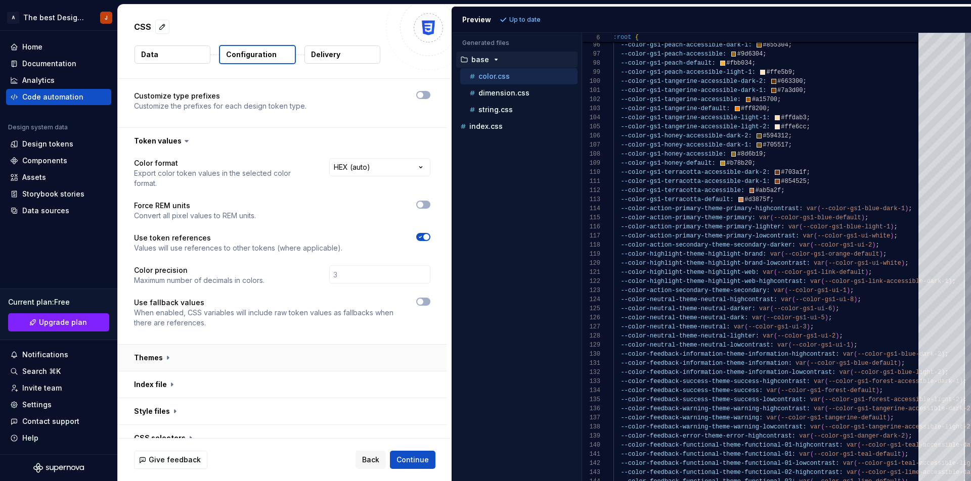
click at [236, 356] on button "button" at bounding box center [282, 358] width 329 height 26
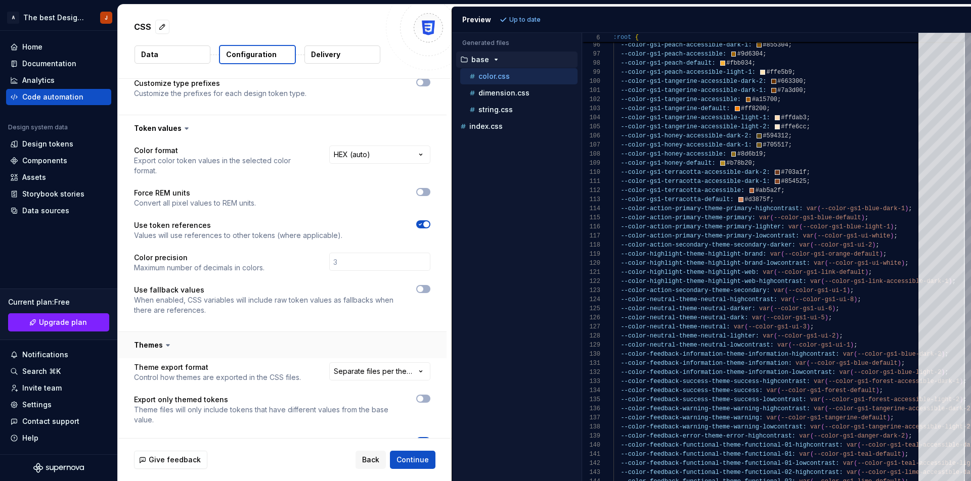
scroll to position [191, 0]
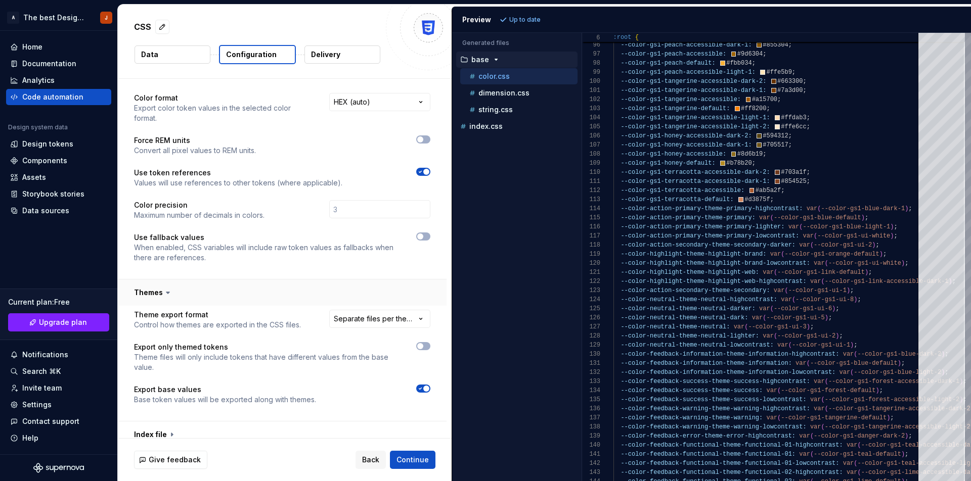
click at [242, 294] on button "button" at bounding box center [282, 293] width 329 height 26
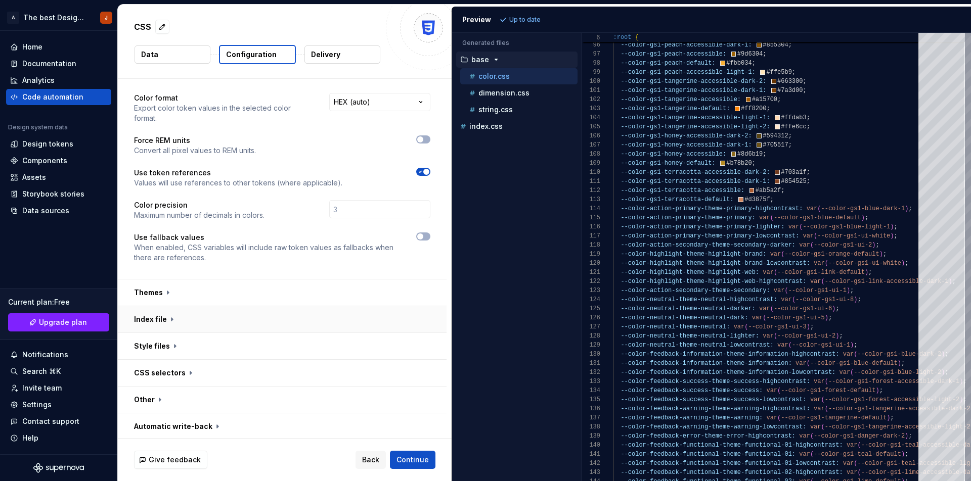
scroll to position [193, 0]
click at [407, 455] on button "Continue" at bounding box center [413, 460] width 46 height 18
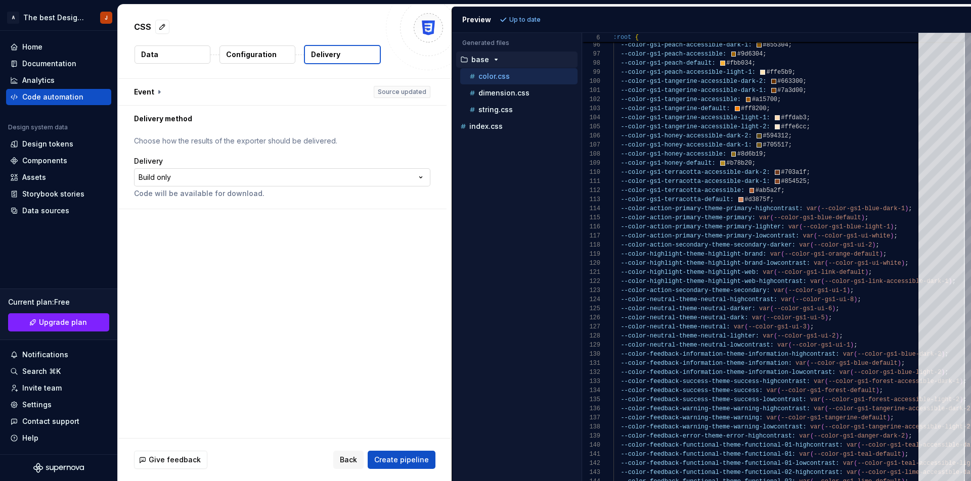
click at [188, 174] on html "**********" at bounding box center [485, 240] width 971 height 481
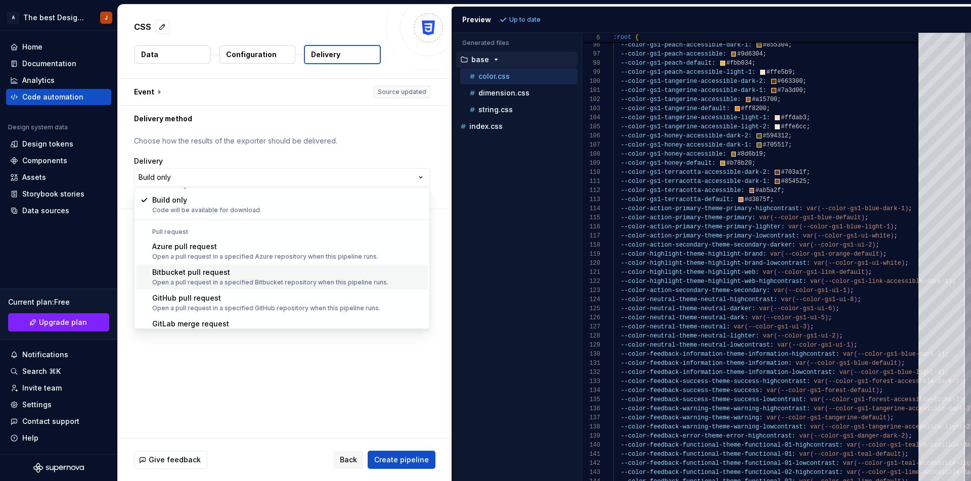
scroll to position [28, 0]
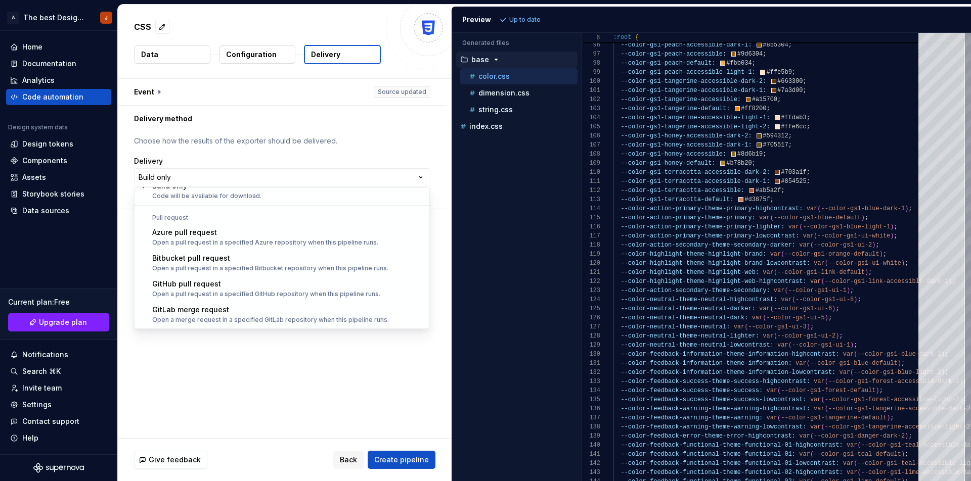
click at [280, 371] on html "**********" at bounding box center [485, 240] width 971 height 481
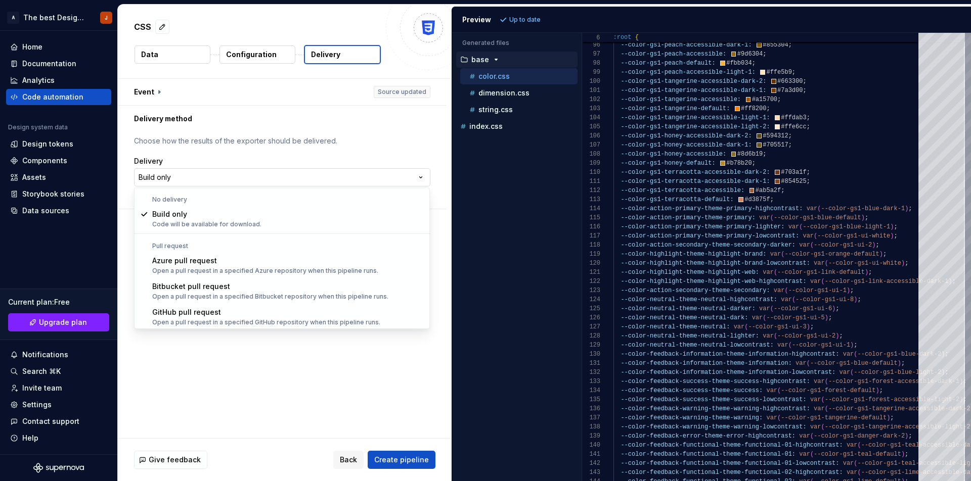
click at [208, 169] on html "**********" at bounding box center [485, 240] width 971 height 481
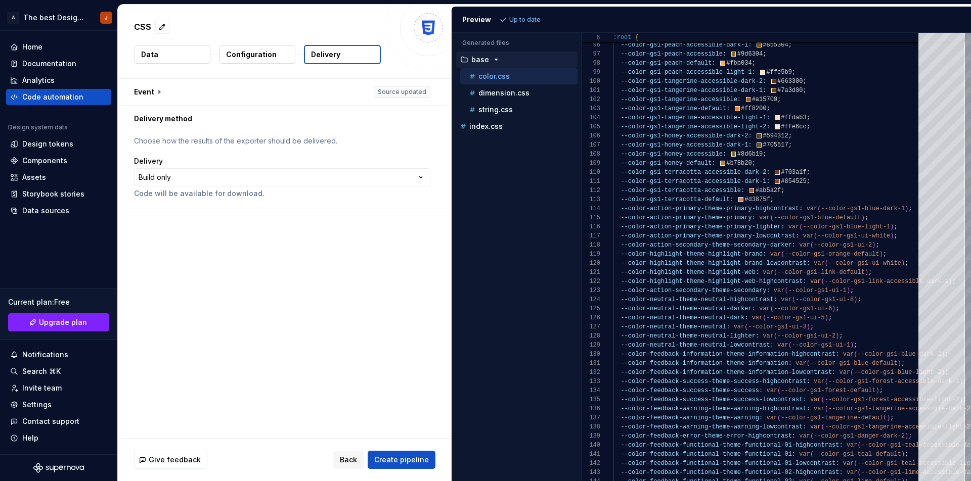
click at [251, 383] on html "**********" at bounding box center [485, 240] width 971 height 481
click at [252, 384] on div "**********" at bounding box center [285, 259] width 334 height 360
click at [405, 92] on button "button" at bounding box center [282, 92] width 329 height 26
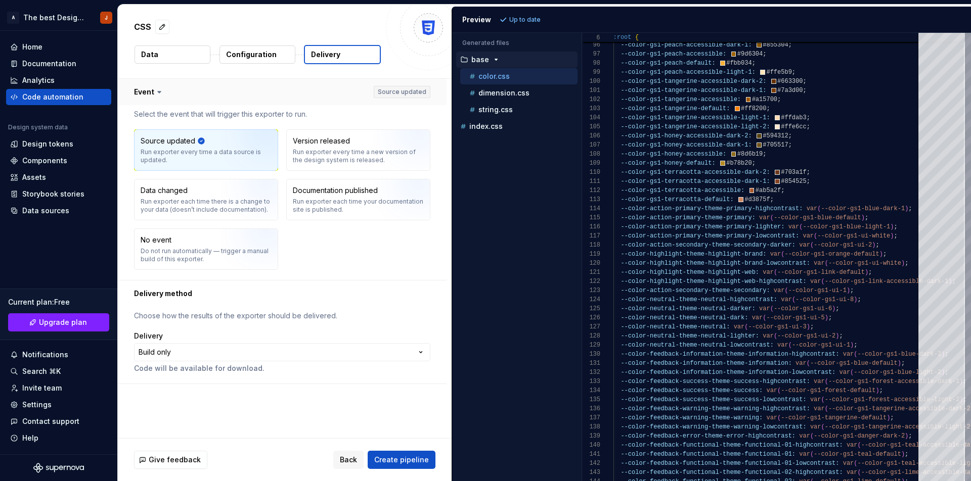
click at [405, 92] on button "button" at bounding box center [282, 92] width 329 height 26
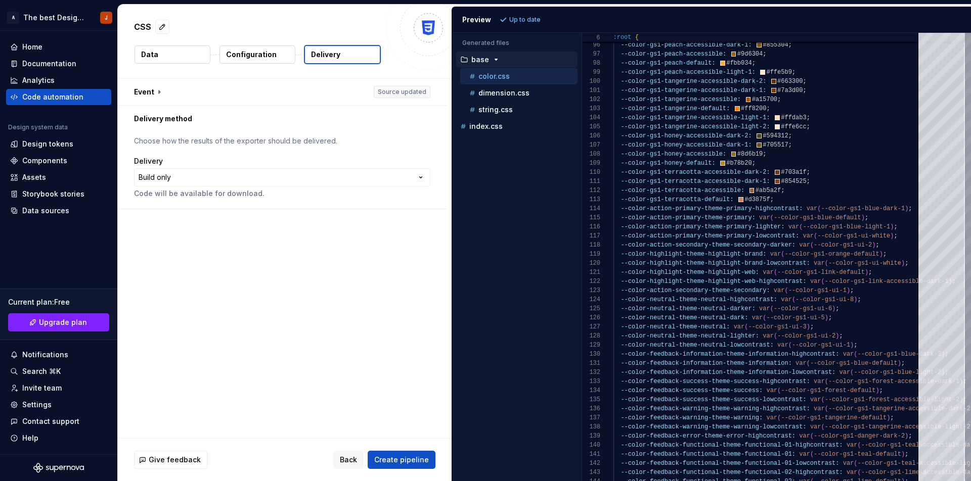
click at [323, 310] on div "**********" at bounding box center [285, 259] width 334 height 360
click at [401, 460] on span "Create pipeline" at bounding box center [401, 460] width 55 height 10
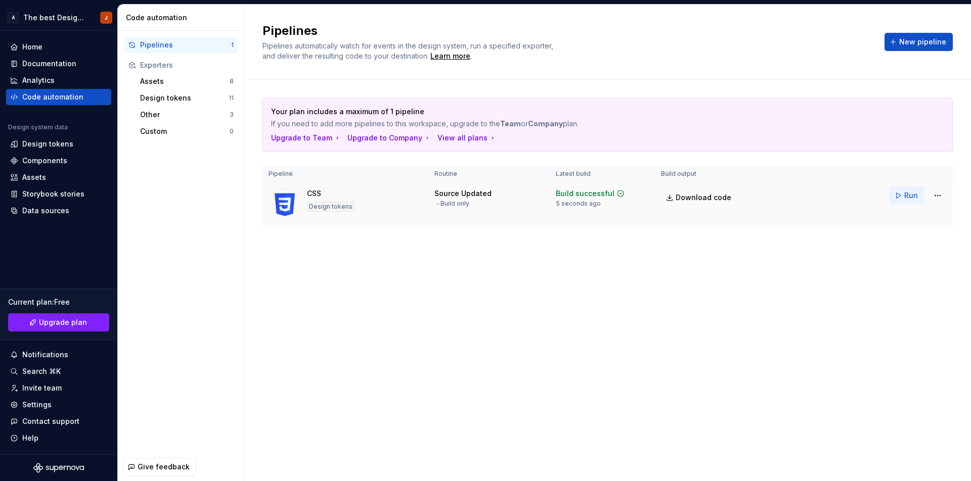
click at [915, 197] on span "Run" at bounding box center [911, 196] width 14 height 10
click at [684, 203] on link "Download code" at bounding box center [699, 198] width 77 height 18
click at [176, 97] on div "Design tokens" at bounding box center [184, 98] width 88 height 10
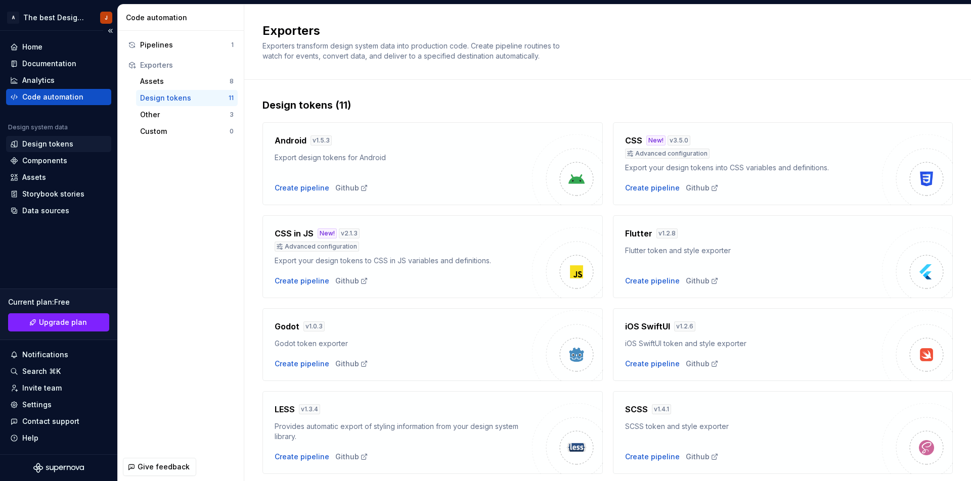
click at [44, 140] on div "Design tokens" at bounding box center [47, 144] width 51 height 10
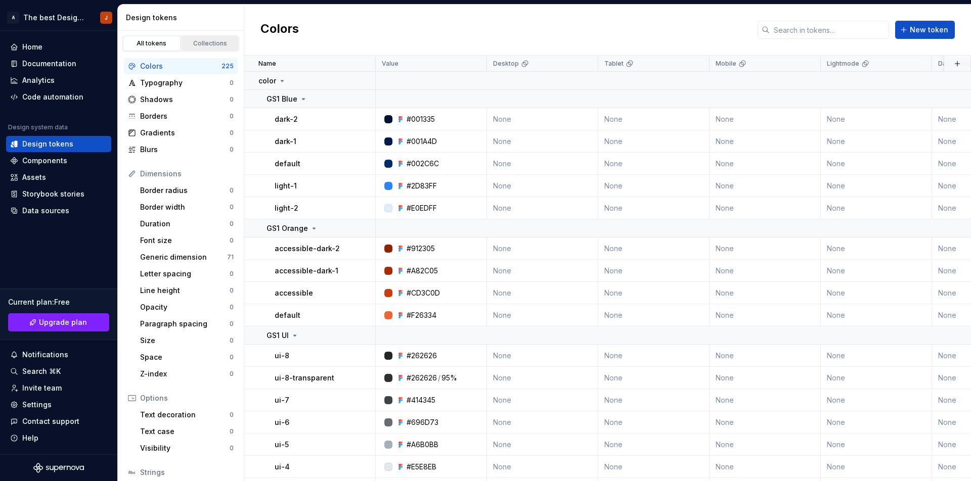
click at [198, 43] on div "Collections" at bounding box center [210, 43] width 51 height 8
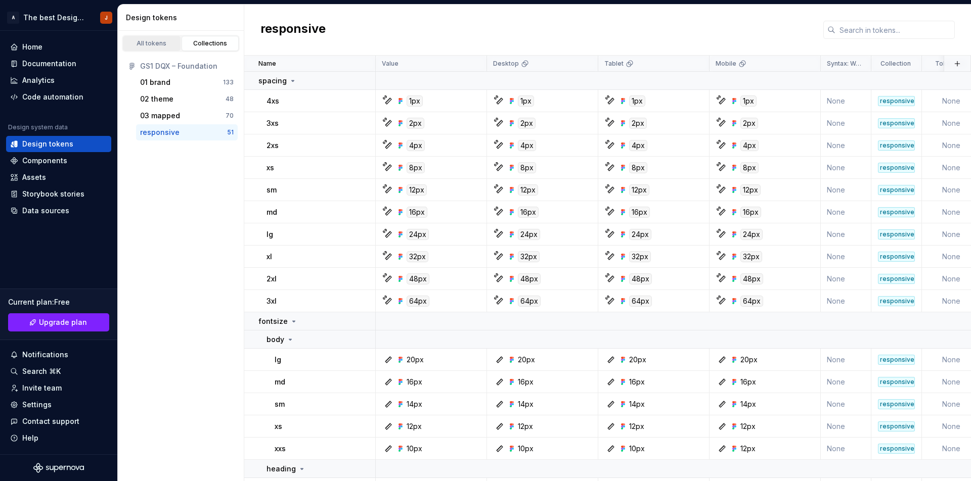
click at [158, 42] on div "All tokens" at bounding box center [151, 43] width 51 height 8
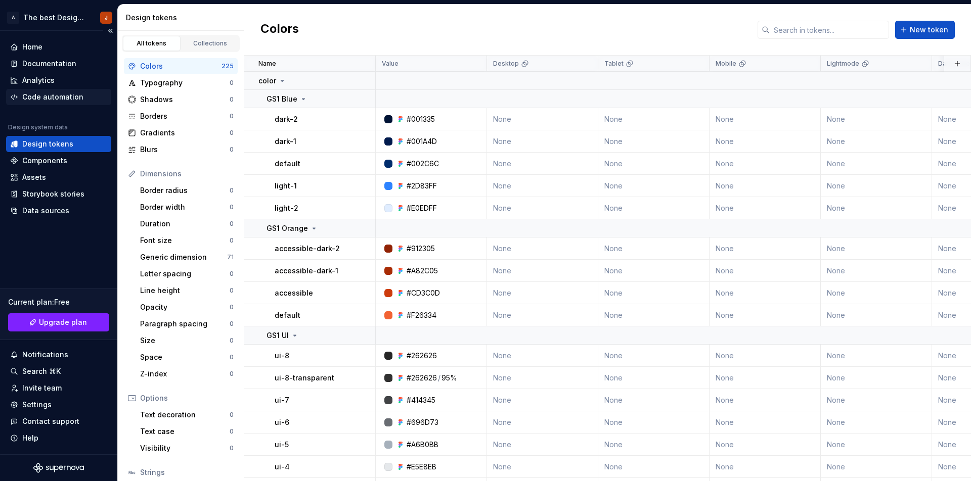
click at [55, 97] on div "Code automation" at bounding box center [52, 97] width 61 height 10
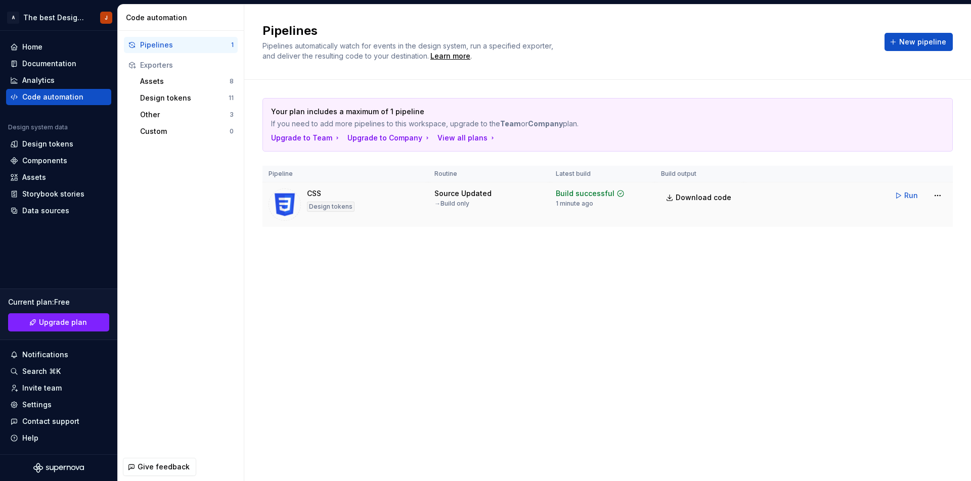
click at [366, 201] on div "CSS Design tokens" at bounding box center [346, 205] width 154 height 32
click at [936, 195] on html "A The best Design System J Home Documentation Analytics Code automation Design …" at bounding box center [485, 240] width 971 height 481
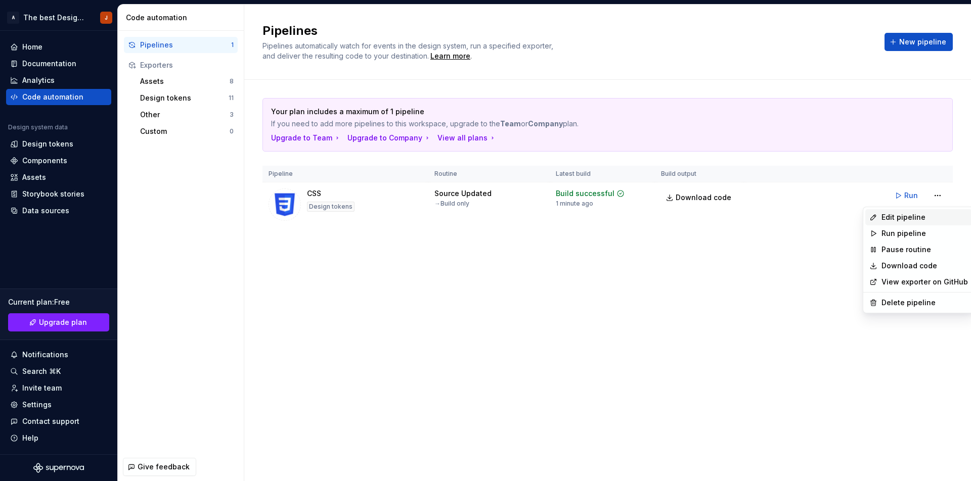
click at [916, 214] on div "Edit pipeline" at bounding box center [924, 217] width 86 height 10
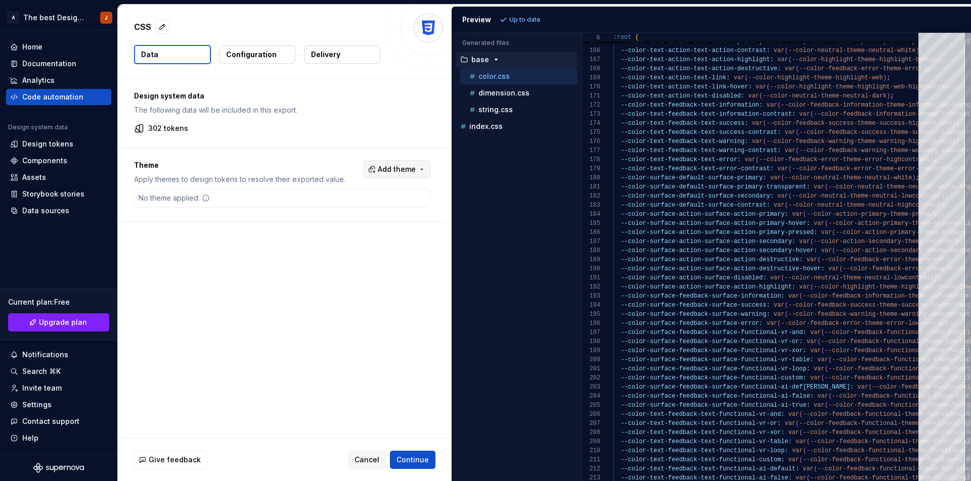
click at [412, 171] on span "Add theme" at bounding box center [397, 169] width 38 height 10
click at [336, 273] on div "Lightmode" at bounding box center [345, 275] width 37 height 10
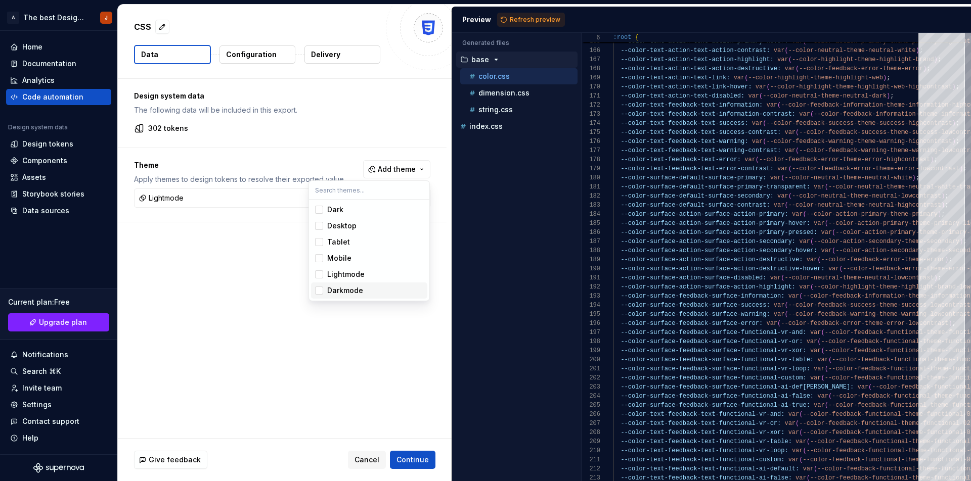
click at [338, 286] on div "Darkmode" at bounding box center [345, 291] width 36 height 10
click at [240, 332] on html "A The best Design System J Home Documentation Analytics Code automation Design …" at bounding box center [485, 240] width 971 height 481
click at [421, 460] on span "Continue" at bounding box center [412, 460] width 32 height 10
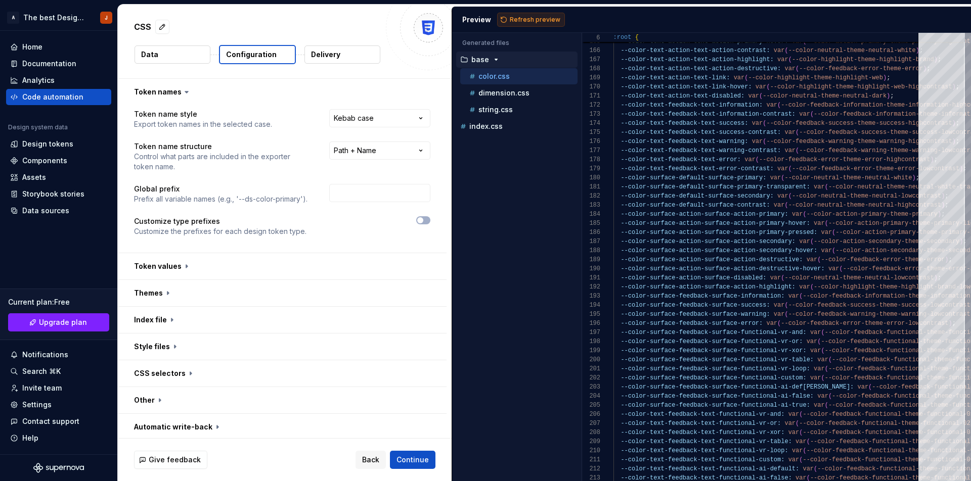
click at [536, 17] on span "Refresh preview" at bounding box center [535, 20] width 51 height 8
click at [513, 128] on icon "button" at bounding box center [514, 126] width 8 height 8
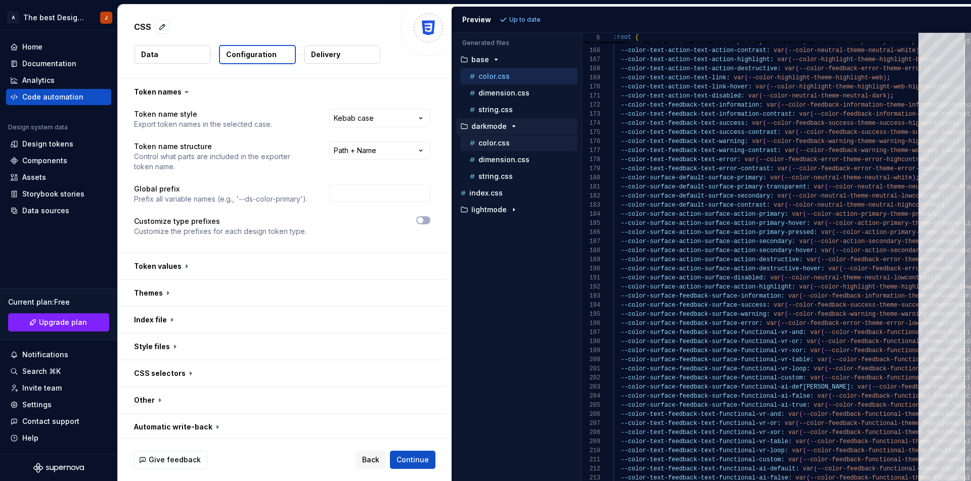
click at [510, 144] on div "color.css" at bounding box center [522, 143] width 110 height 10
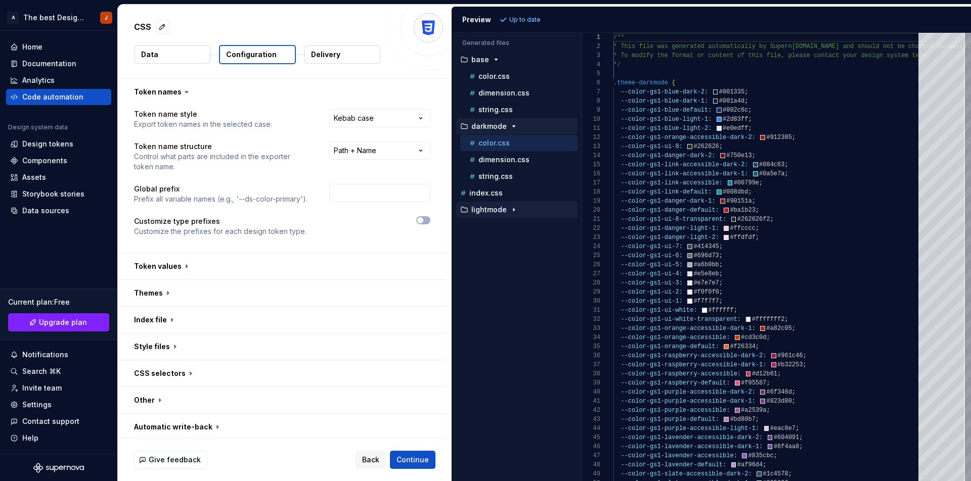
click at [513, 210] on icon "button" at bounding box center [513, 210] width 1 height 3
drag, startPoint x: 487, startPoint y: 194, endPoint x: 480, endPoint y: 62, distance: 132.2
click at [480, 62] on ul "base color.css dimension.css string.css darkmode color.css dimension.css string…" at bounding box center [514, 160] width 125 height 216
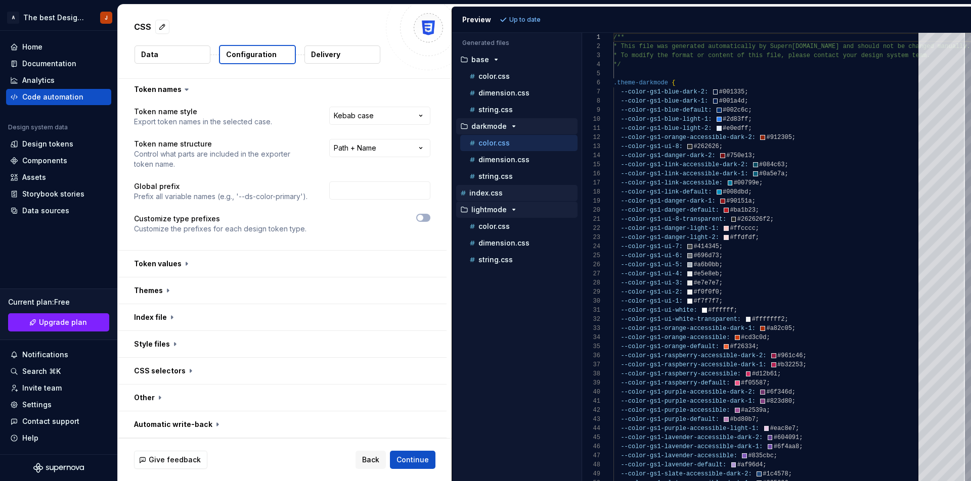
click at [181, 56] on button "Data" at bounding box center [173, 55] width 76 height 18
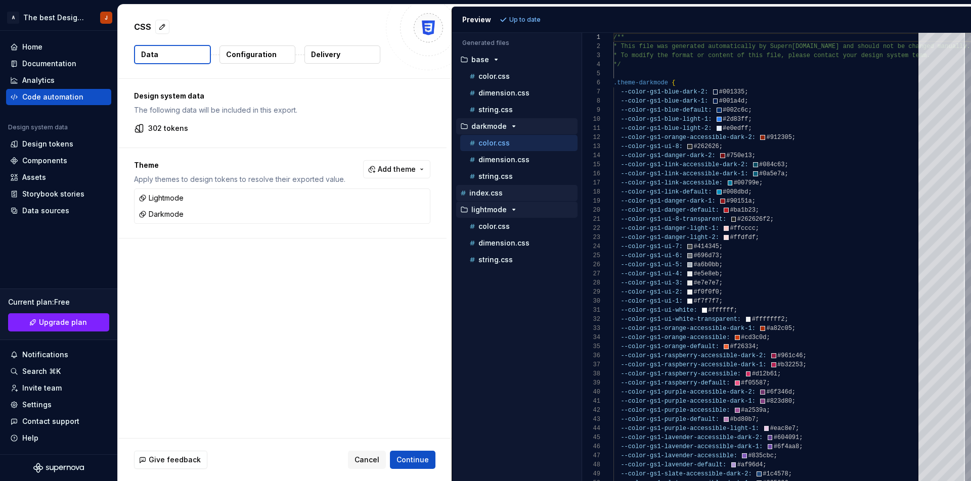
click at [262, 53] on p "Configuration" at bounding box center [251, 55] width 51 height 10
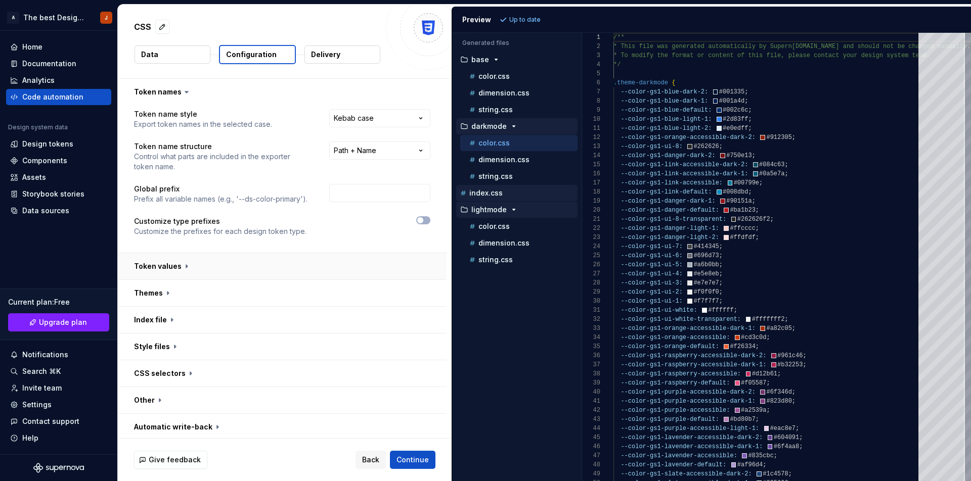
click at [203, 267] on button "button" at bounding box center [282, 266] width 329 height 26
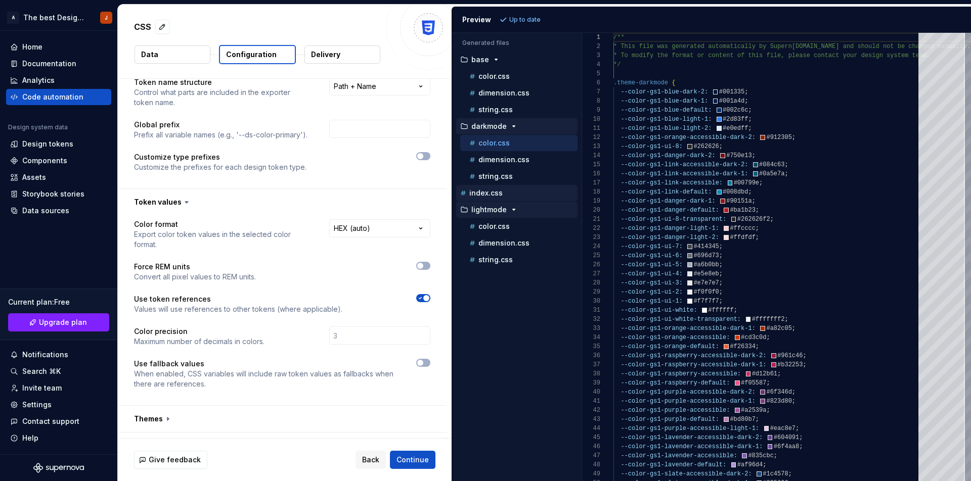
scroll to position [148, 0]
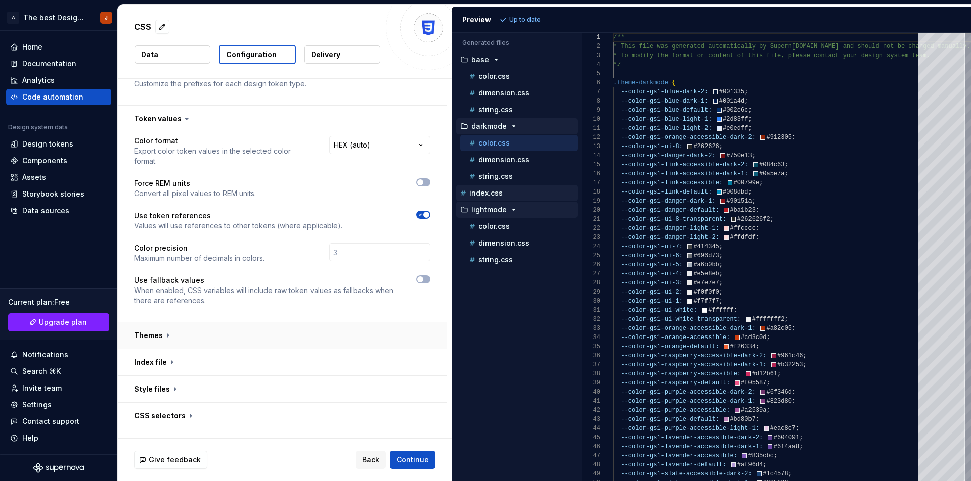
click at [178, 337] on button "button" at bounding box center [282, 336] width 329 height 26
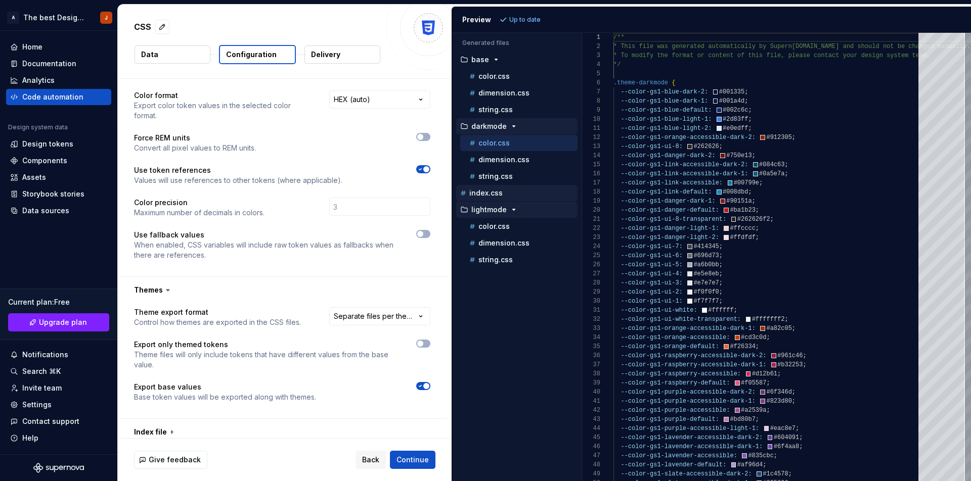
scroll to position [249, 0]
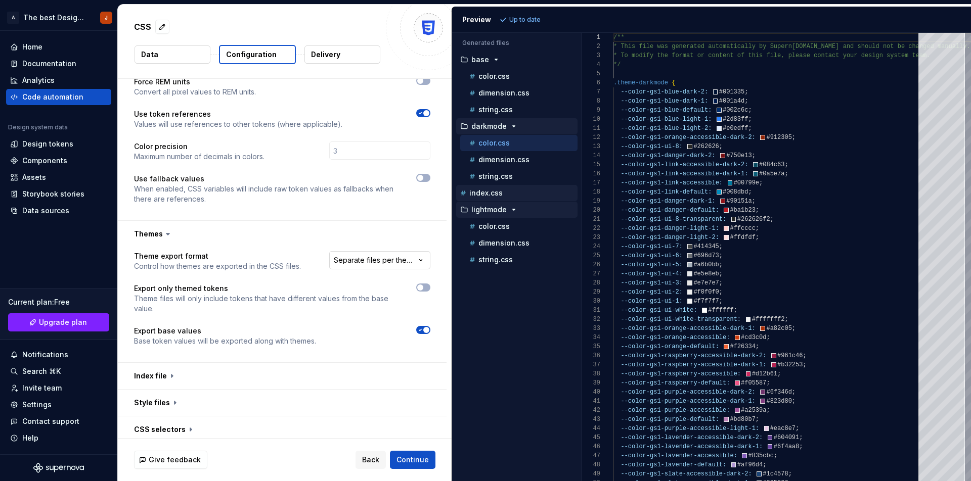
click at [407, 262] on html "**********" at bounding box center [485, 240] width 971 height 481
click at [404, 258] on html "**********" at bounding box center [485, 240] width 971 height 481
click at [428, 285] on div "**********" at bounding box center [282, 304] width 329 height 115
click at [421, 287] on span "button" at bounding box center [420, 288] width 6 height 6
click at [532, 23] on span "Refresh preview" at bounding box center [535, 20] width 51 height 8
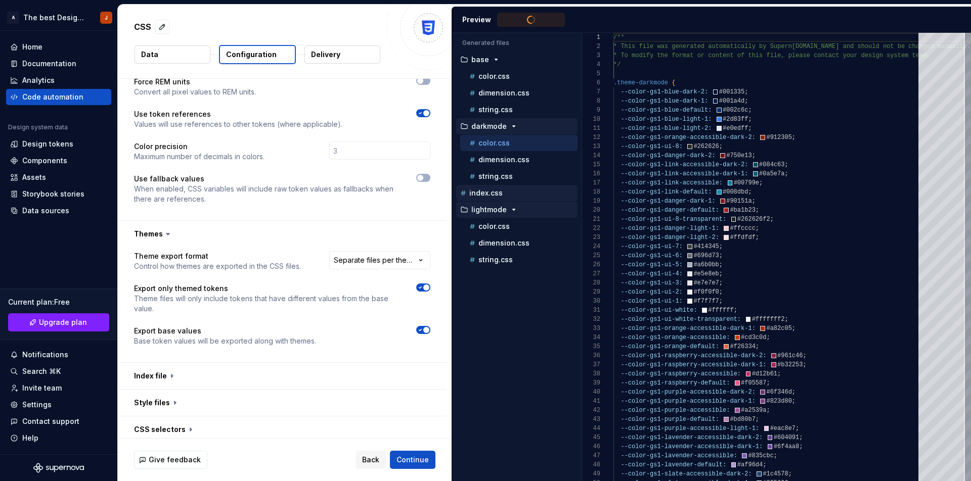
scroll to position [82, 0]
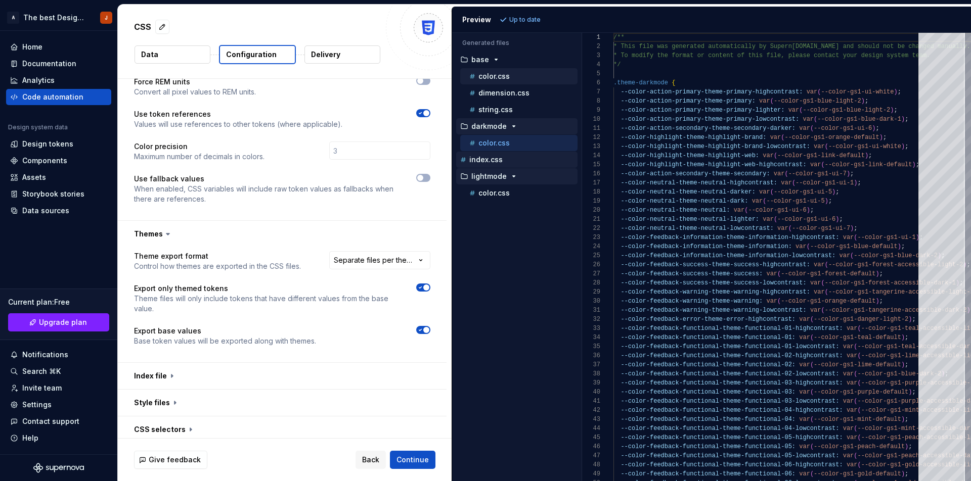
click at [505, 73] on p "color.css" at bounding box center [493, 76] width 31 height 8
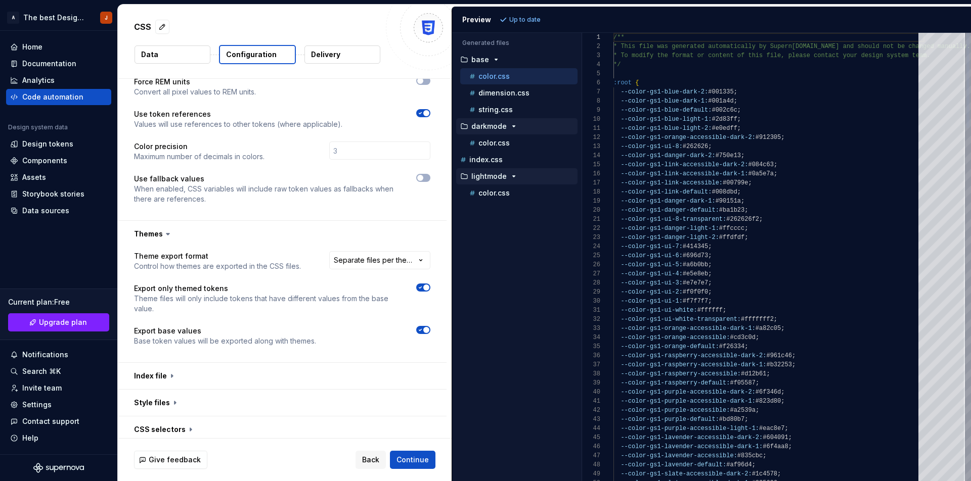
scroll to position [91, 0]
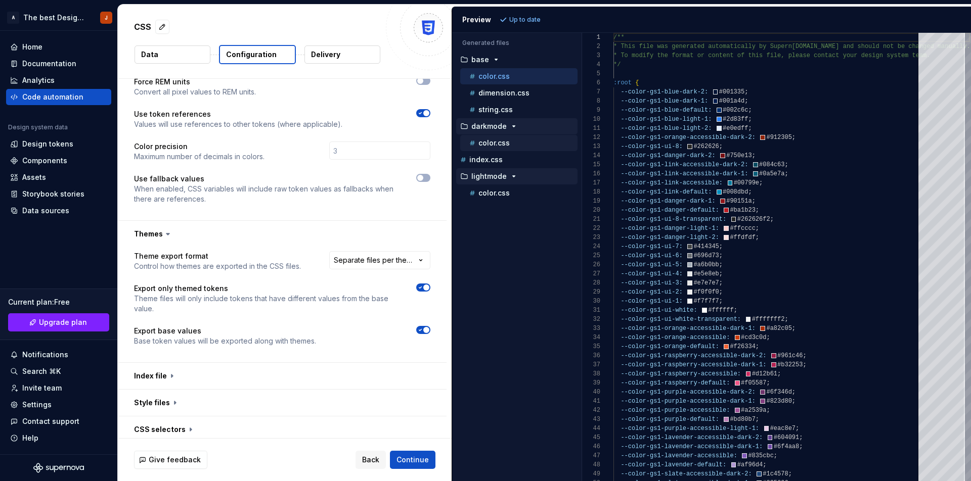
click at [499, 143] on p "color.css" at bounding box center [493, 143] width 31 height 8
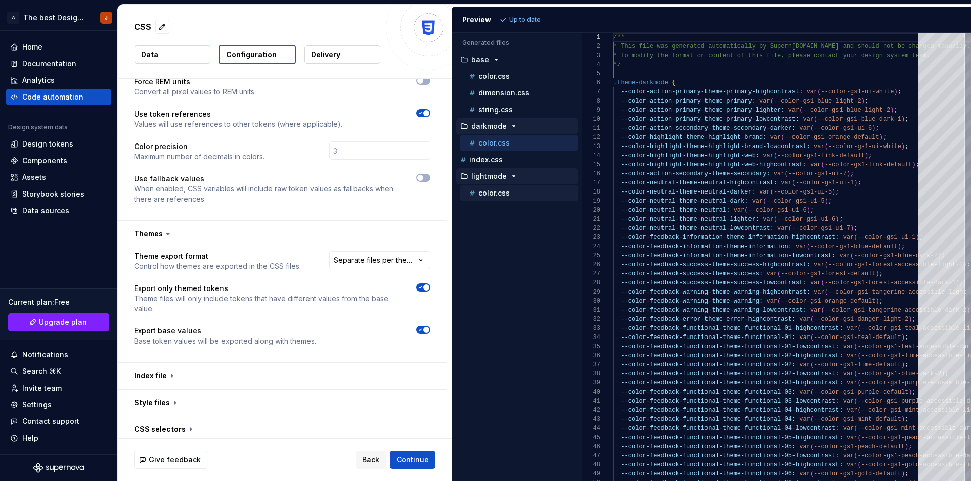
click at [496, 196] on p "color.css" at bounding box center [493, 193] width 31 height 8
click at [492, 143] on p "color.css" at bounding box center [493, 143] width 31 height 8
type textarea "**********"
click at [542, 280] on div "Accessibility guide for tree . Navigate the tree with the arrow keys. Common tr…" at bounding box center [516, 265] width 129 height 432
click at [166, 377] on button "button" at bounding box center [282, 376] width 329 height 26
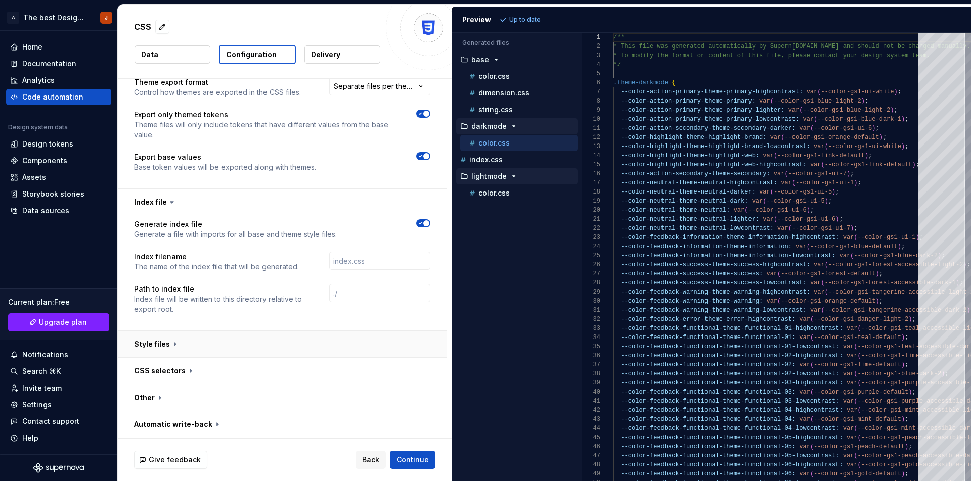
click at [177, 346] on button "button" at bounding box center [282, 344] width 329 height 26
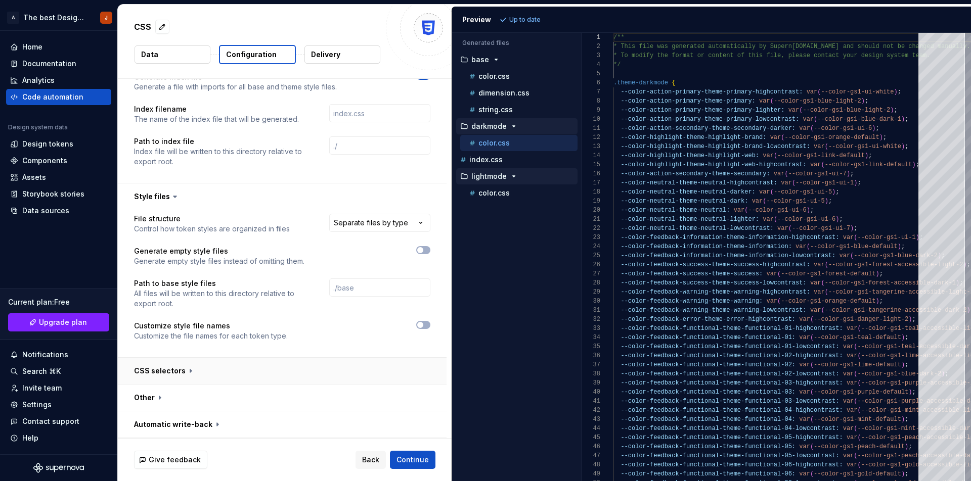
click at [177, 378] on button "button" at bounding box center [282, 371] width 329 height 26
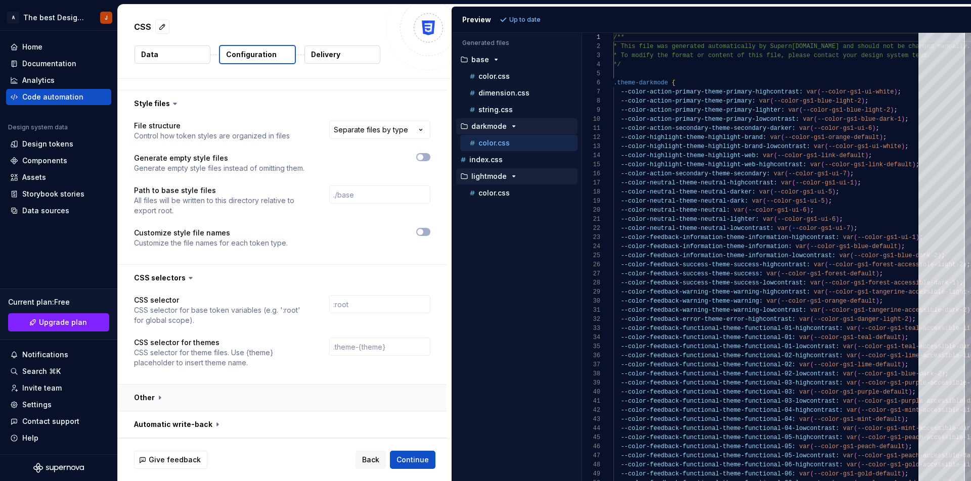
click at [173, 408] on button "button" at bounding box center [282, 398] width 329 height 26
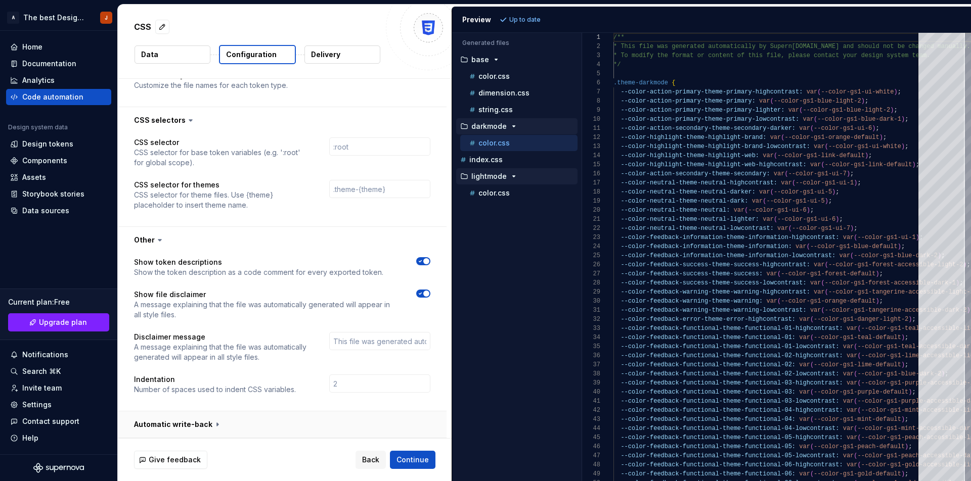
click at [186, 420] on button "button" at bounding box center [282, 425] width 329 height 26
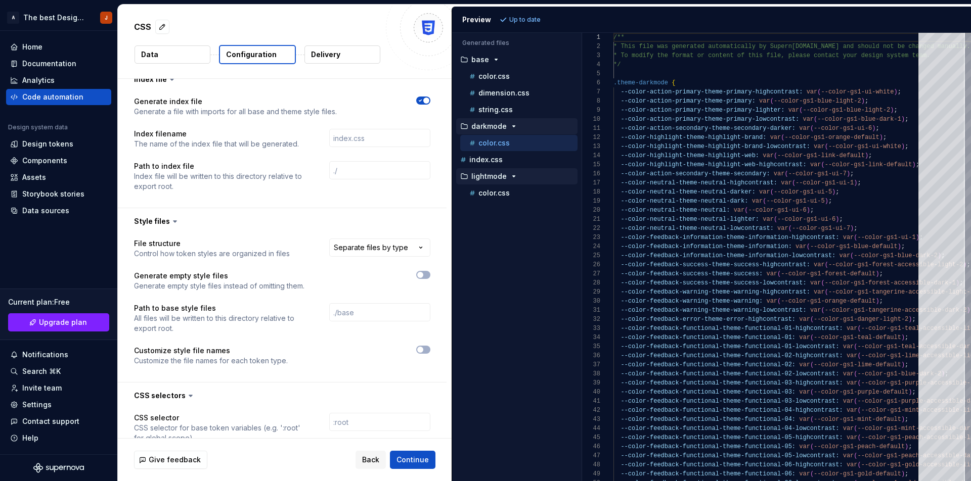
scroll to position [0, 0]
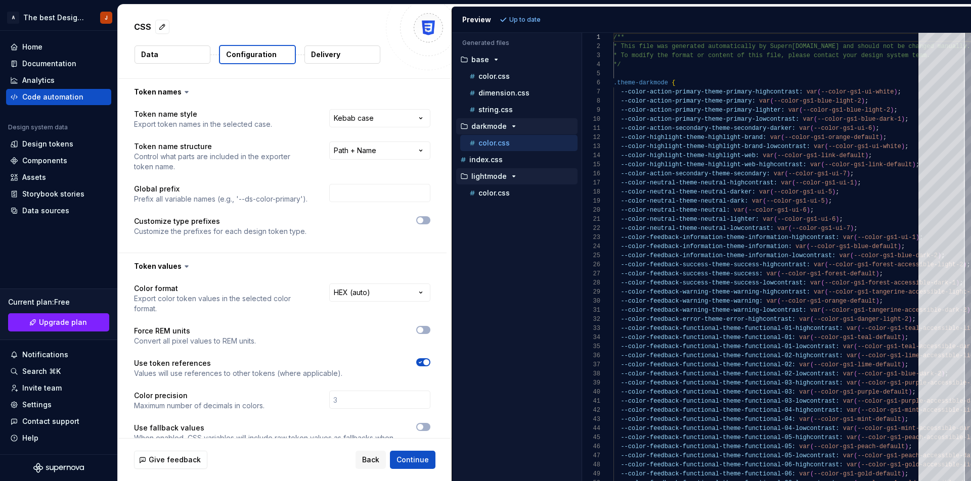
click at [162, 52] on button "Data" at bounding box center [173, 55] width 76 height 18
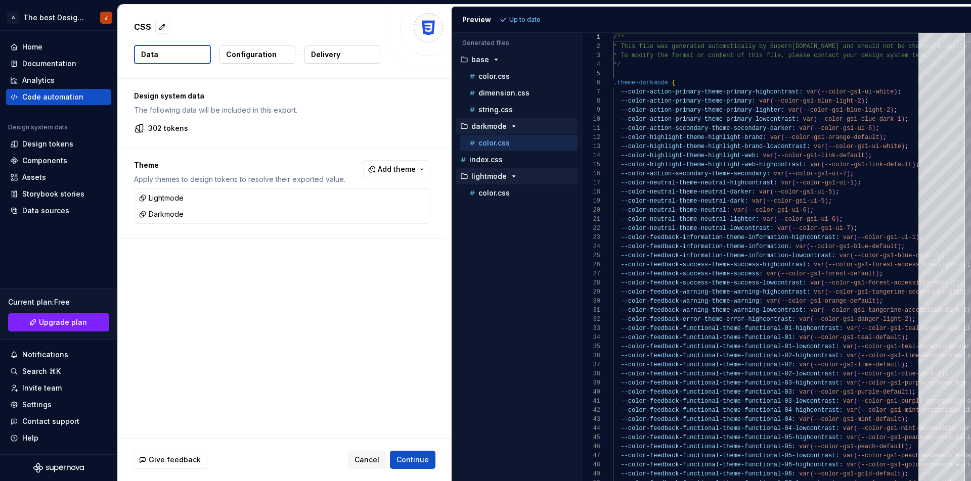
click at [260, 53] on p "Configuration" at bounding box center [251, 55] width 51 height 10
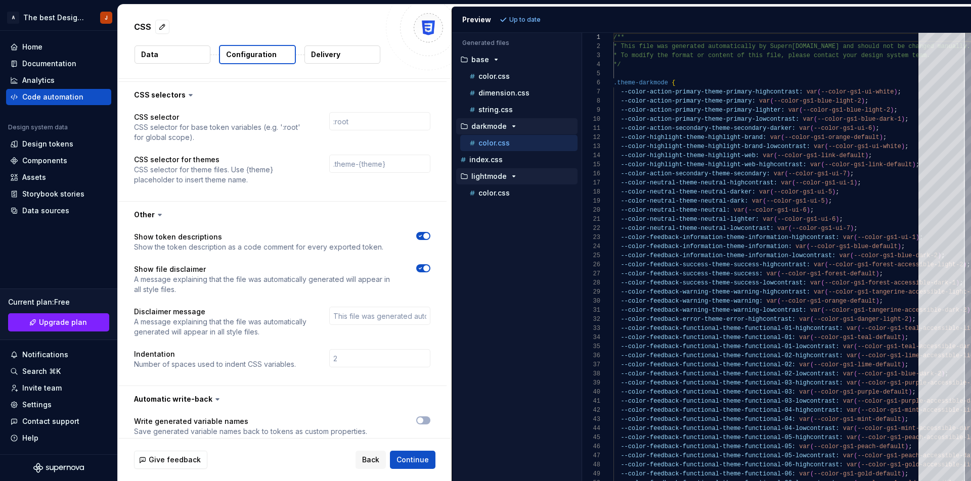
scroll to position [862, 0]
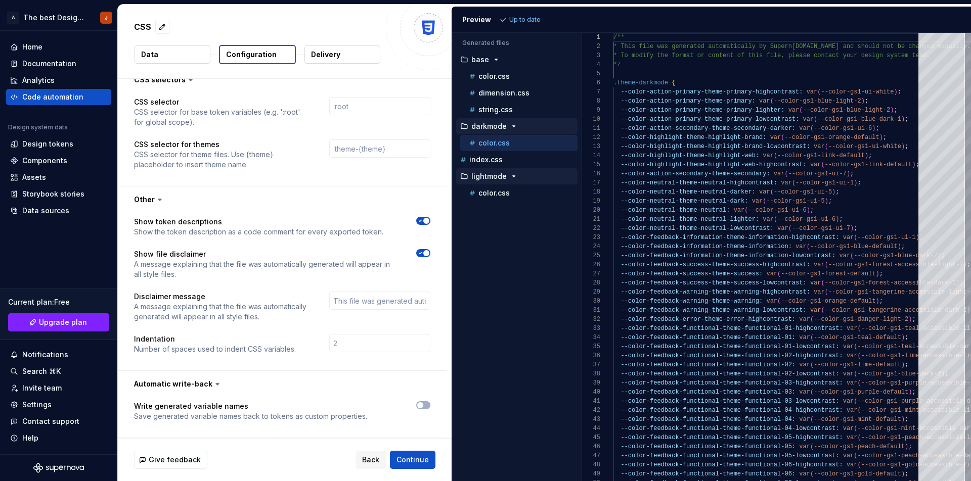
click at [330, 52] on p "Delivery" at bounding box center [325, 55] width 29 height 10
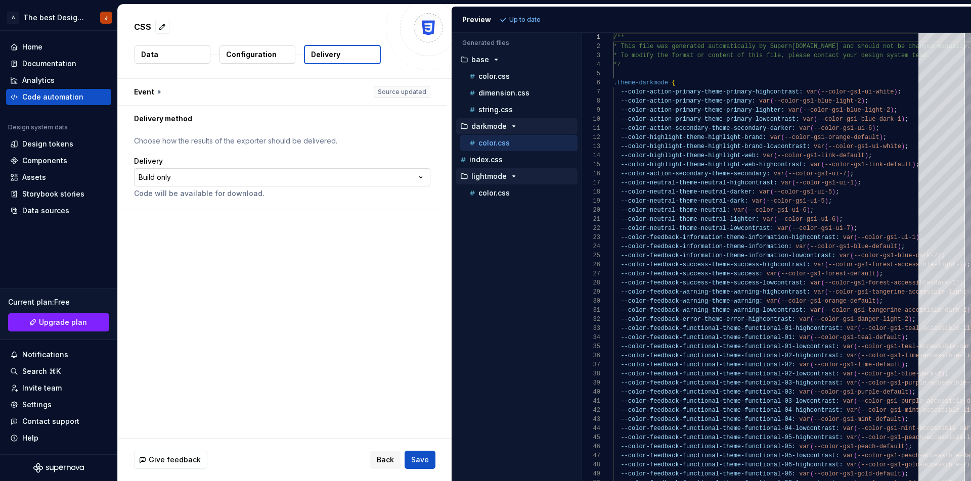
click at [415, 182] on html "**********" at bounding box center [485, 240] width 971 height 481
click at [416, 178] on html "**********" at bounding box center [485, 240] width 971 height 481
click at [259, 42] on div "CSS Data Configuration Delivery" at bounding box center [285, 42] width 334 height 74
click at [257, 53] on p "Configuration" at bounding box center [251, 55] width 51 height 10
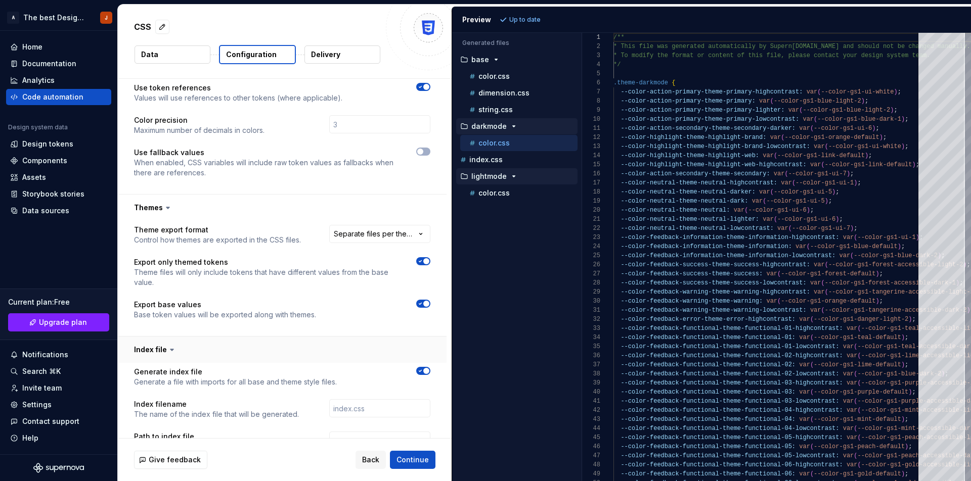
scroll to position [294, 0]
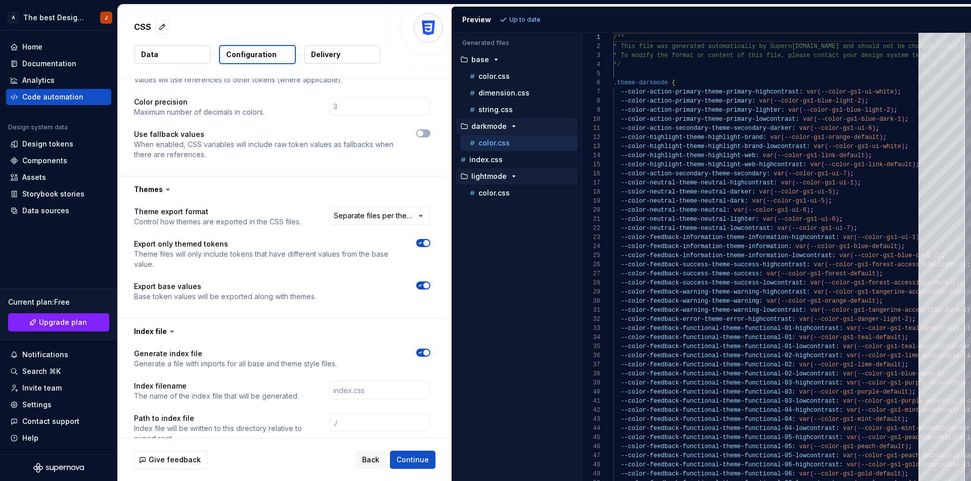
click at [423, 351] on span "button" at bounding box center [426, 353] width 6 height 6
click at [530, 20] on span "Refresh preview" at bounding box center [535, 20] width 51 height 8
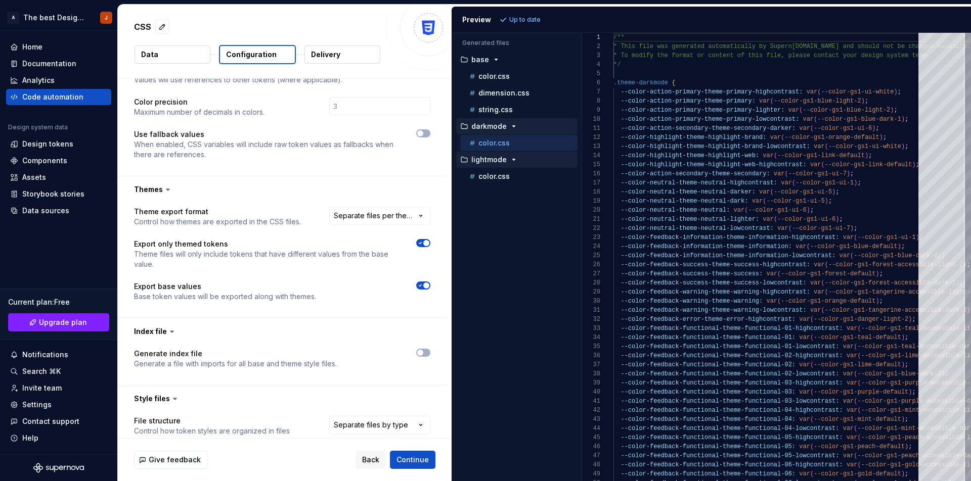
click at [257, 294] on p "Base token values will be exported along with themes." at bounding box center [225, 297] width 182 height 10
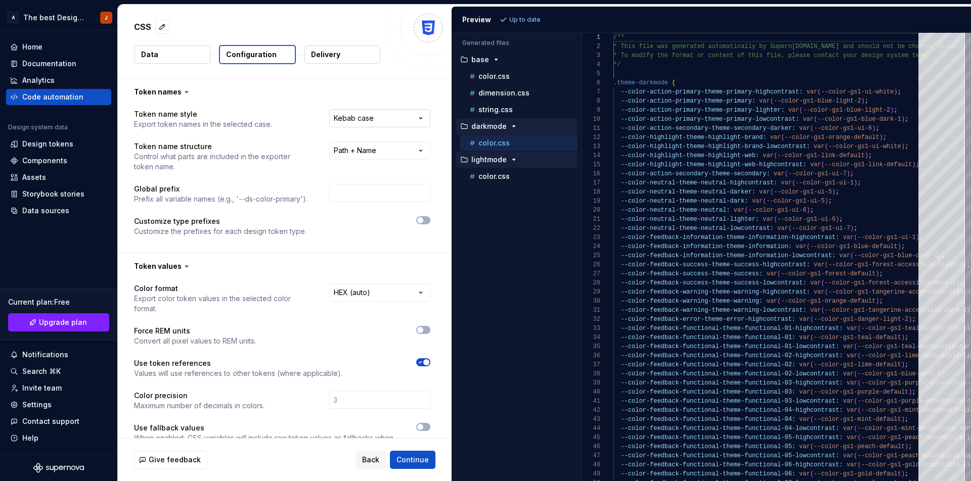
click at [340, 117] on html "**********" at bounding box center [485, 240] width 971 height 481
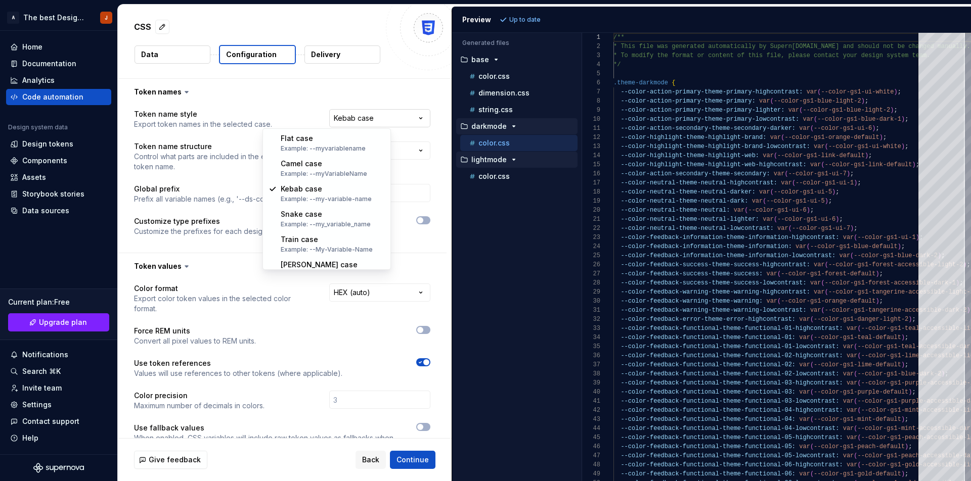
click at [340, 117] on html "**********" at bounding box center [485, 240] width 971 height 481
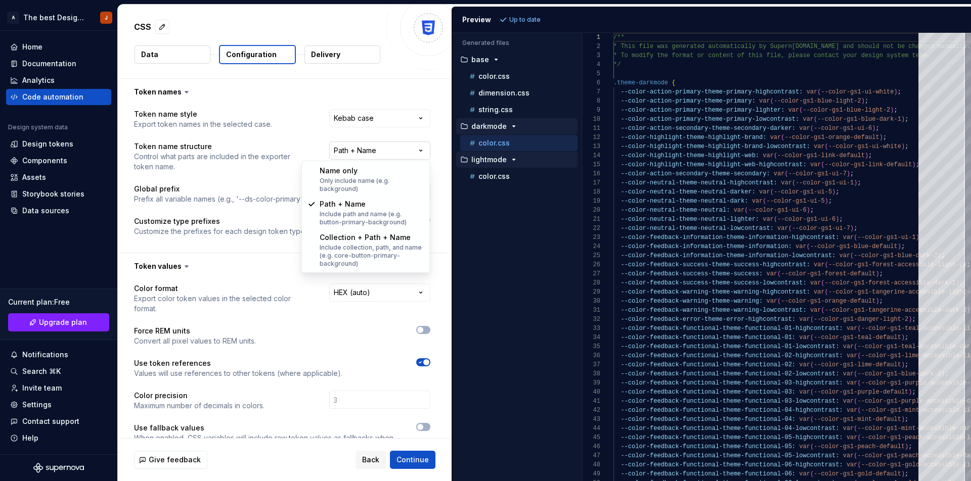
click at [373, 148] on html "**********" at bounding box center [485, 240] width 971 height 481
select select "********"
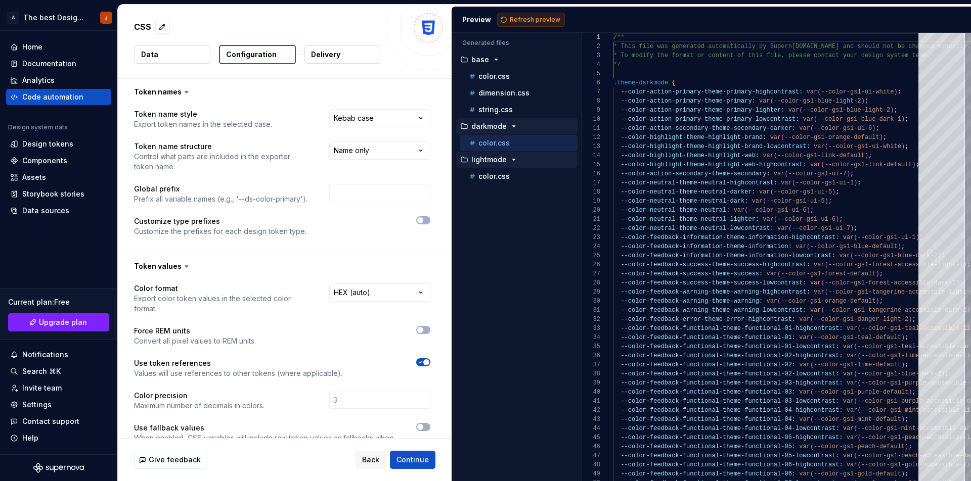
click at [521, 17] on span "Refresh preview" at bounding box center [535, 20] width 51 height 8
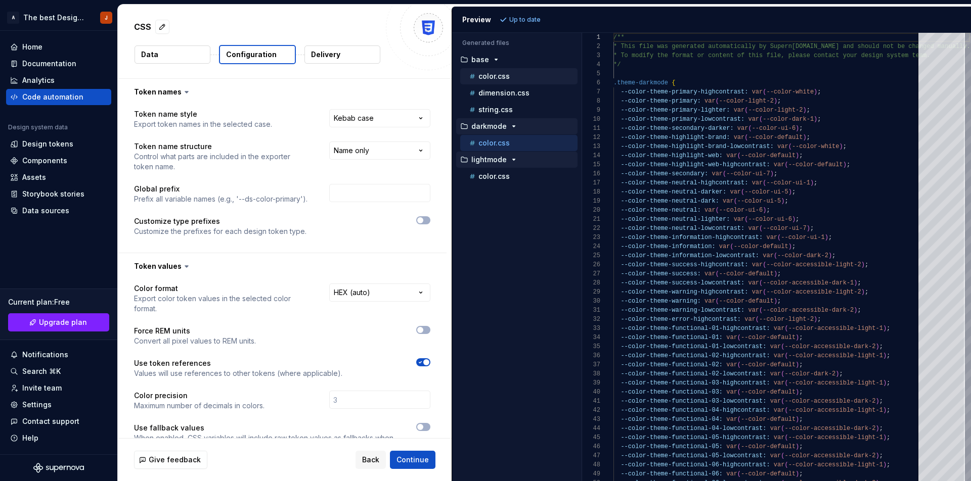
click at [491, 78] on p "color.css" at bounding box center [493, 76] width 31 height 8
type textarea "**********"
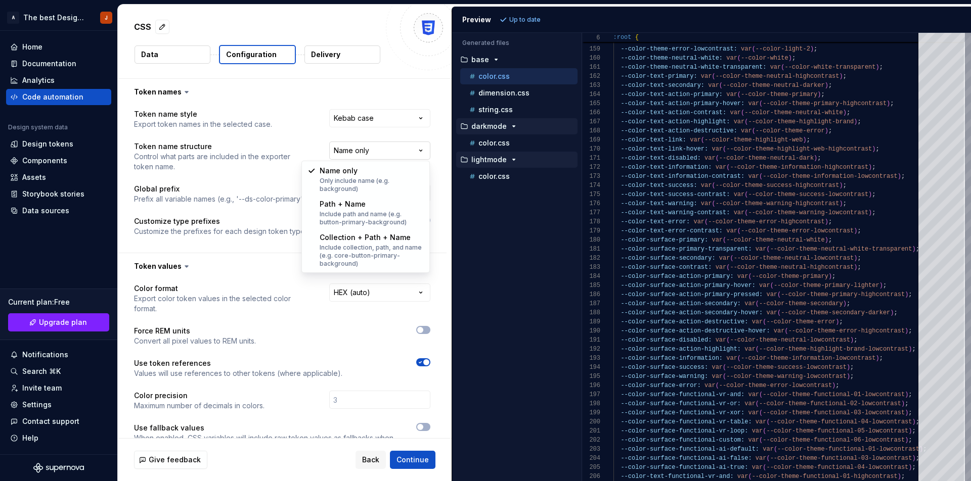
click at [374, 146] on html "**********" at bounding box center [485, 240] width 971 height 481
select select "**********"
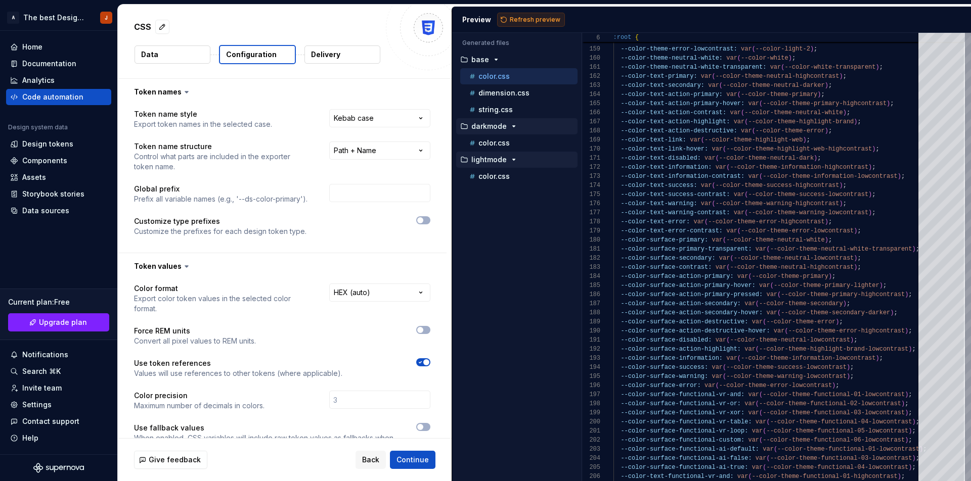
click at [523, 24] on button "Refresh preview" at bounding box center [531, 20] width 68 height 14
type textarea "**********"
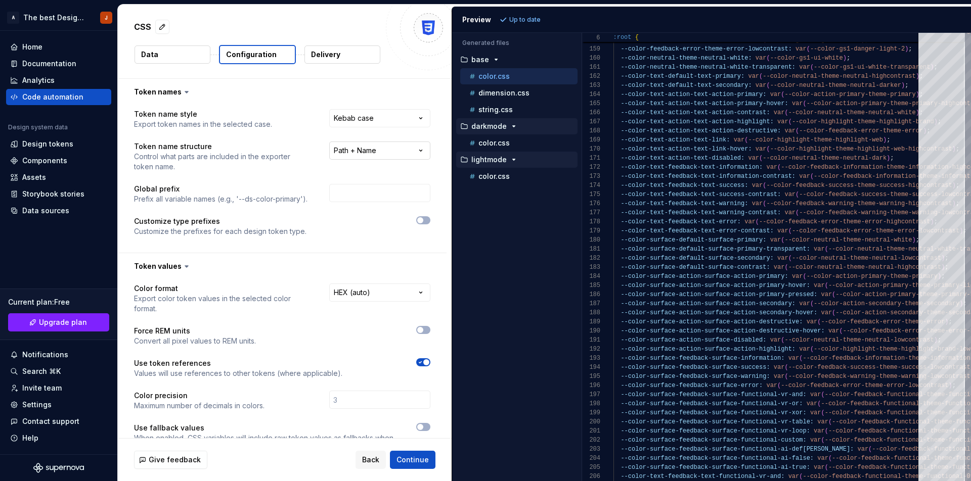
click at [411, 148] on html "**********" at bounding box center [485, 240] width 971 height 481
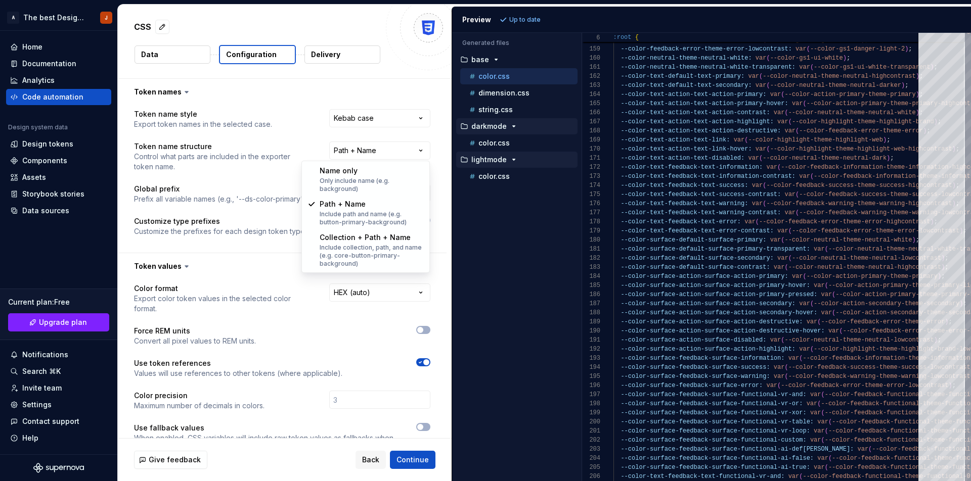
click at [543, 266] on html "**********" at bounding box center [485, 240] width 971 height 481
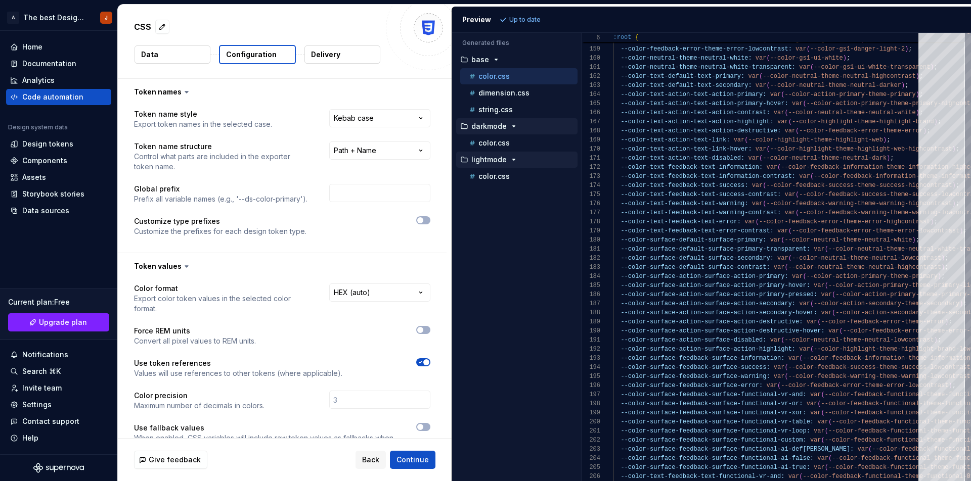
click at [517, 263] on div "Accessibility guide for tree . Navigate the tree with the arrow keys. Common tr…" at bounding box center [516, 265] width 129 height 432
click at [423, 218] on icon "button" at bounding box center [420, 220] width 8 height 6
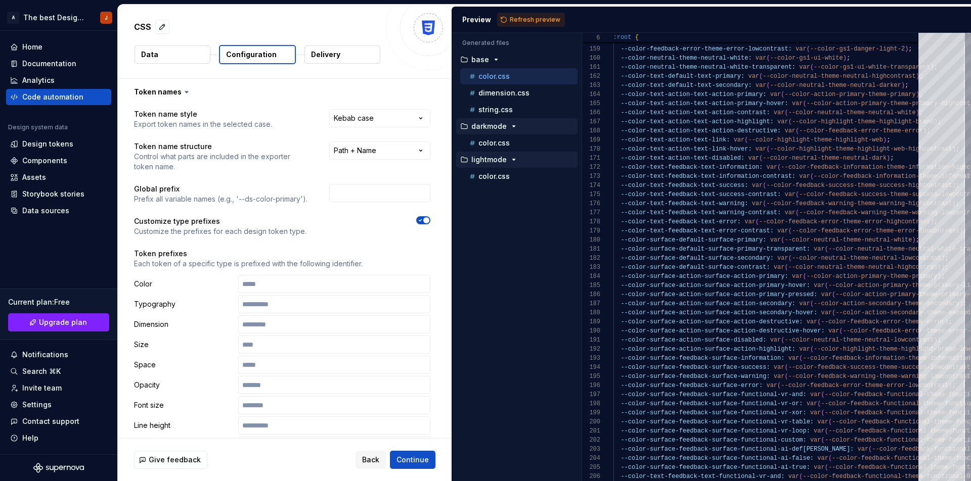
click at [423, 218] on span "button" at bounding box center [426, 220] width 6 height 6
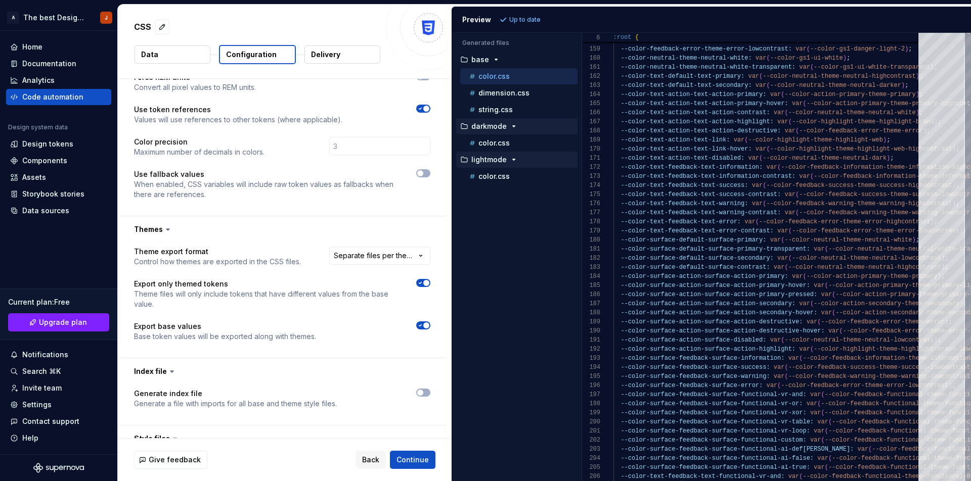
scroll to position [296, 0]
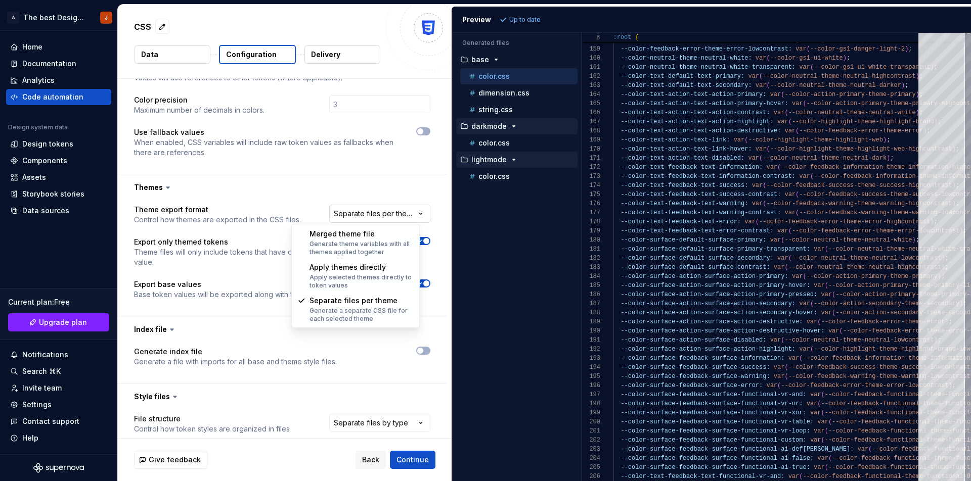
click at [392, 213] on html "**********" at bounding box center [485, 240] width 971 height 481
select select "**********"
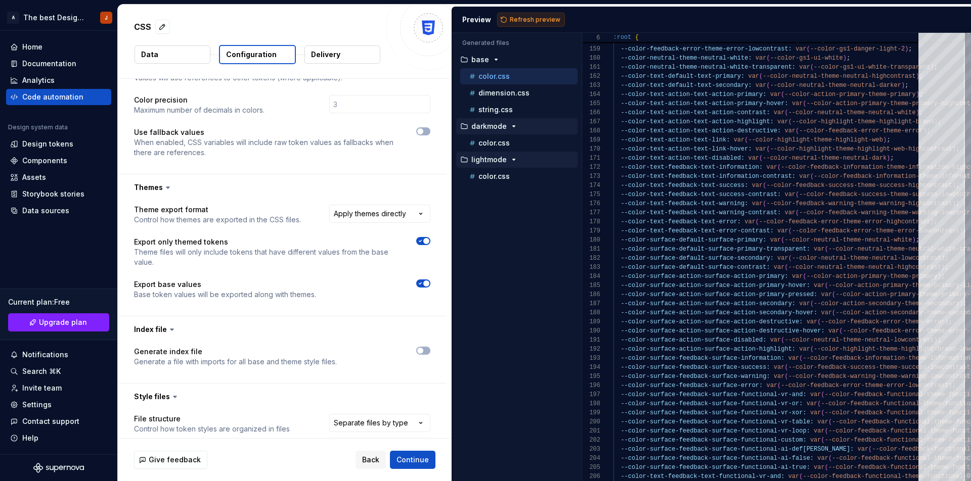
click at [543, 21] on span "Refresh preview" at bounding box center [535, 20] width 51 height 8
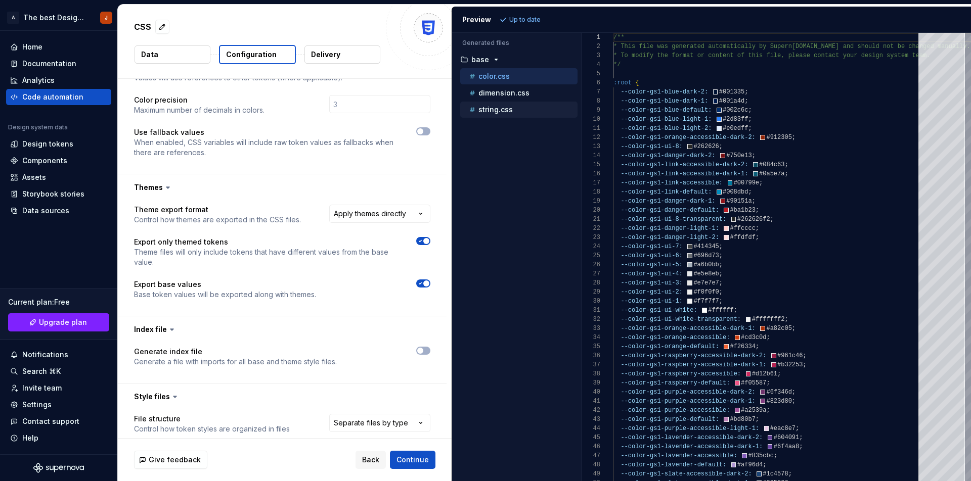
click at [515, 115] on div "string.css" at bounding box center [518, 110] width 117 height 16
click at [483, 107] on p "string.css" at bounding box center [495, 110] width 34 height 8
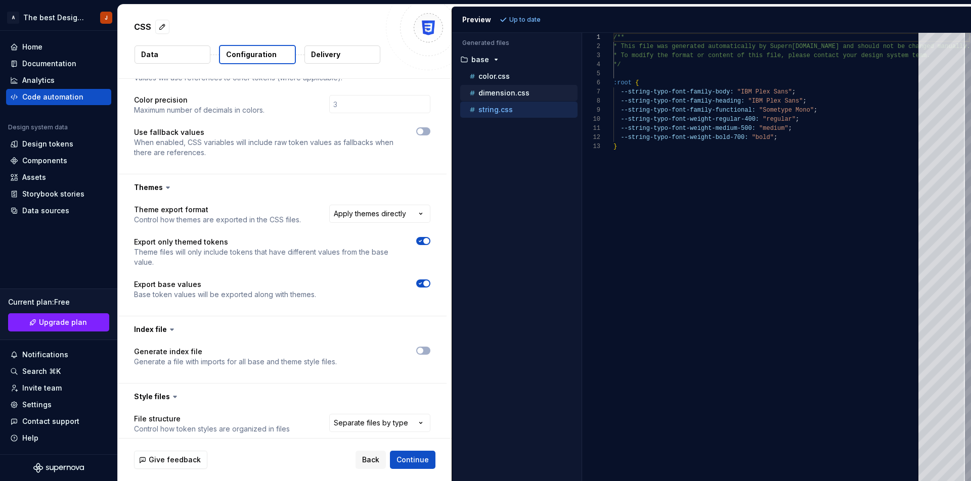
click at [495, 92] on p "dimension.css" at bounding box center [503, 93] width 51 height 8
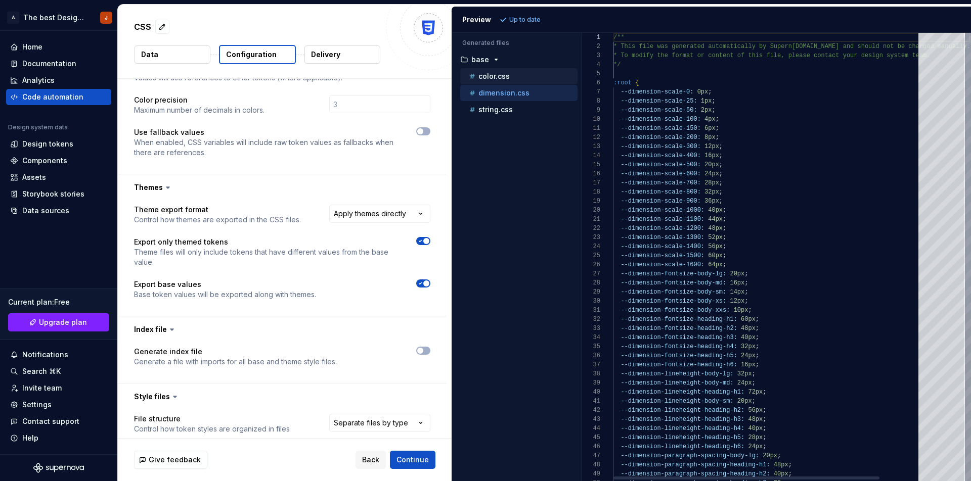
click at [495, 76] on p "color.css" at bounding box center [493, 76] width 31 height 8
type textarea "**********"
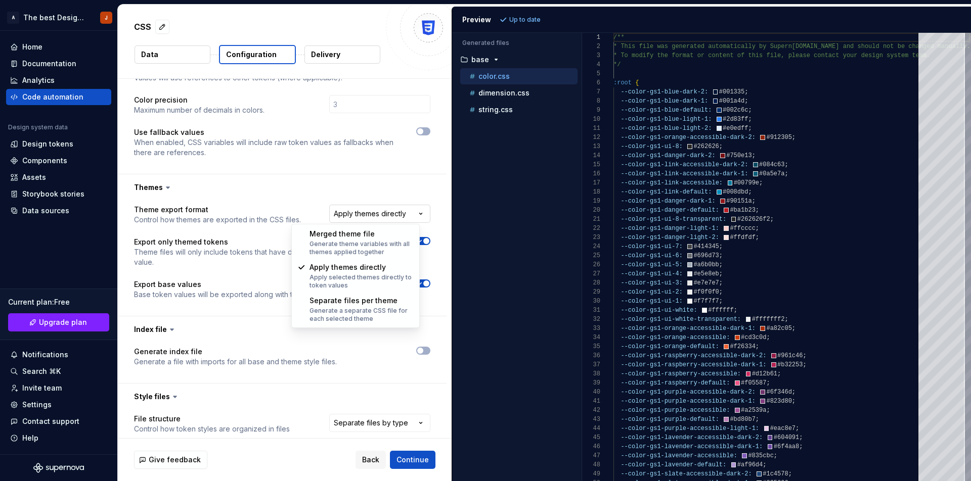
click at [416, 217] on html "**********" at bounding box center [485, 240] width 971 height 481
select select "**********"
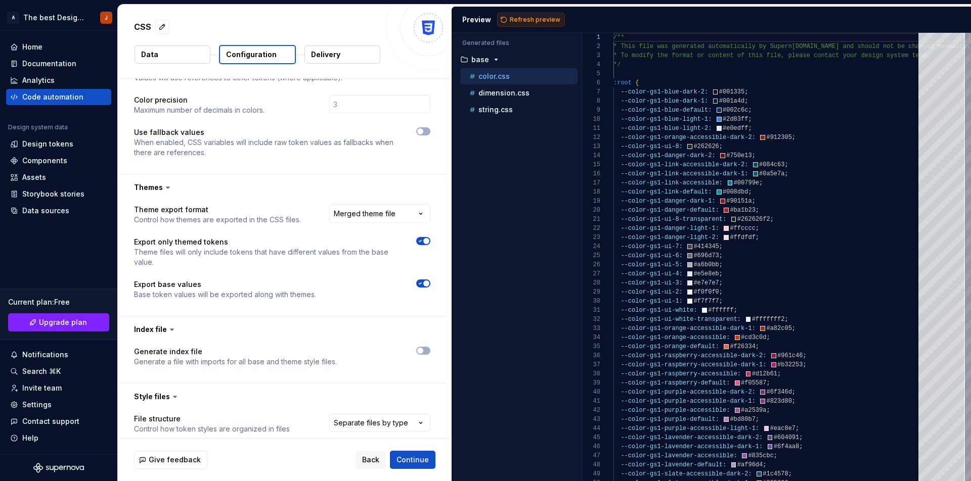
click at [551, 20] on span "Refresh preview" at bounding box center [535, 20] width 51 height 8
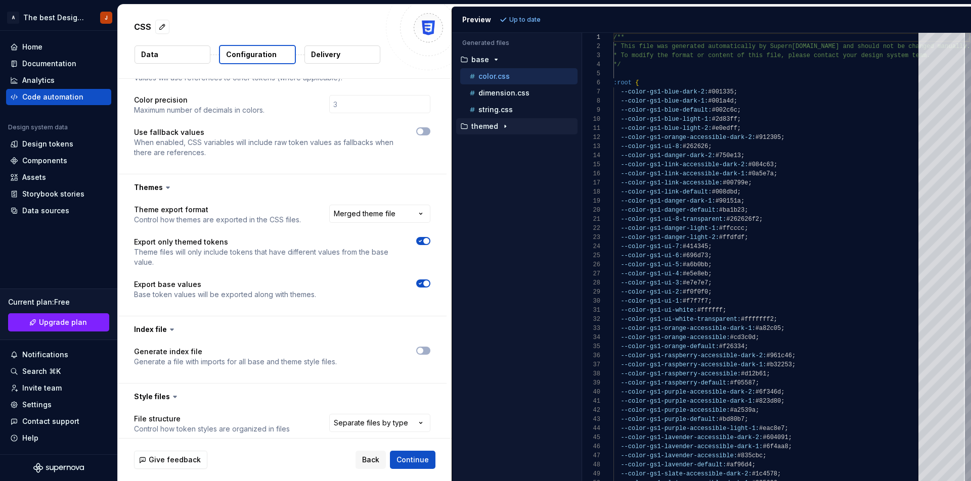
click at [496, 126] on p "themed" at bounding box center [484, 126] width 27 height 8
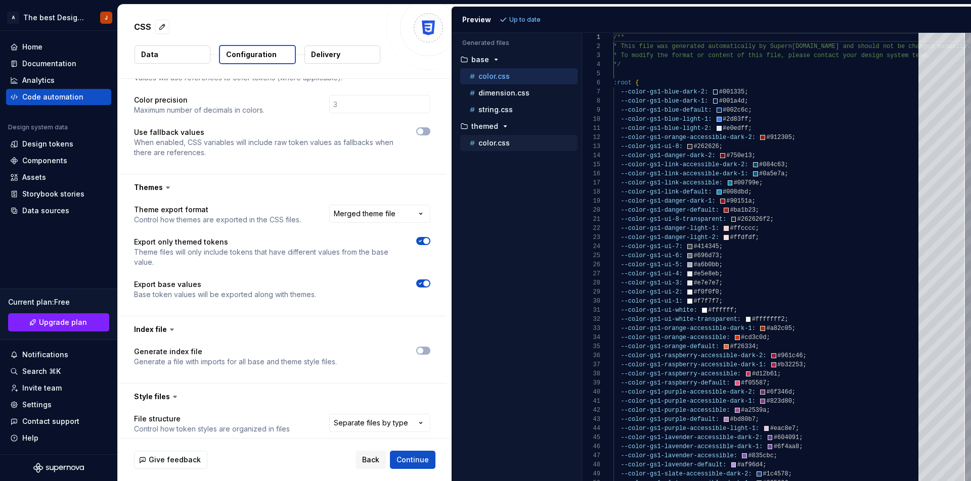
click at [501, 143] on p "color.css" at bounding box center [493, 143] width 31 height 8
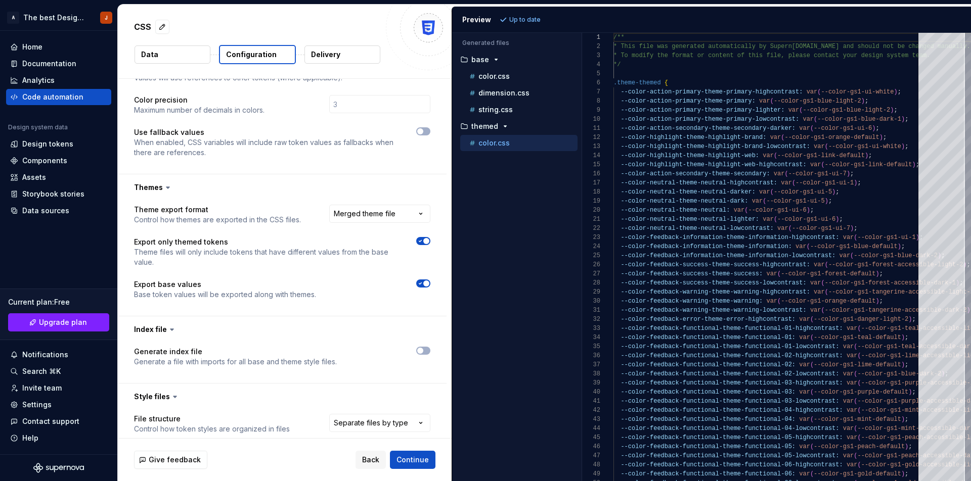
click at [501, 214] on div "Accessibility guide for tree . Navigate the tree with the arrow keys. Common tr…" at bounding box center [516, 265] width 129 height 432
click at [506, 75] on p "color.css" at bounding box center [493, 76] width 31 height 8
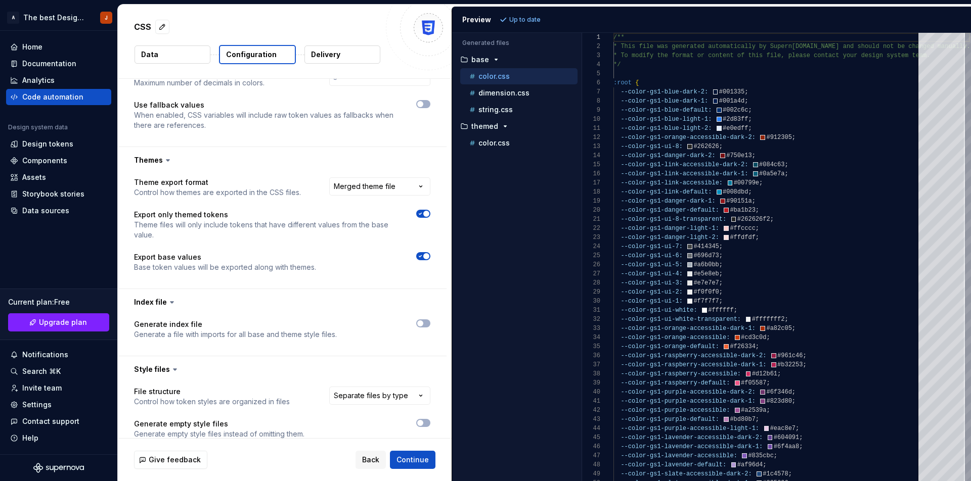
scroll to position [343, 0]
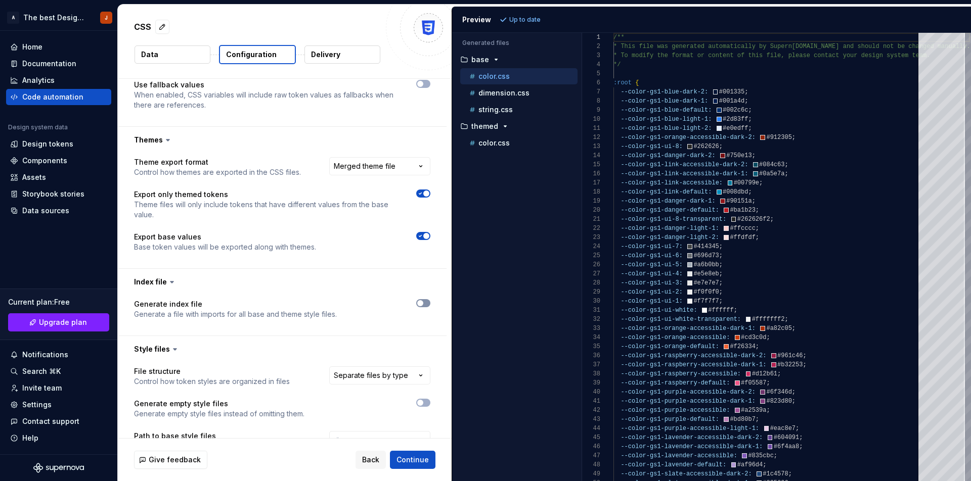
click at [424, 303] on button "button" at bounding box center [423, 303] width 14 height 8
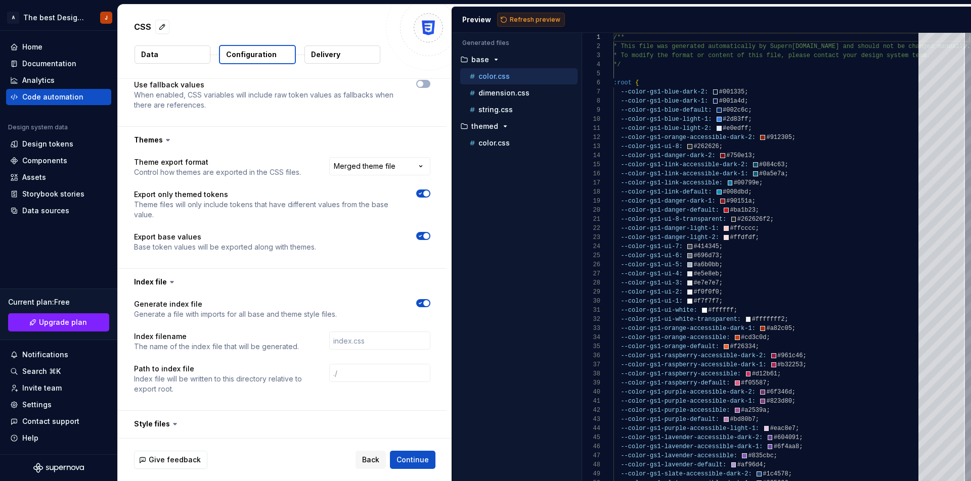
click at [535, 18] on span "Refresh preview" at bounding box center [535, 20] width 51 height 8
click at [503, 122] on div "index.css" at bounding box center [517, 126] width 119 height 10
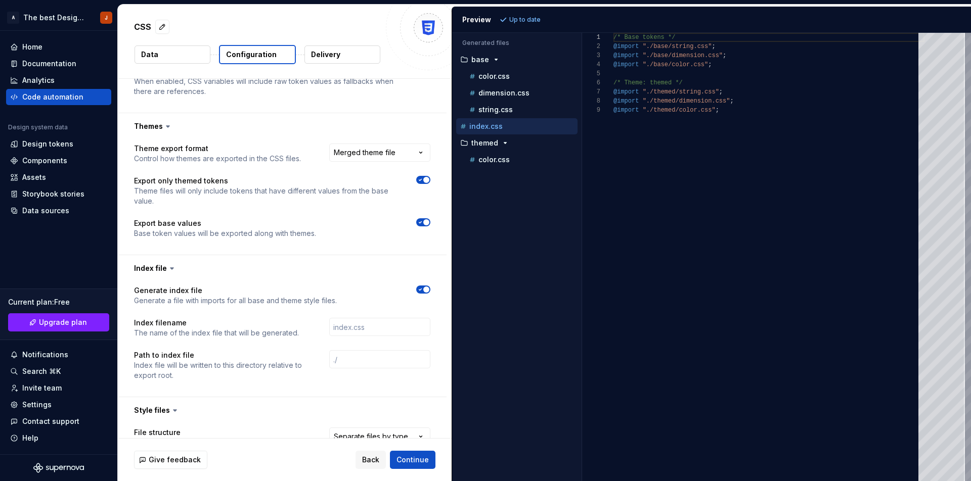
scroll to position [386, 0]
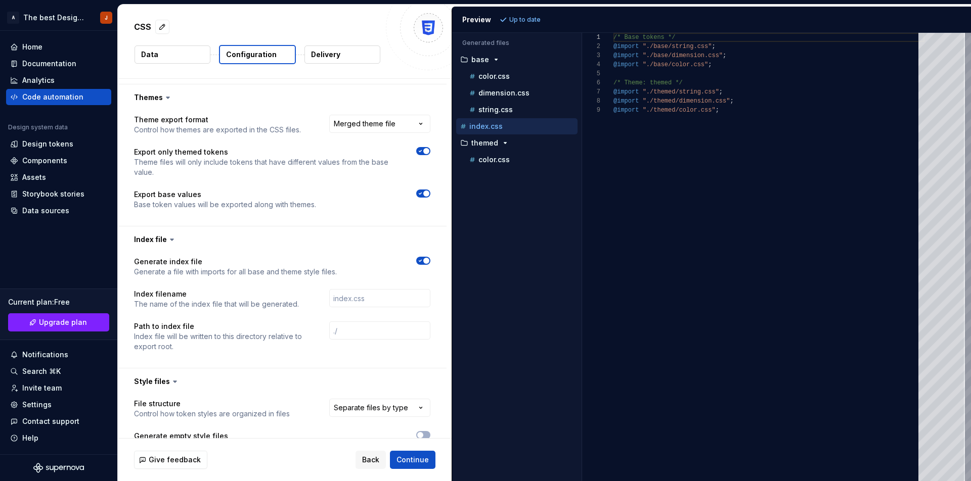
click at [254, 300] on p "The name of the index file that will be generated." at bounding box center [216, 304] width 165 height 10
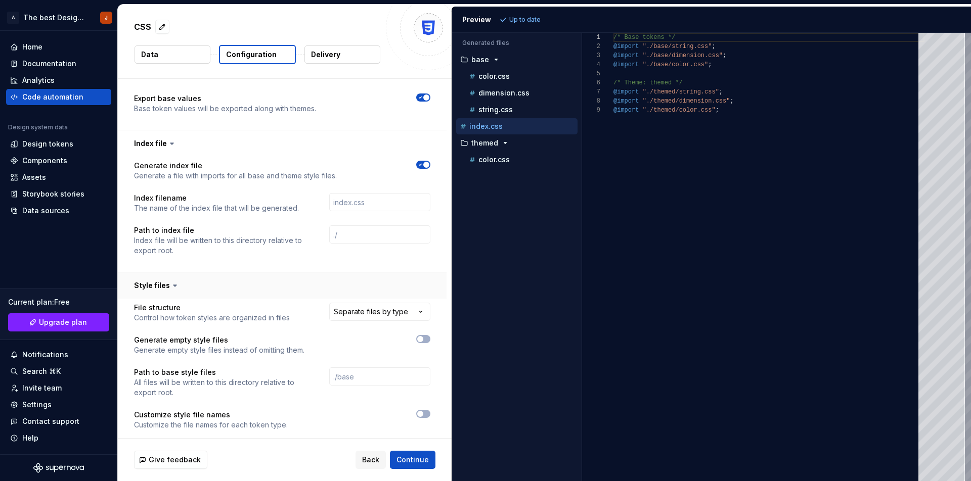
scroll to position [505, 0]
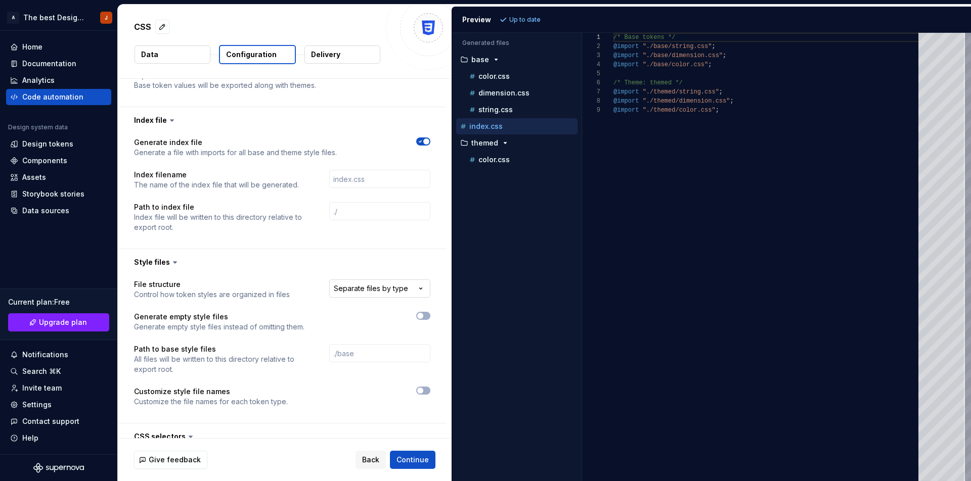
click at [349, 286] on html "**********" at bounding box center [485, 240] width 971 height 481
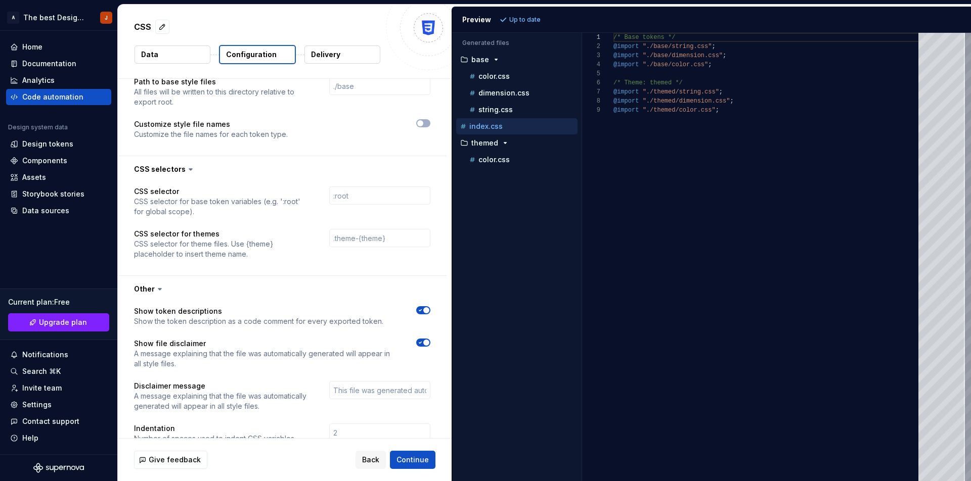
scroll to position [780, 0]
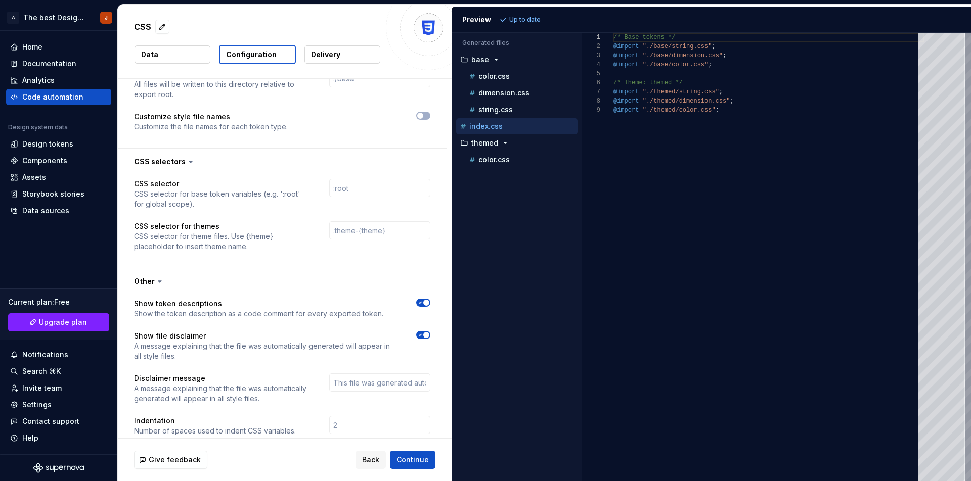
click at [419, 301] on icon "button" at bounding box center [420, 303] width 8 height 6
click at [419, 302] on span "button" at bounding box center [420, 303] width 6 height 6
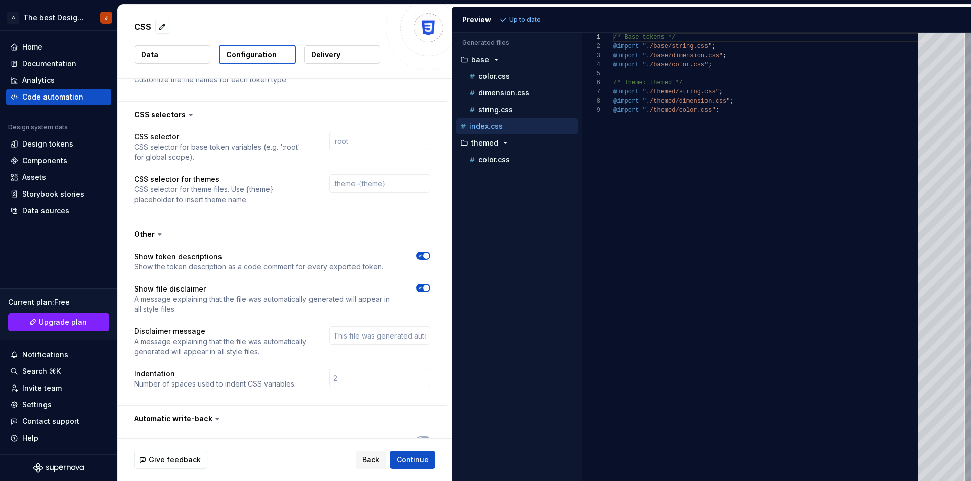
scroll to position [862, 0]
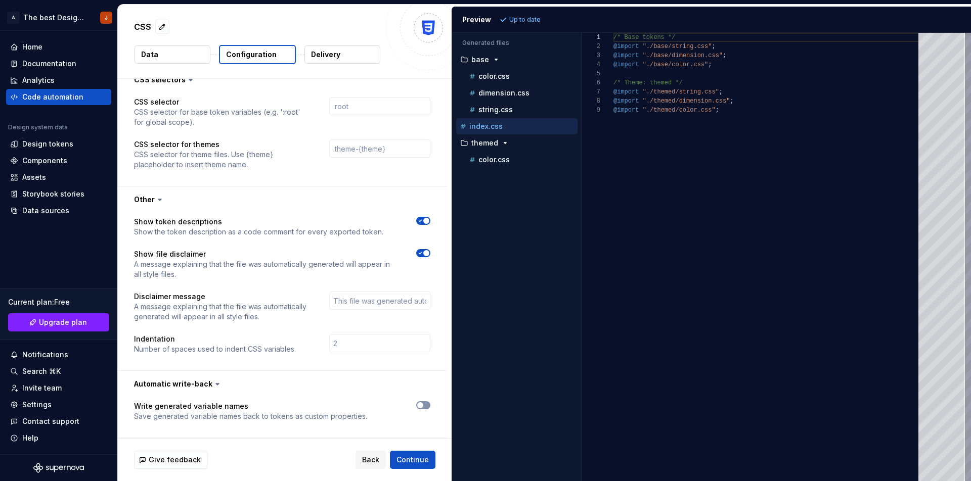
click at [422, 406] on span "button" at bounding box center [420, 406] width 6 height 6
click at [499, 74] on p "color.css" at bounding box center [493, 76] width 31 height 8
type textarea "**********"
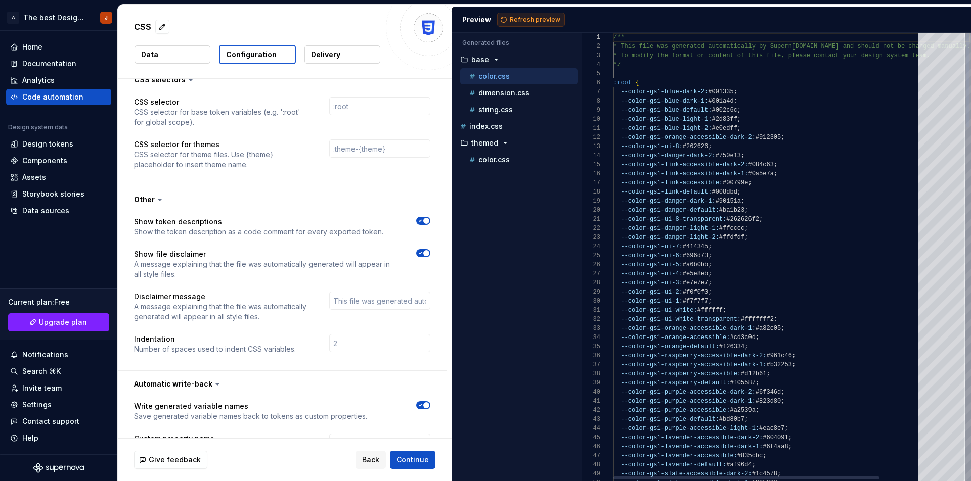
click at [511, 19] on span "Refresh preview" at bounding box center [535, 20] width 51 height 8
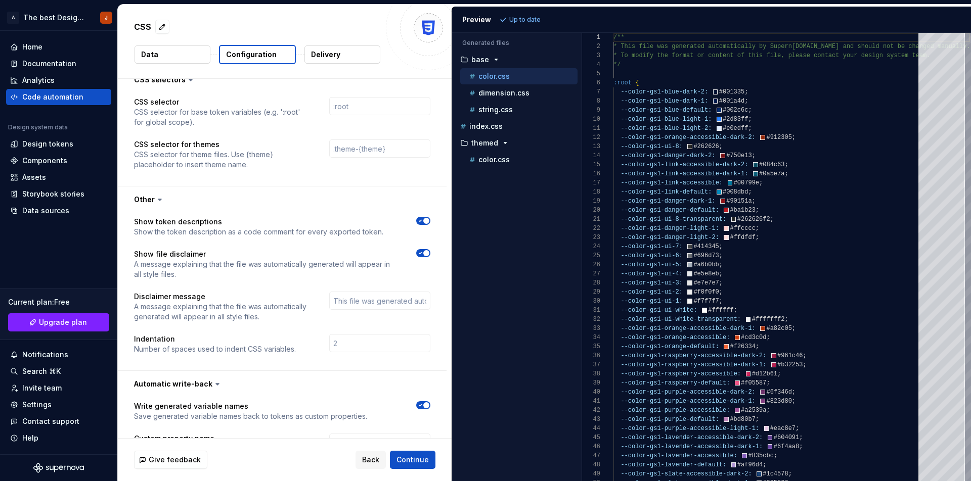
click at [539, 201] on div "Accessibility guide for tree . Navigate the tree with the arrow keys. Common tr…" at bounding box center [516, 265] width 129 height 432
click at [519, 285] on div "Accessibility guide for tree . Navigate the tree with the arrow keys. Common tr…" at bounding box center [516, 265] width 129 height 432
click at [557, 275] on div "Accessibility guide for tree . Navigate the tree with the arrow keys. Common tr…" at bounding box center [516, 265] width 129 height 432
click at [520, 248] on div "Accessibility guide for tree . Navigate the tree with the arrow keys. Common tr…" at bounding box center [516, 265] width 129 height 432
click at [158, 54] on button "Data" at bounding box center [173, 55] width 76 height 18
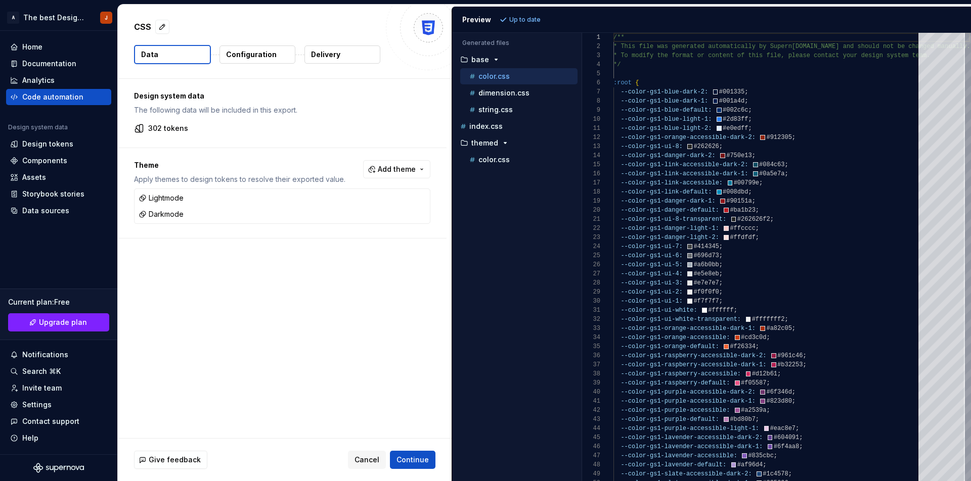
click at [167, 129] on p "302 tokens" at bounding box center [168, 128] width 40 height 10
click at [227, 306] on div "Design system data The following data will be included in this export. 302 toke…" at bounding box center [285, 259] width 334 height 360
click at [333, 320] on div "Design system data The following data will be included in this export. 302 toke…" at bounding box center [285, 259] width 334 height 360
click at [253, 62] on button "Configuration" at bounding box center [257, 55] width 76 height 18
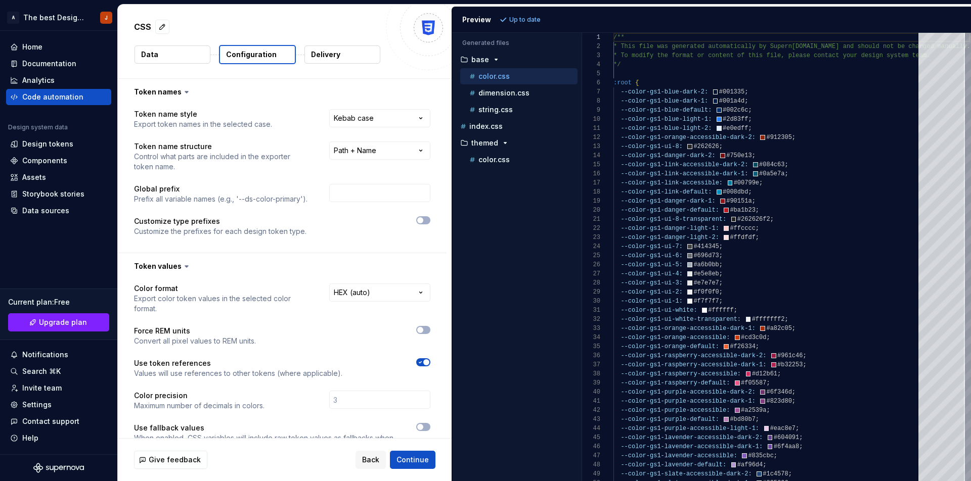
click at [182, 94] on icon at bounding box center [187, 92] width 10 height 10
click at [183, 91] on icon at bounding box center [187, 92] width 10 height 10
click at [151, 94] on button "button" at bounding box center [282, 92] width 329 height 26
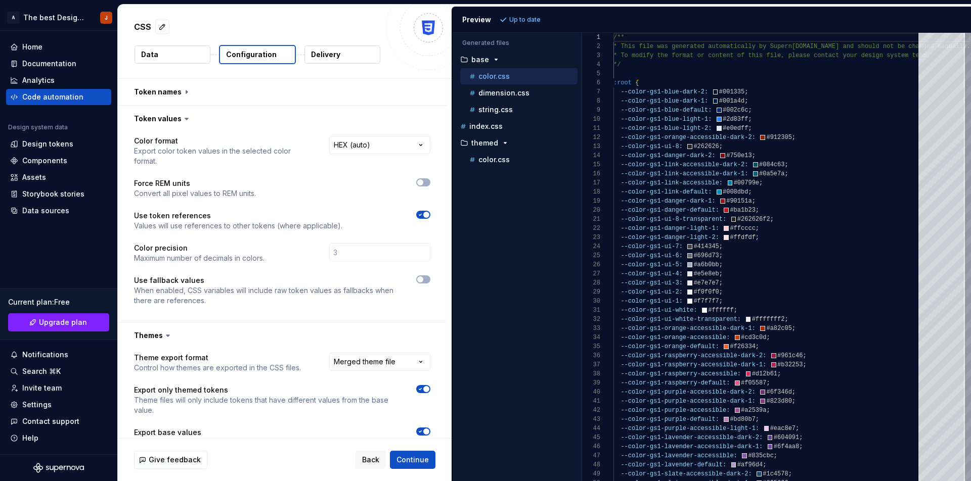
click at [420, 213] on icon "button" at bounding box center [420, 215] width 8 height 6
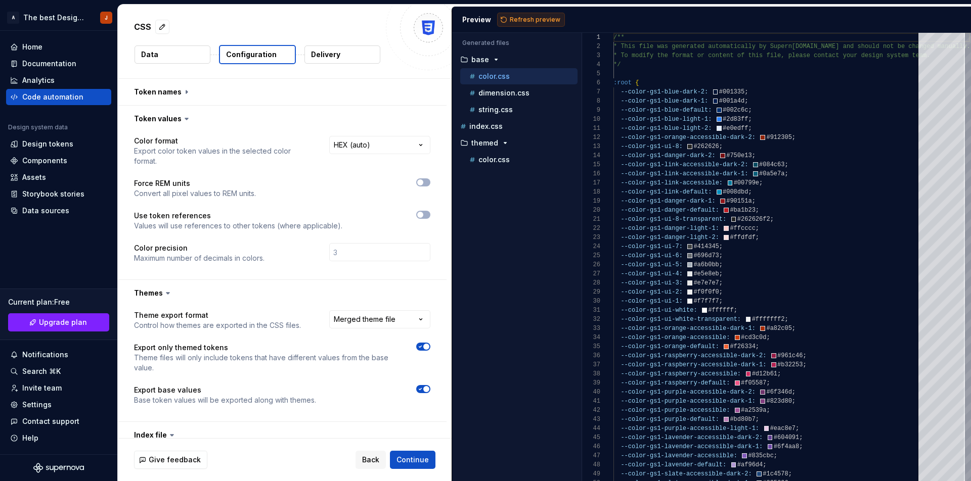
click at [531, 20] on span "Refresh preview" at bounding box center [535, 20] width 51 height 8
click at [421, 213] on span "button" at bounding box center [420, 215] width 6 height 6
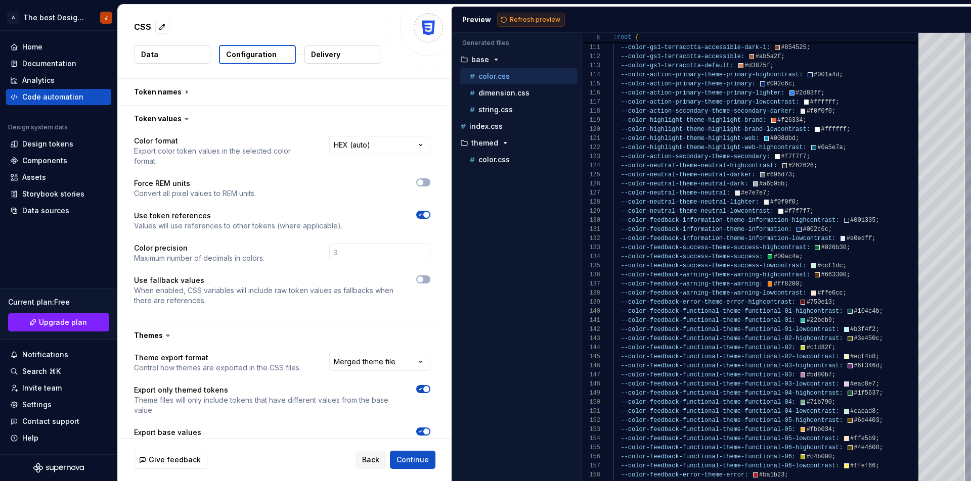
click at [524, 18] on span "Refresh preview" at bounding box center [535, 20] width 51 height 8
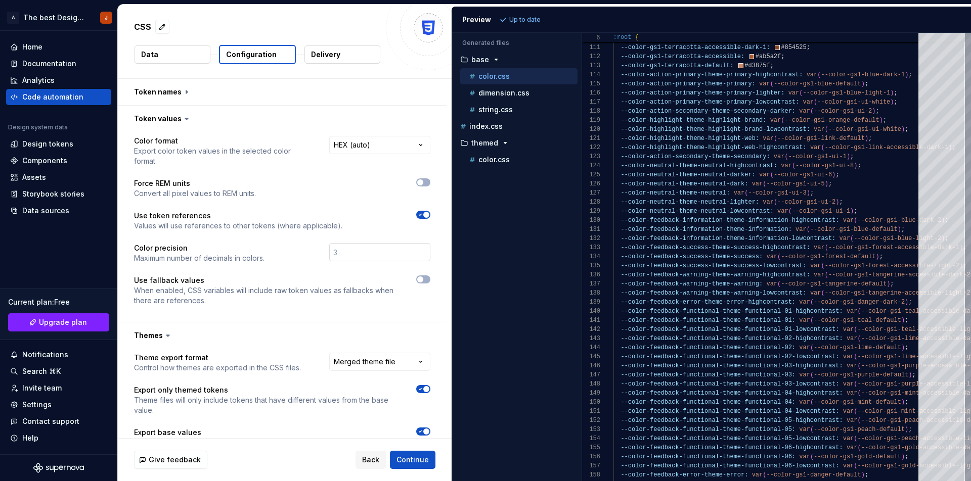
click at [350, 247] on input "number" at bounding box center [379, 252] width 101 height 18
click at [421, 249] on div at bounding box center [357, 253] width 148 height 20
click at [424, 279] on button "button" at bounding box center [423, 280] width 14 height 8
click at [514, 19] on span "Refresh preview" at bounding box center [535, 20] width 51 height 8
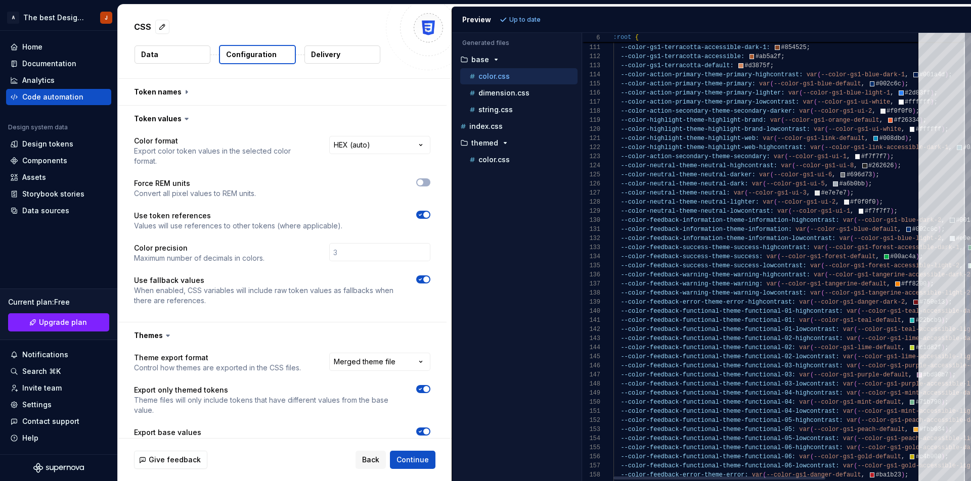
click at [426, 279] on span "button" at bounding box center [426, 280] width 6 height 6
click at [534, 17] on span "Refresh preview" at bounding box center [535, 20] width 51 height 8
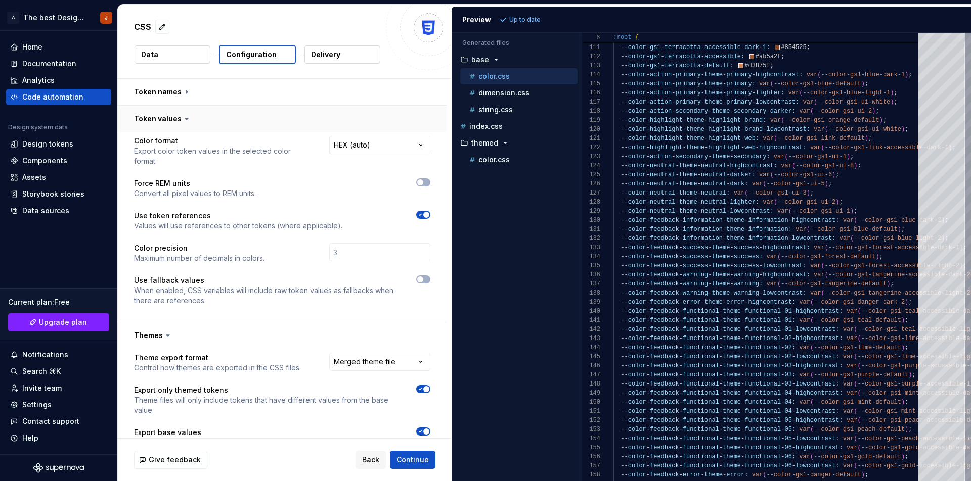
click at [170, 117] on button "button" at bounding box center [282, 119] width 329 height 26
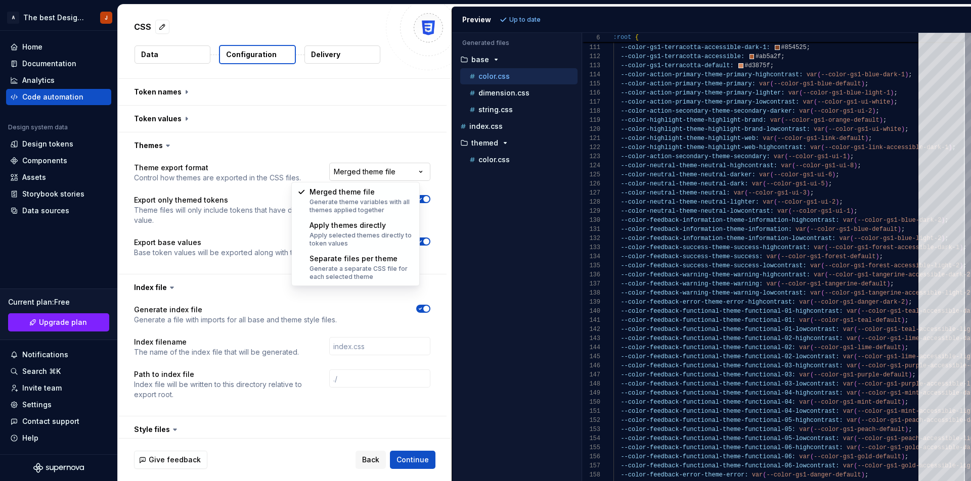
click at [403, 169] on html "**********" at bounding box center [485, 240] width 971 height 481
select select "**********"
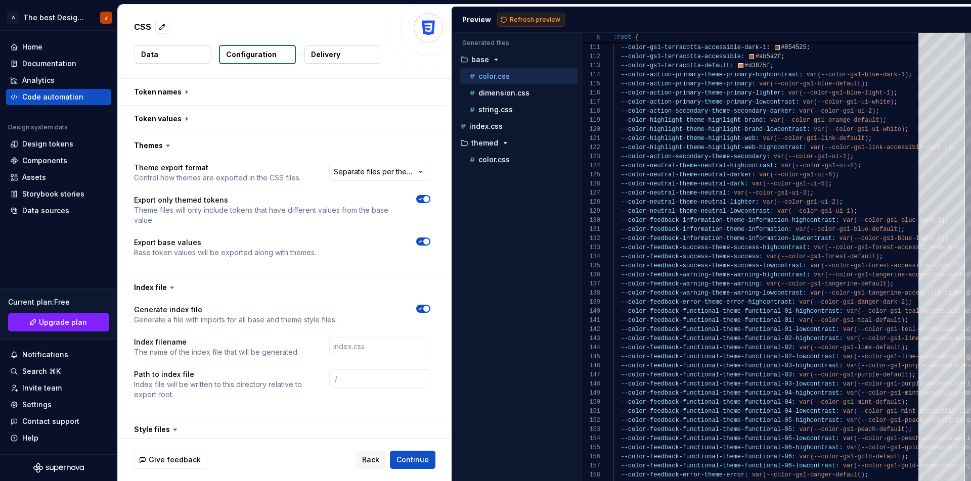
click at [520, 17] on span "Refresh preview" at bounding box center [535, 20] width 51 height 8
click at [518, 250] on div "Accessibility guide for tree . Navigate the tree with the arrow keys. Common tr…" at bounding box center [516, 265] width 129 height 432
click at [420, 308] on icon "button" at bounding box center [420, 309] width 3 height 2
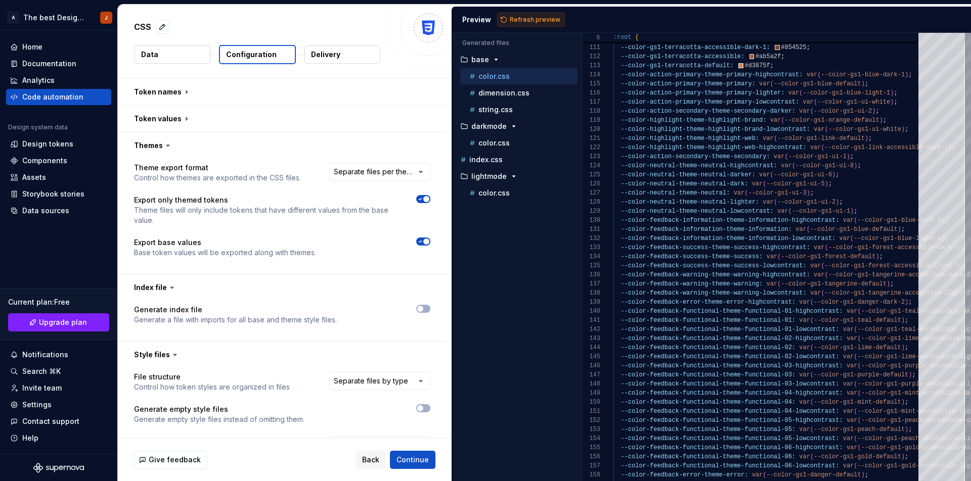
click at [530, 17] on span "Refresh preview" at bounding box center [535, 20] width 51 height 8
click at [504, 146] on p "color.css" at bounding box center [493, 143] width 31 height 8
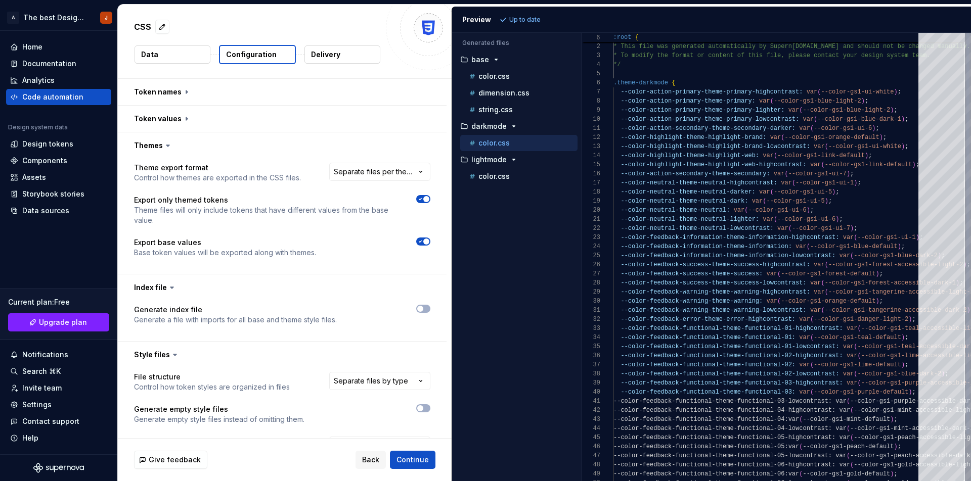
scroll to position [82, 0]
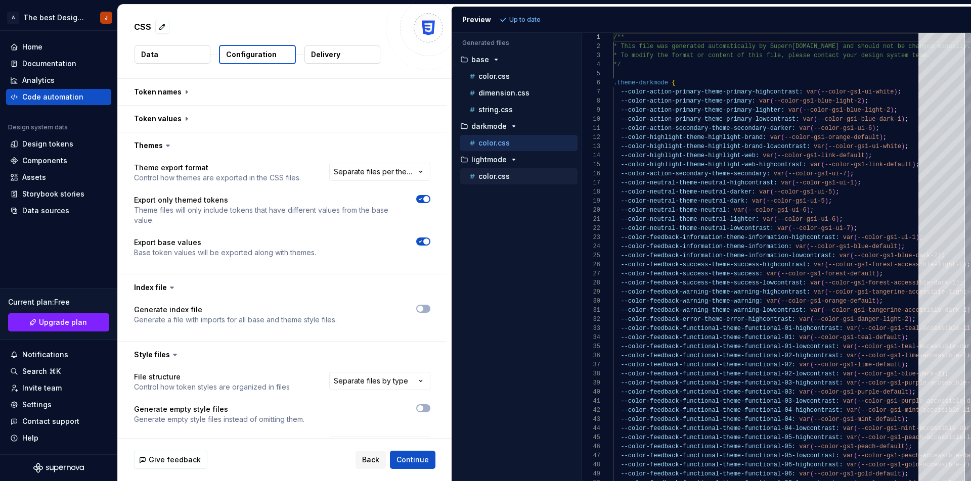
click at [503, 179] on p "color.css" at bounding box center [493, 176] width 31 height 8
click at [502, 139] on p "color.css" at bounding box center [493, 143] width 31 height 8
click at [509, 175] on p "color.css" at bounding box center [493, 176] width 31 height 8
click at [509, 142] on p "color.css" at bounding box center [493, 143] width 31 height 8
click at [510, 173] on div "color.css" at bounding box center [522, 176] width 110 height 10
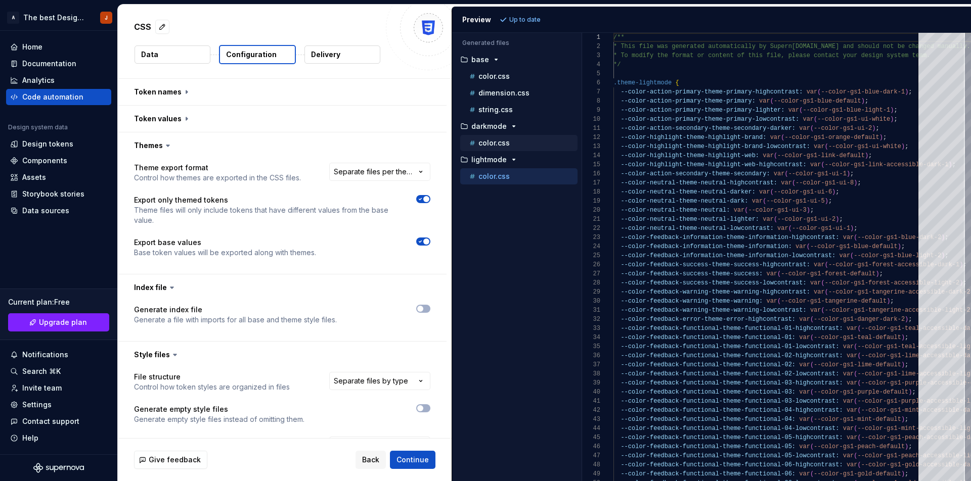
click at [523, 140] on div "color.css" at bounding box center [522, 143] width 110 height 10
type textarea "**********"
